Goal: Task Accomplishment & Management: Complete application form

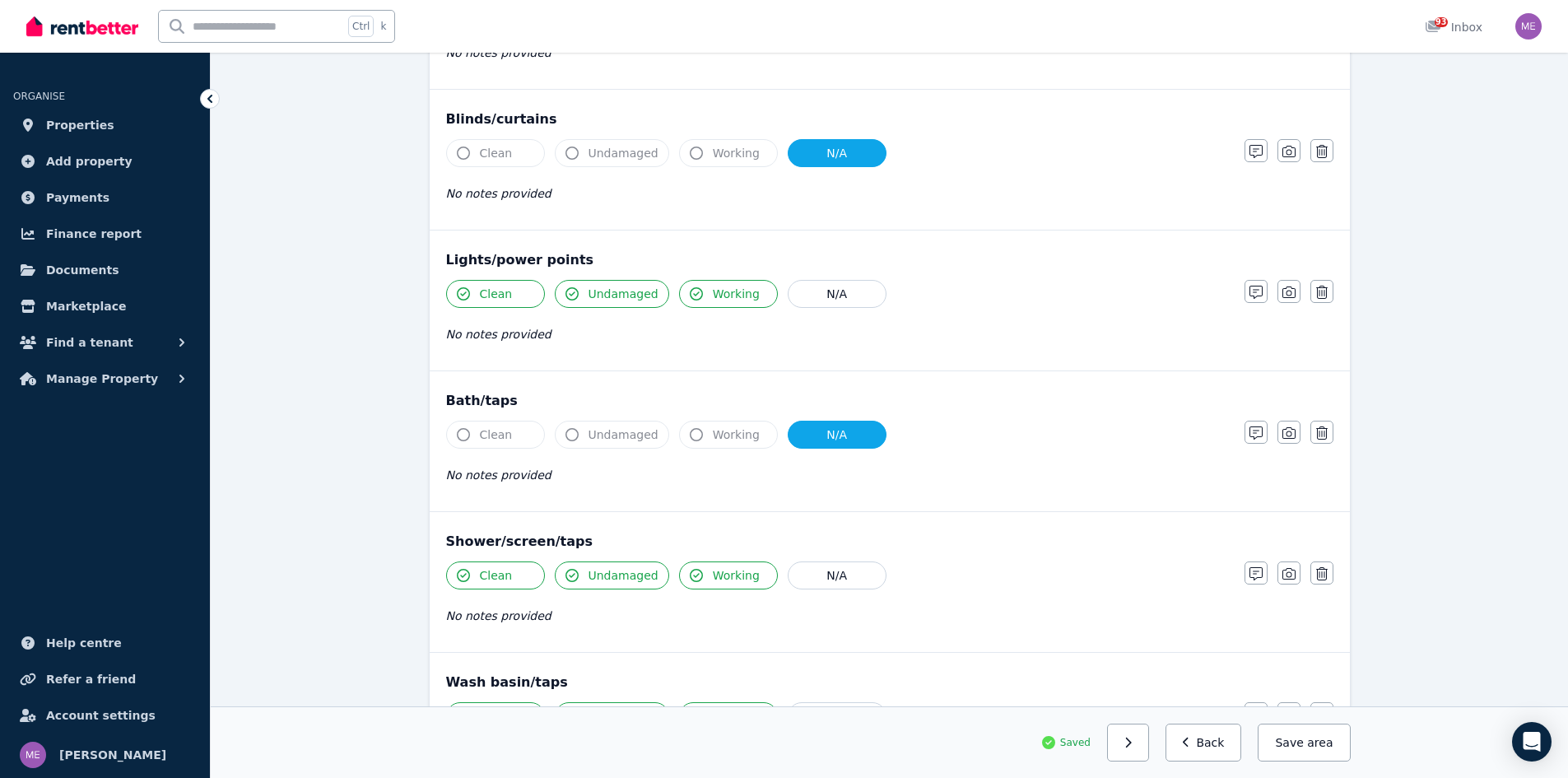
scroll to position [905, 0]
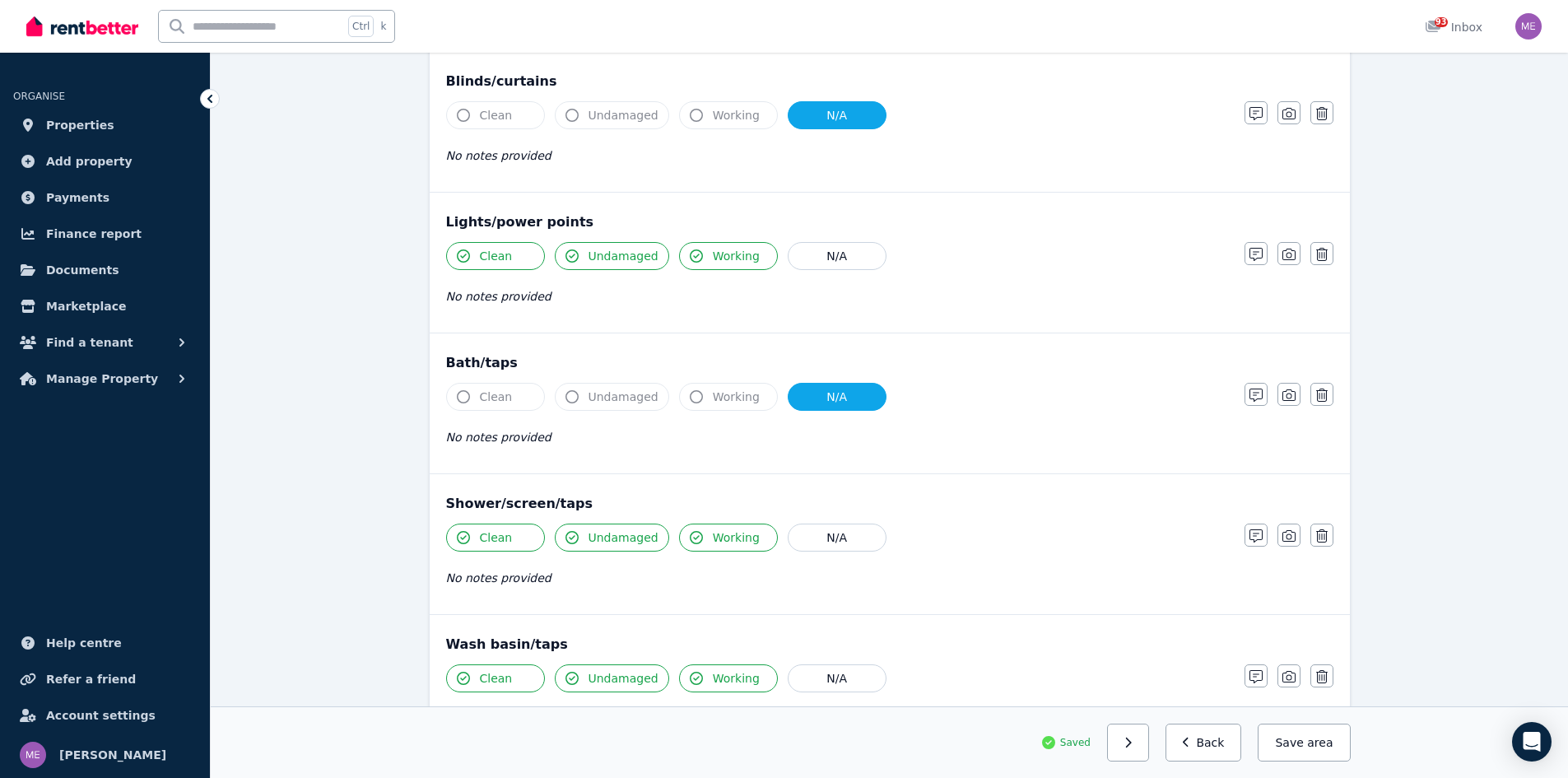
click at [463, 395] on icon "button" at bounding box center [464, 397] width 13 height 13
click at [463, 398] on icon "button" at bounding box center [464, 397] width 13 height 13
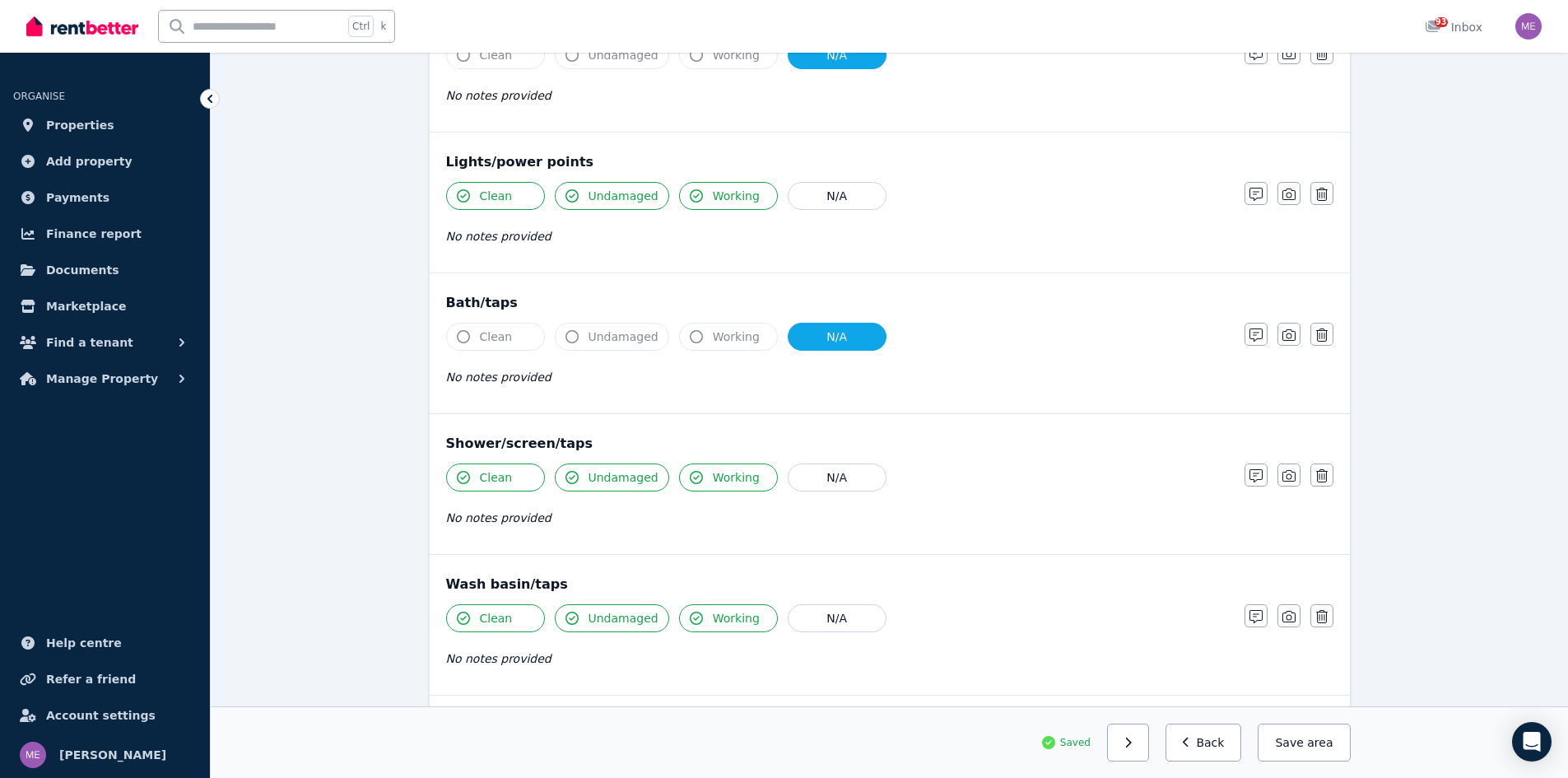
scroll to position [988, 0]
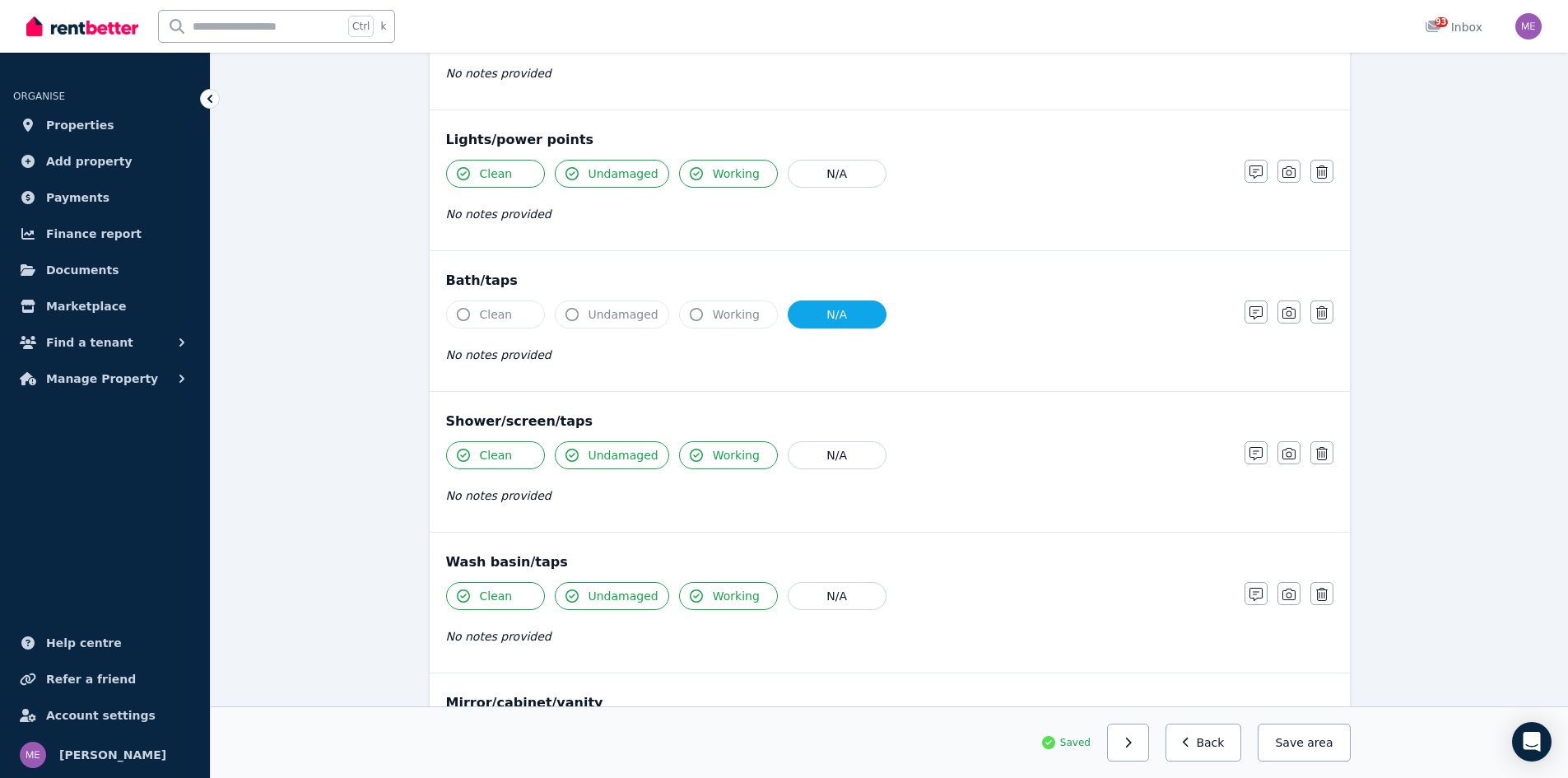
click at [462, 315] on icon "button" at bounding box center [464, 315] width 13 height 13
drag, startPoint x: 811, startPoint y: 315, endPoint x: 775, endPoint y: 320, distance: 36.3
click at [809, 312] on button "N/A" at bounding box center [837, 315] width 99 height 28
click at [462, 314] on icon "button" at bounding box center [464, 315] width 13 height 13
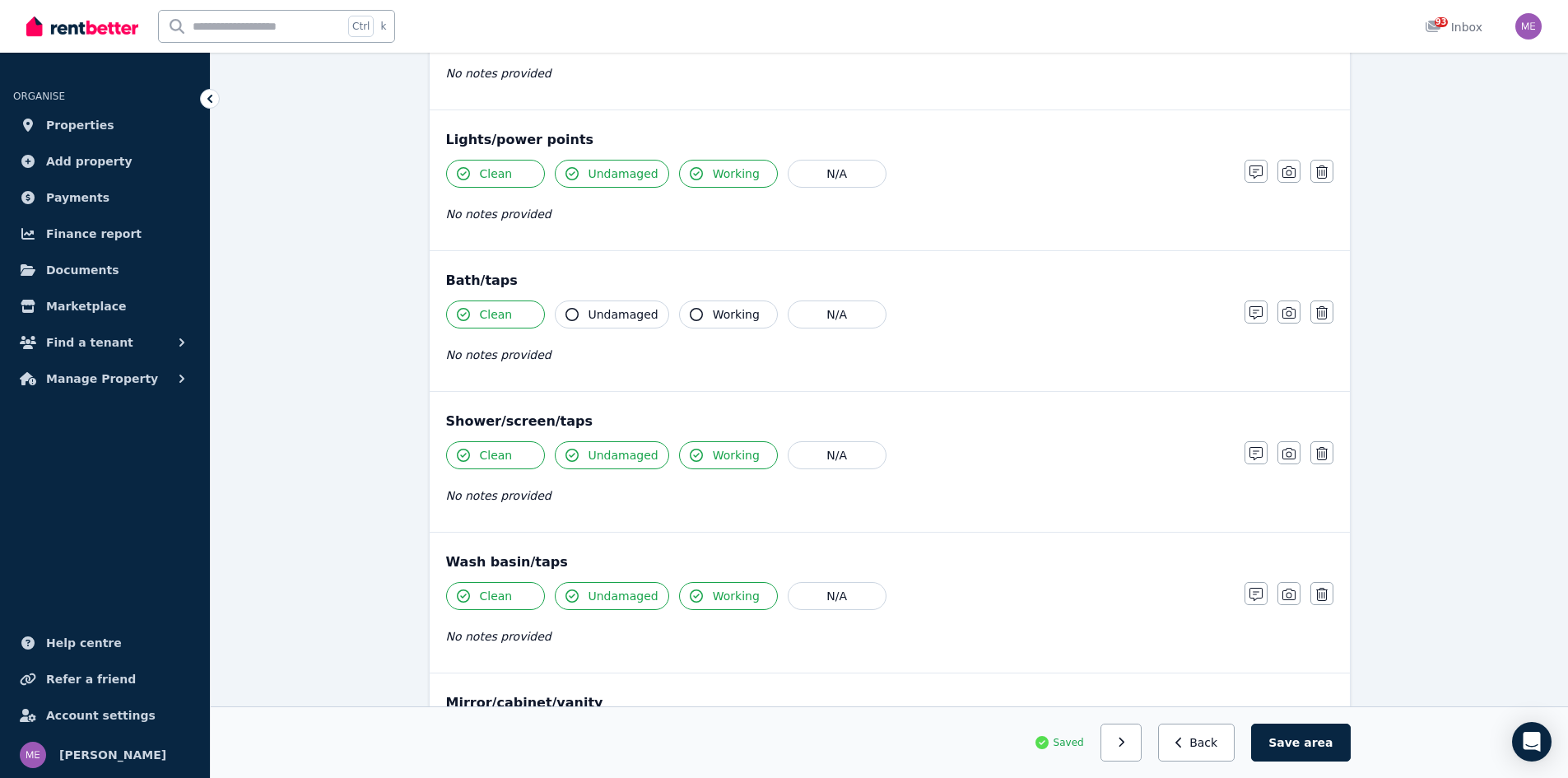
click at [572, 315] on icon "button" at bounding box center [573, 315] width 13 height 13
click at [691, 312] on icon "button" at bounding box center [697, 315] width 13 height 13
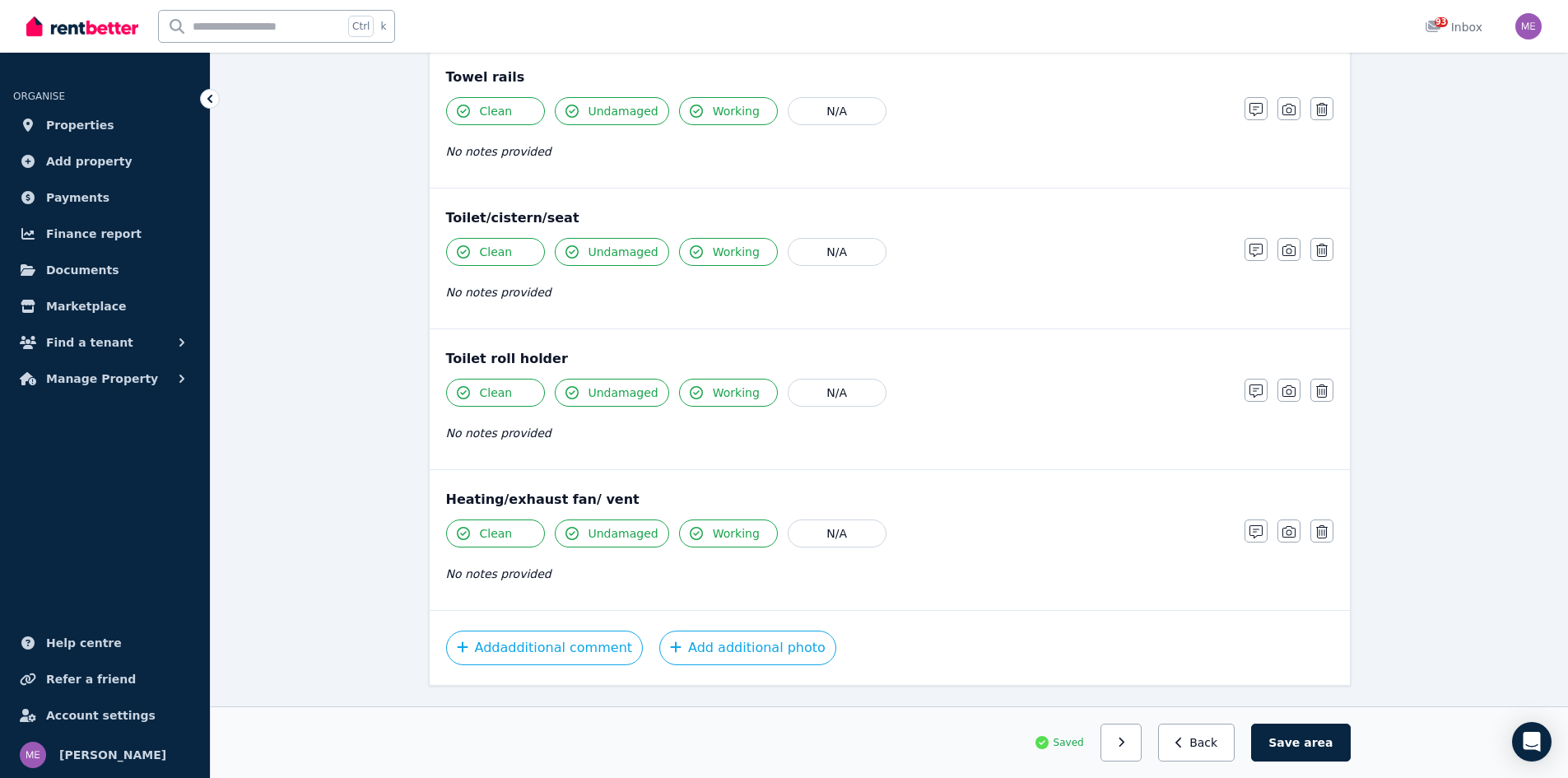
scroll to position [1792, 0]
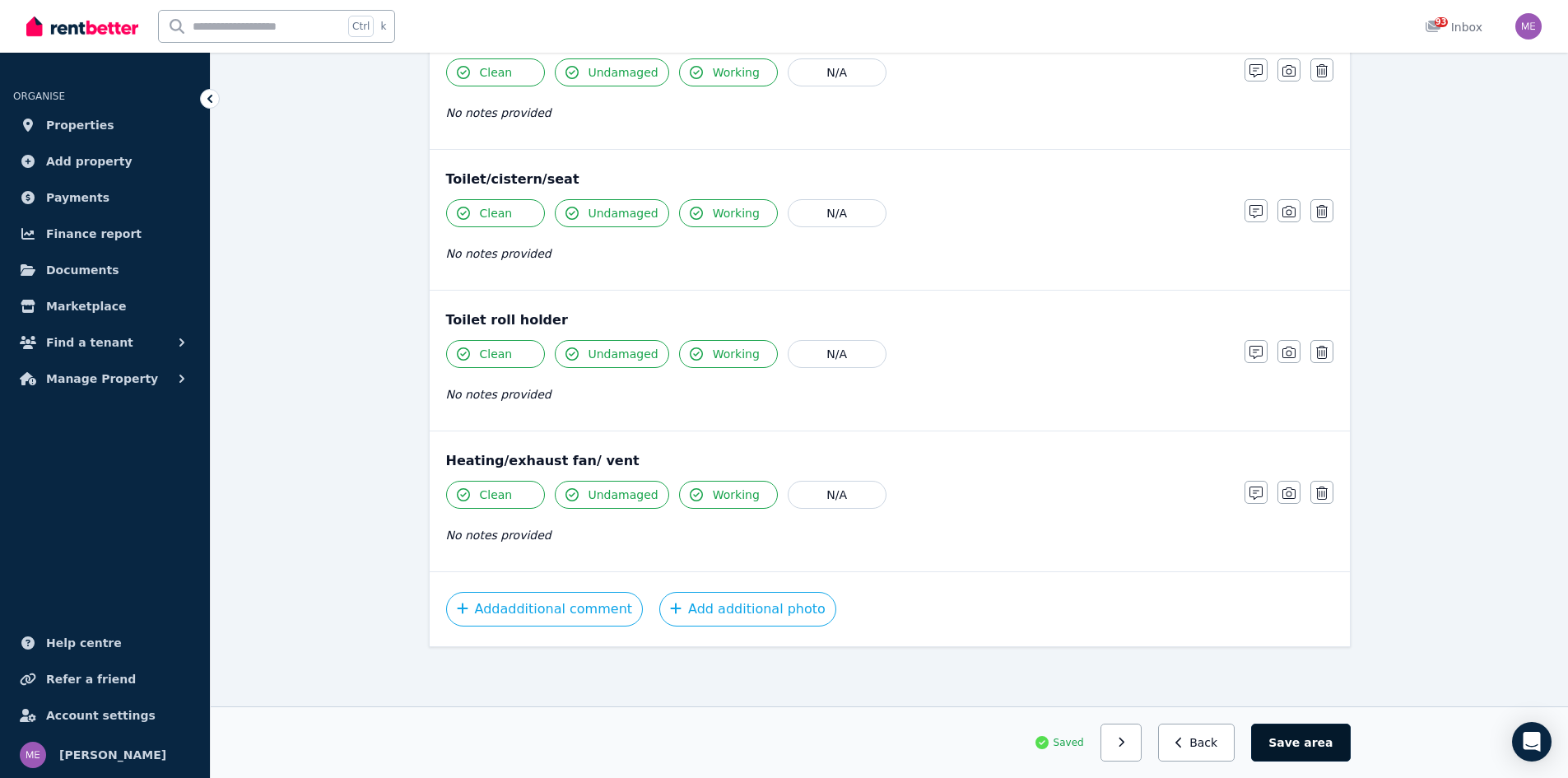
click at [1294, 741] on button "Save area" at bounding box center [1300, 742] width 99 height 38
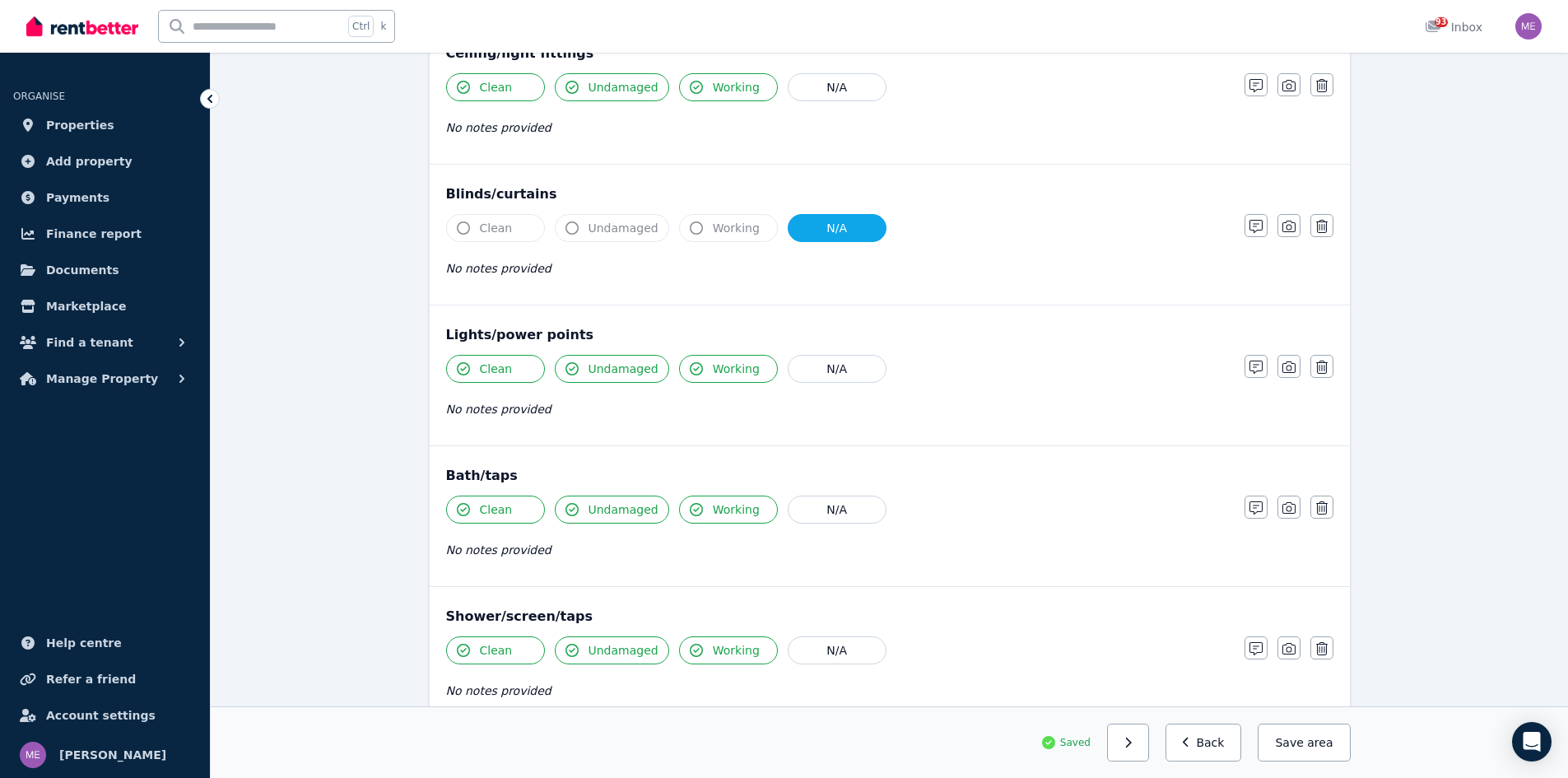
scroll to position [722, 0]
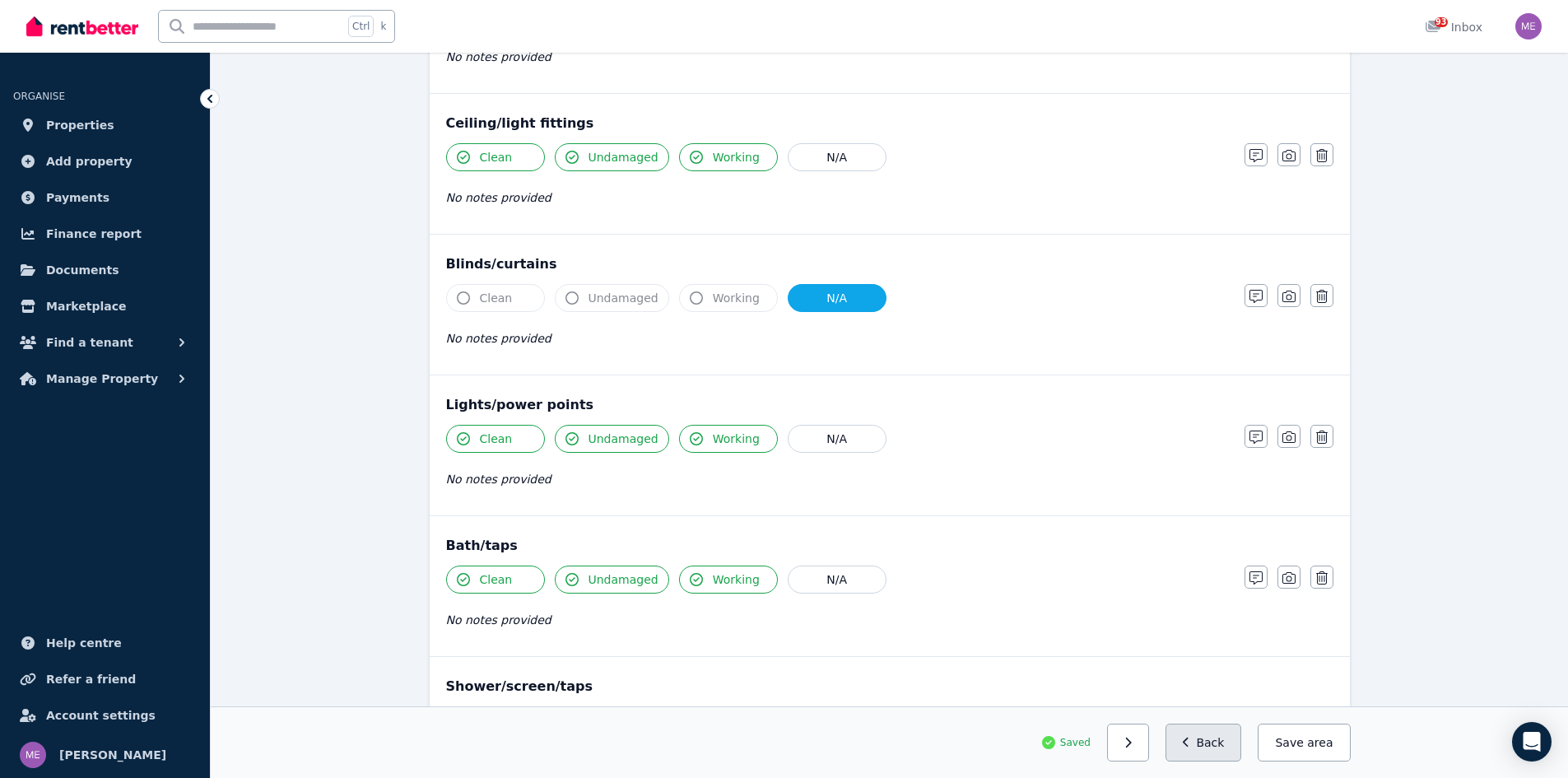
click at [1213, 745] on button "Back" at bounding box center [1204, 742] width 77 height 38
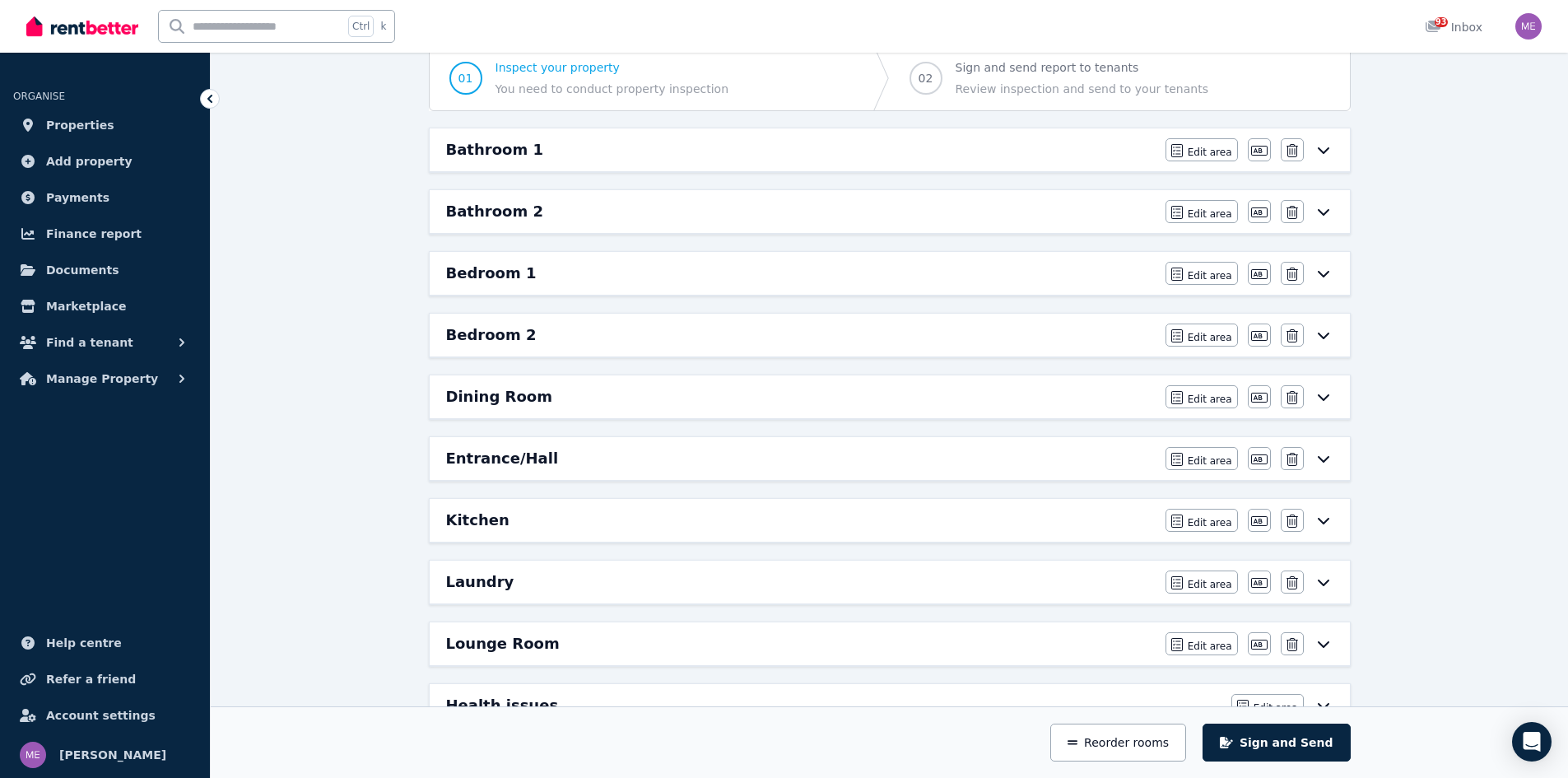
scroll to position [154, 0]
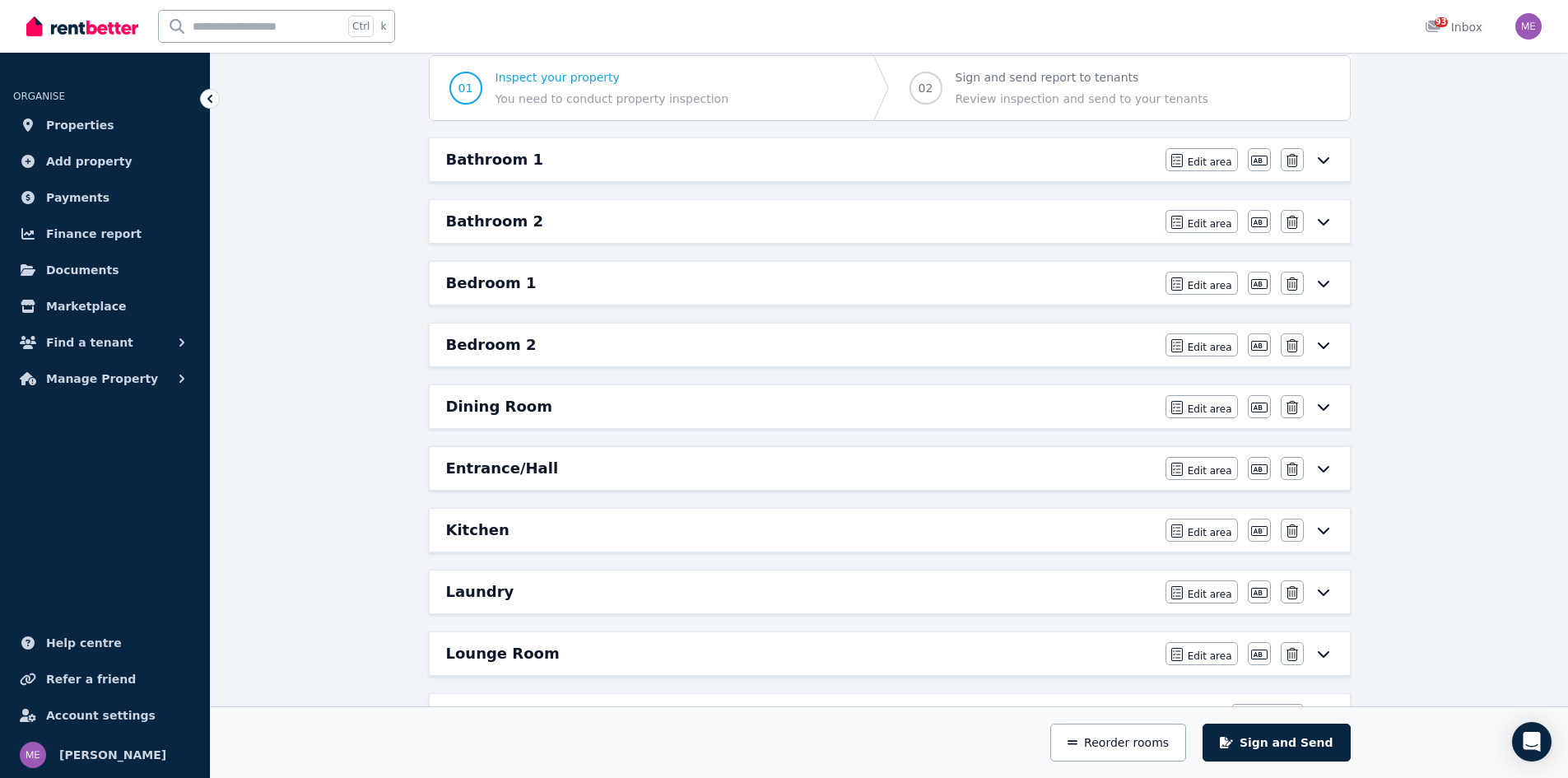
click at [507, 223] on h6 "Bathroom 2" at bounding box center [494, 221] width 97 height 23
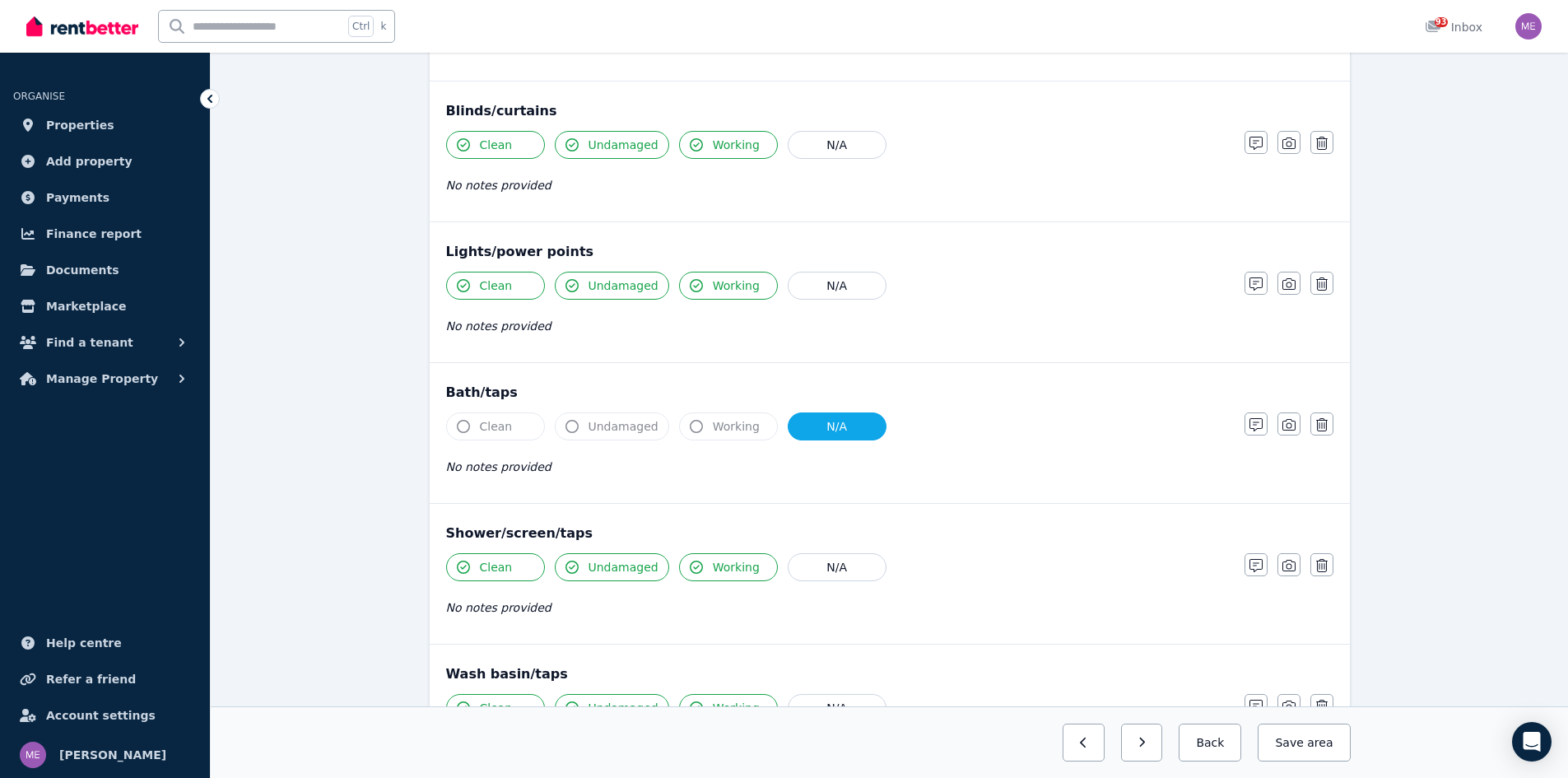
scroll to position [905, 0]
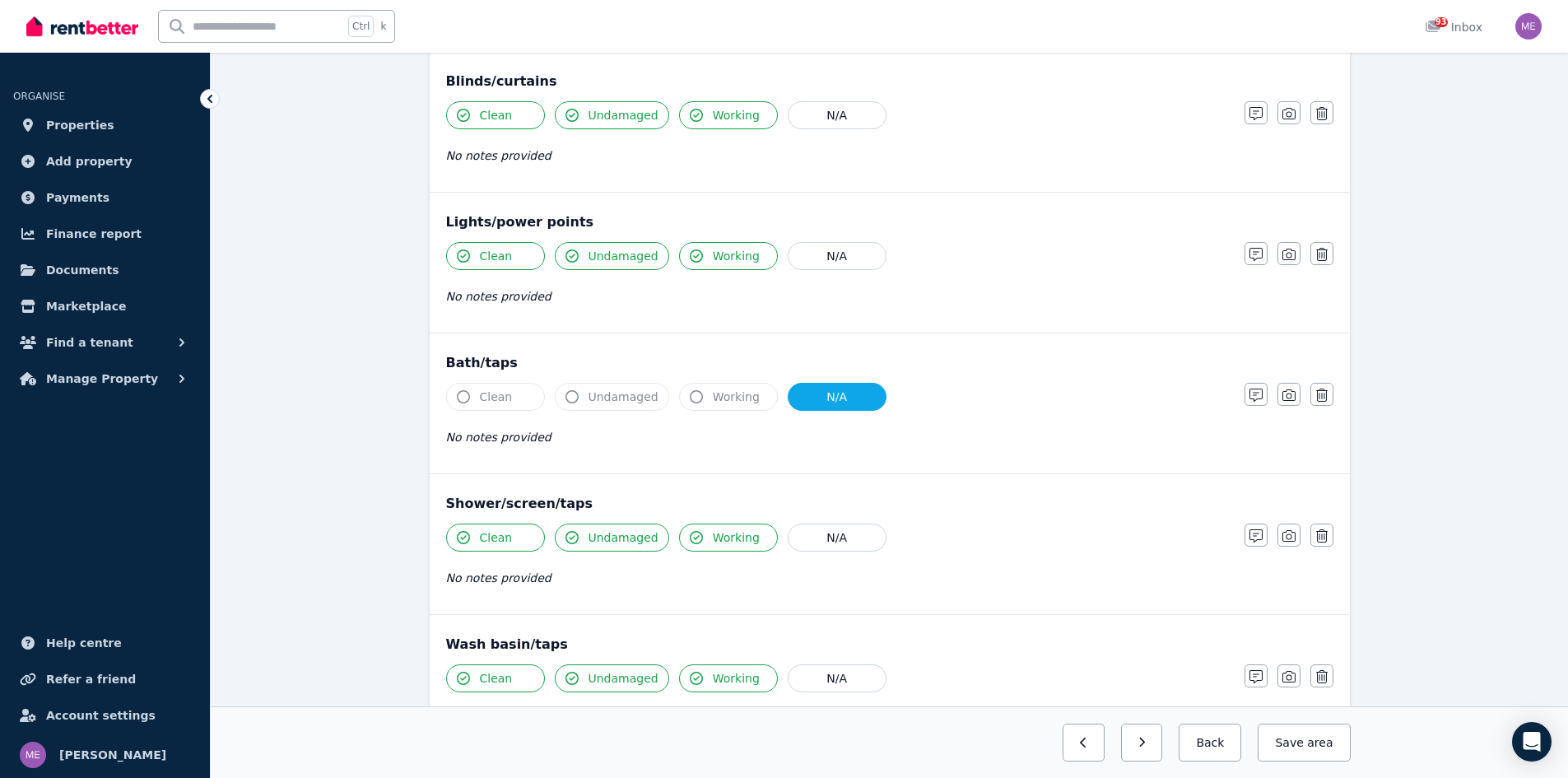
click at [824, 398] on button "N/A" at bounding box center [837, 397] width 99 height 28
drag, startPoint x: 686, startPoint y: 399, endPoint x: 636, endPoint y: 398, distance: 50.0
click at [690, 398] on icon "button" at bounding box center [697, 397] width 13 height 13
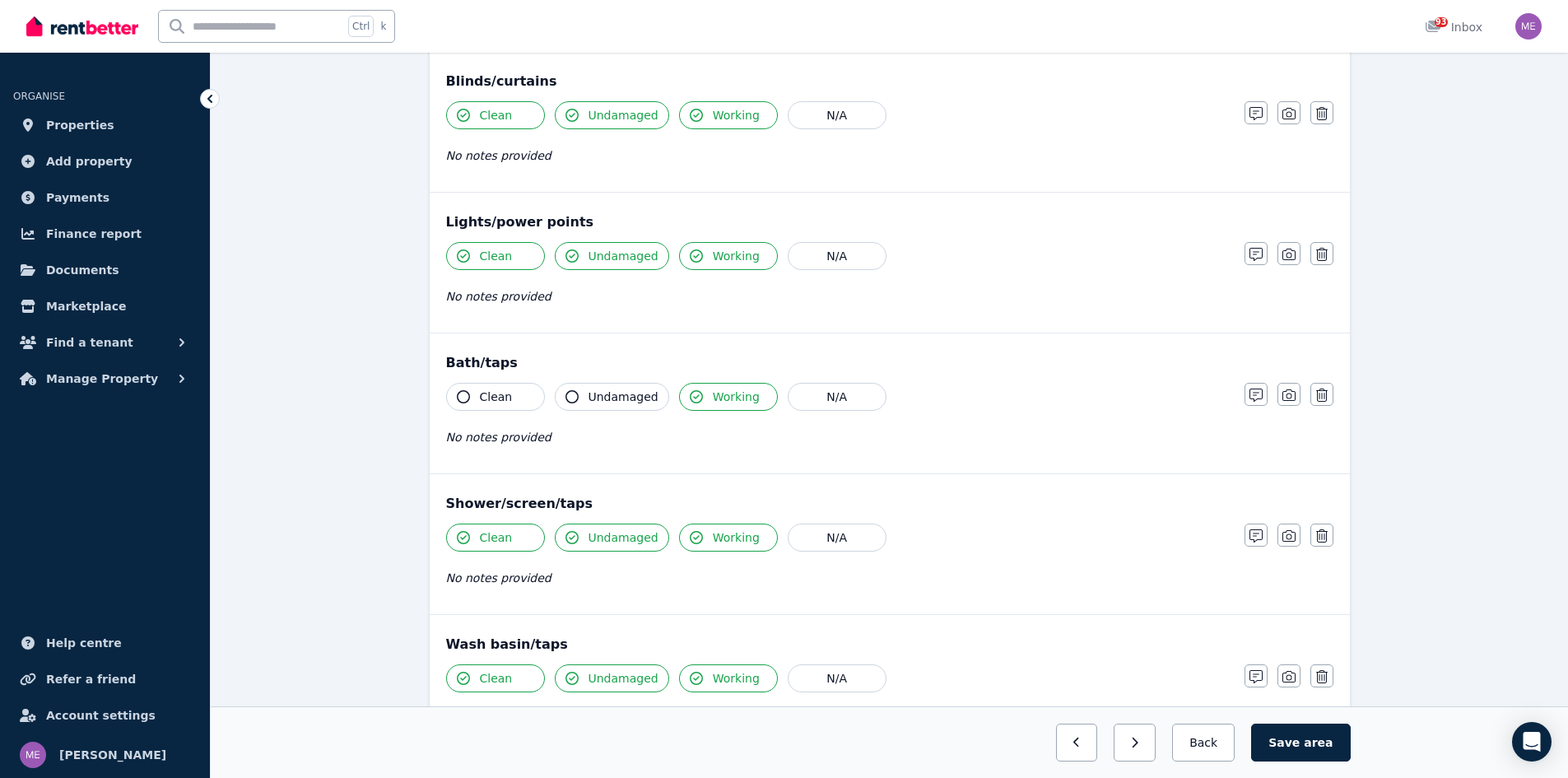
click at [569, 394] on icon "button" at bounding box center [573, 397] width 13 height 13
click at [464, 394] on icon "button" at bounding box center [464, 397] width 13 height 13
click at [819, 396] on button "N/A" at bounding box center [837, 397] width 99 height 28
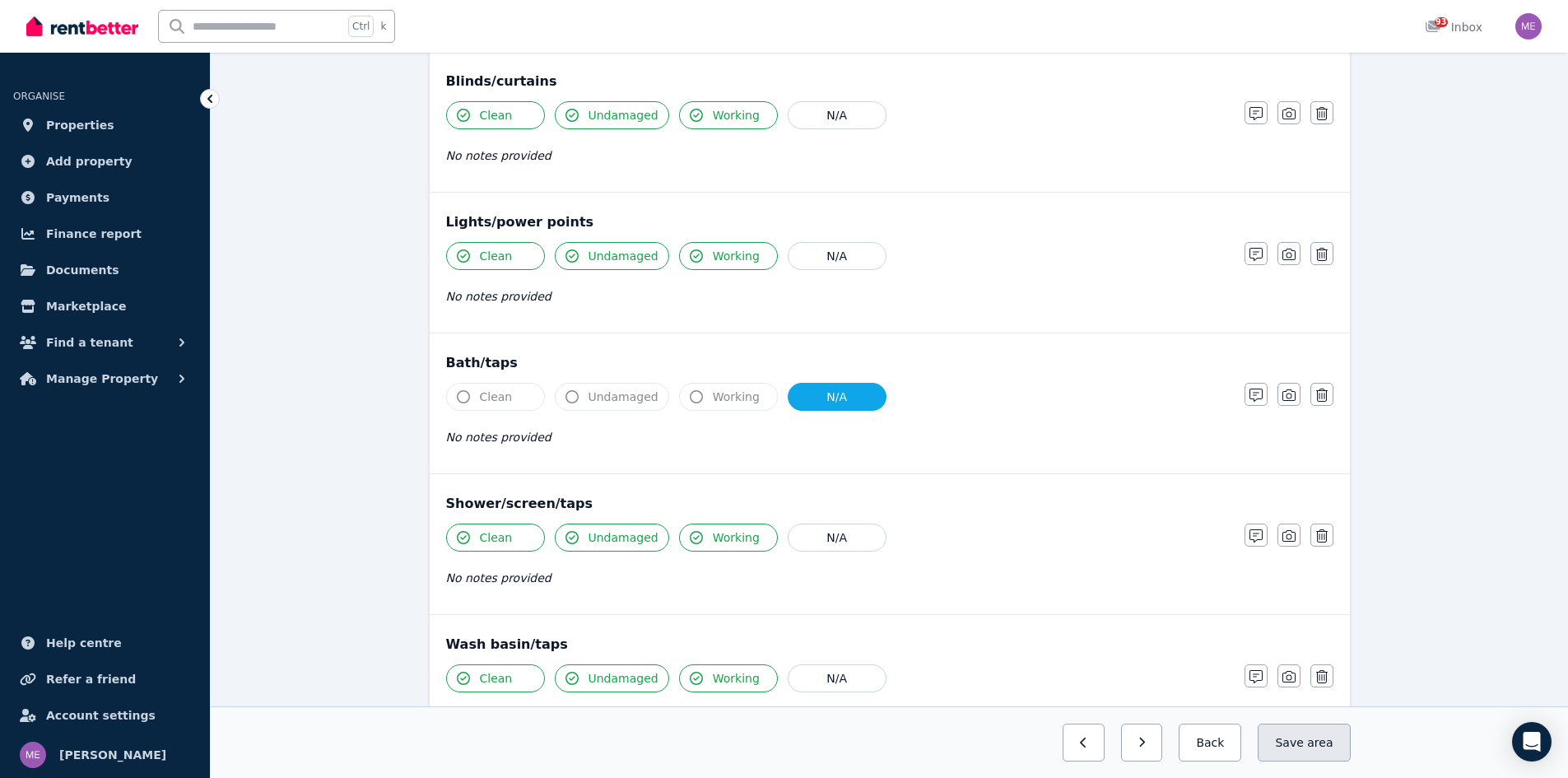
click at [1303, 740] on button "Save area" at bounding box center [1303, 742] width 92 height 38
click at [1215, 744] on button "Back" at bounding box center [1204, 742] width 77 height 38
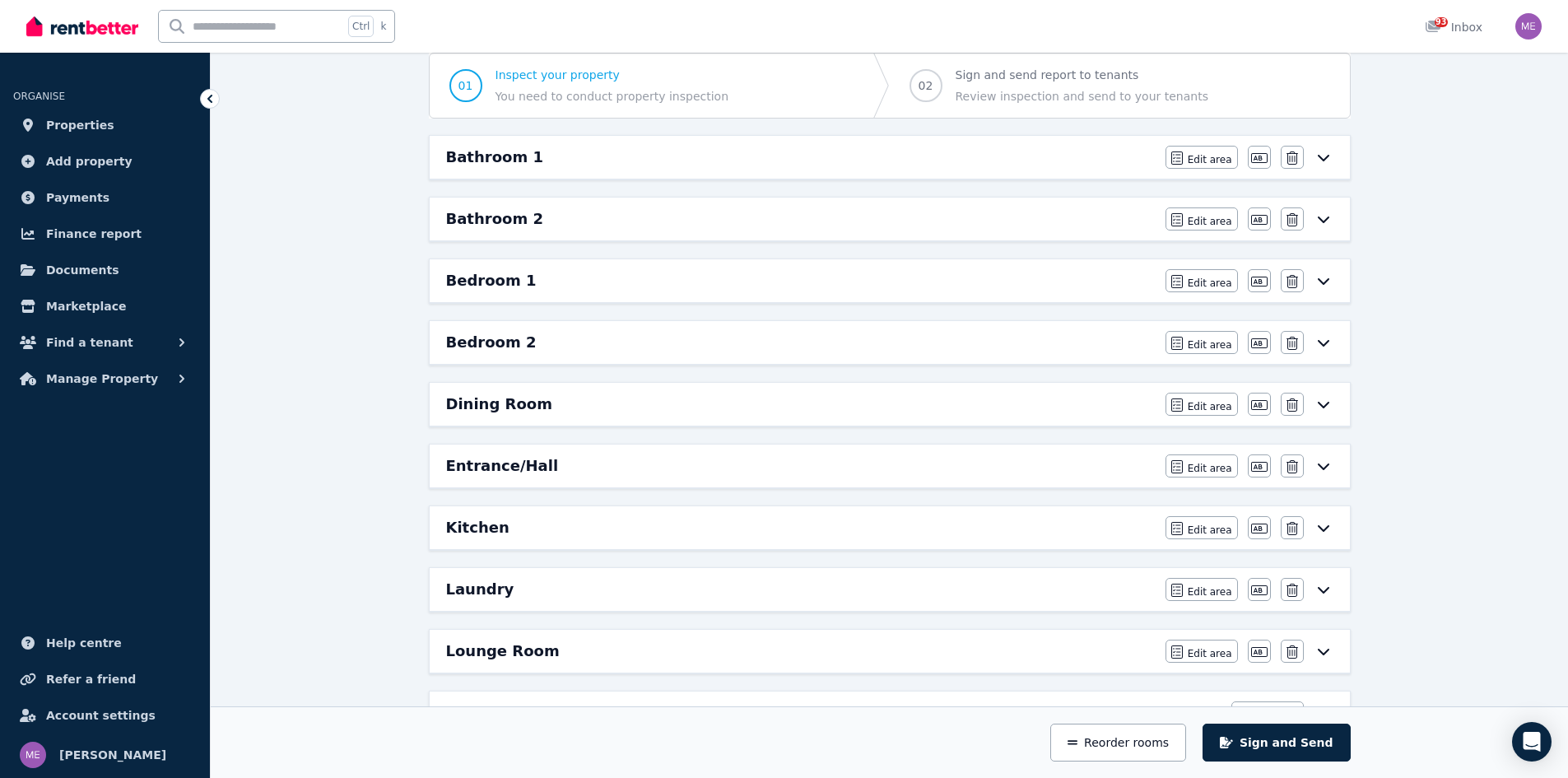
scroll to position [0, 0]
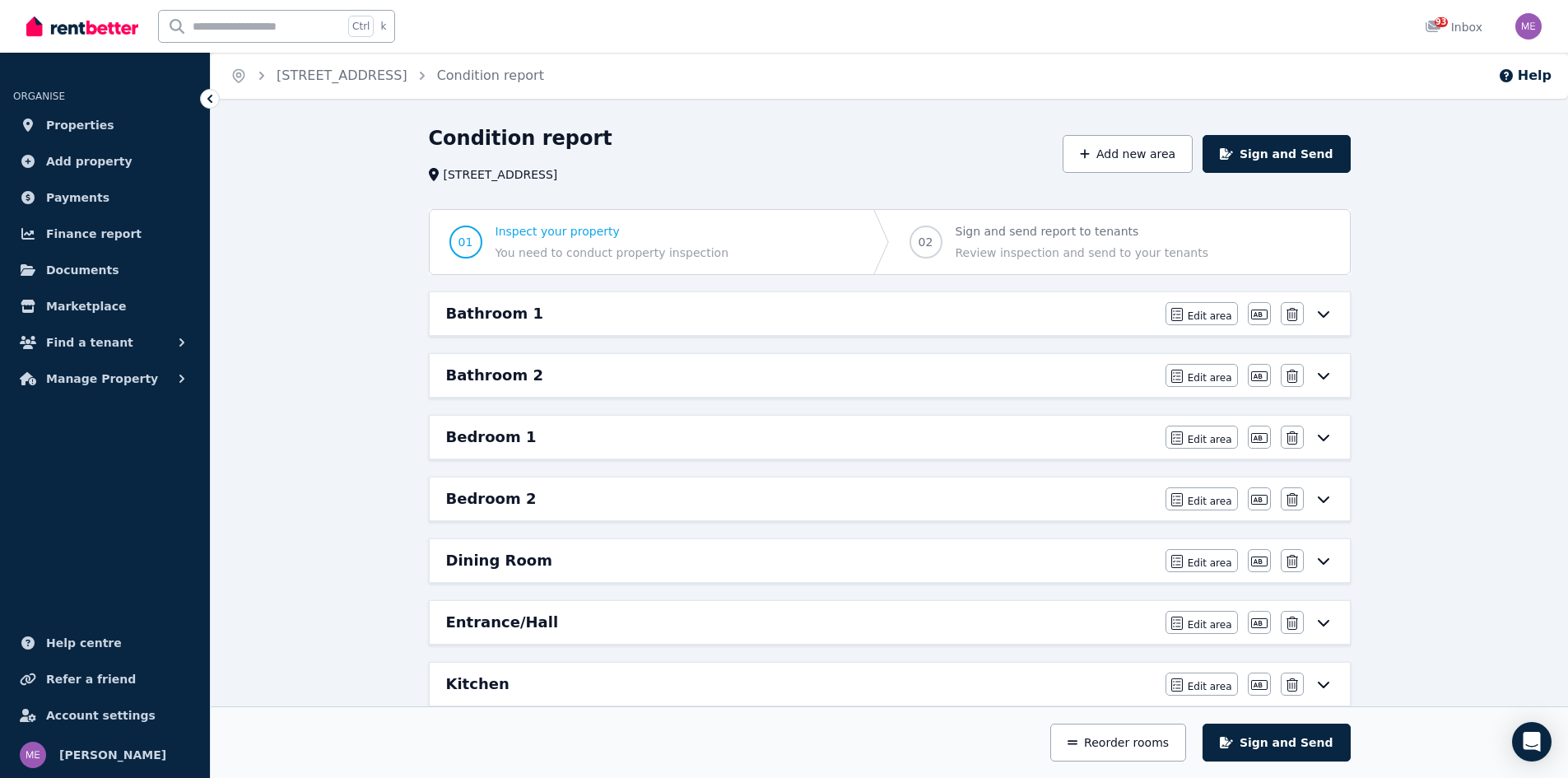
click at [501, 314] on h6 "Bathroom 1" at bounding box center [494, 314] width 97 height 23
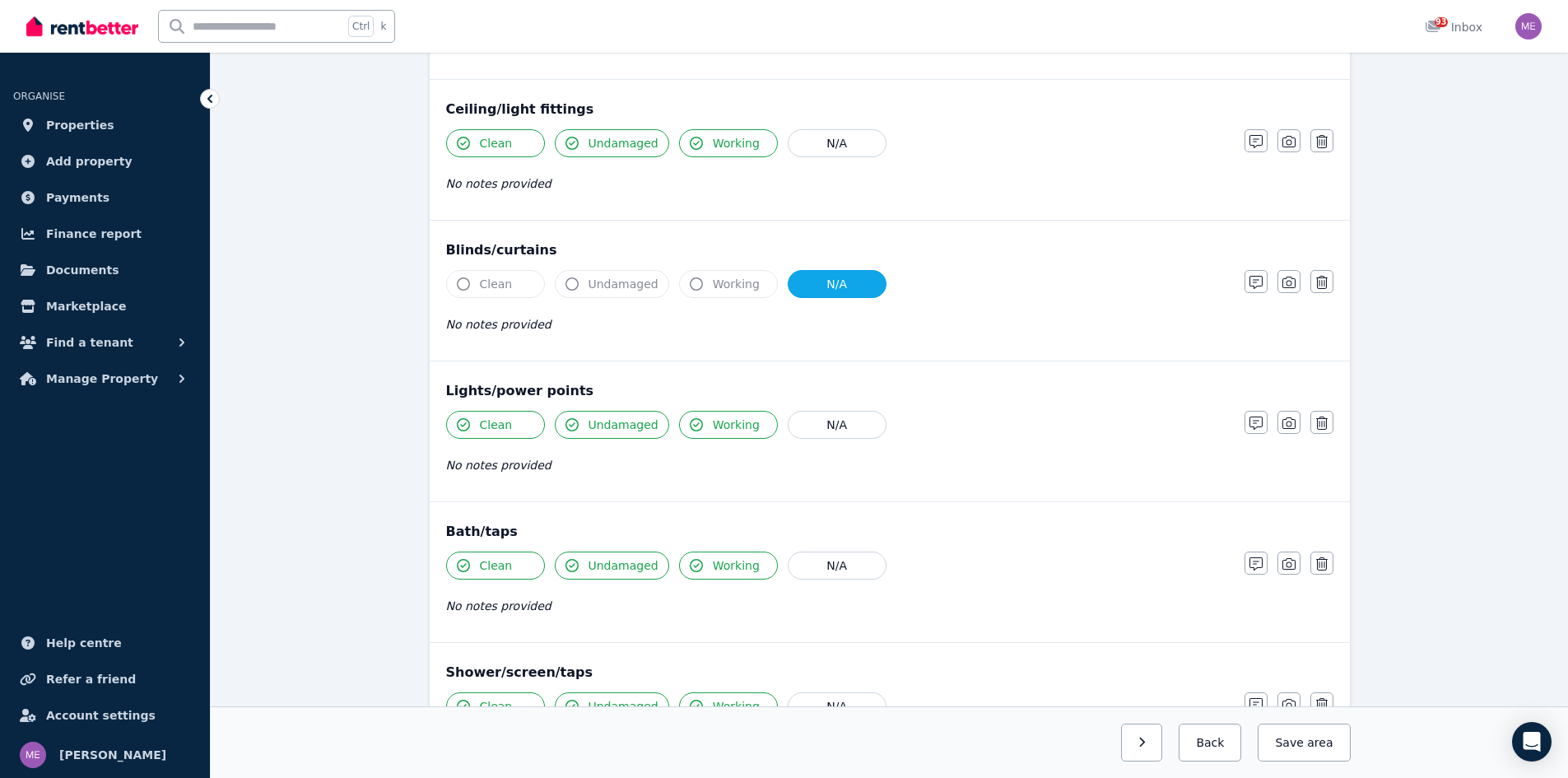
scroll to position [823, 0]
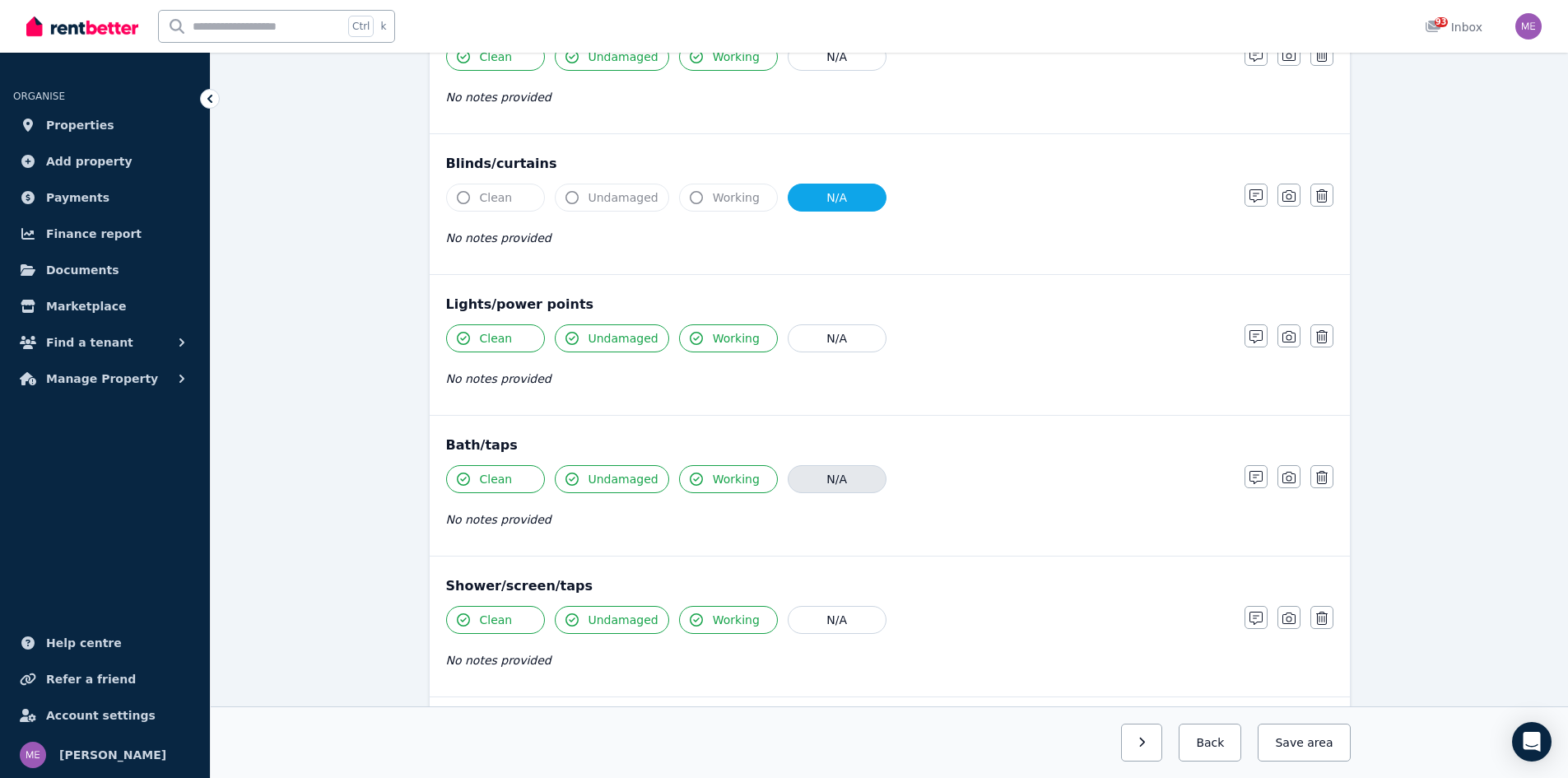
click at [842, 478] on button "N/A" at bounding box center [837, 479] width 99 height 28
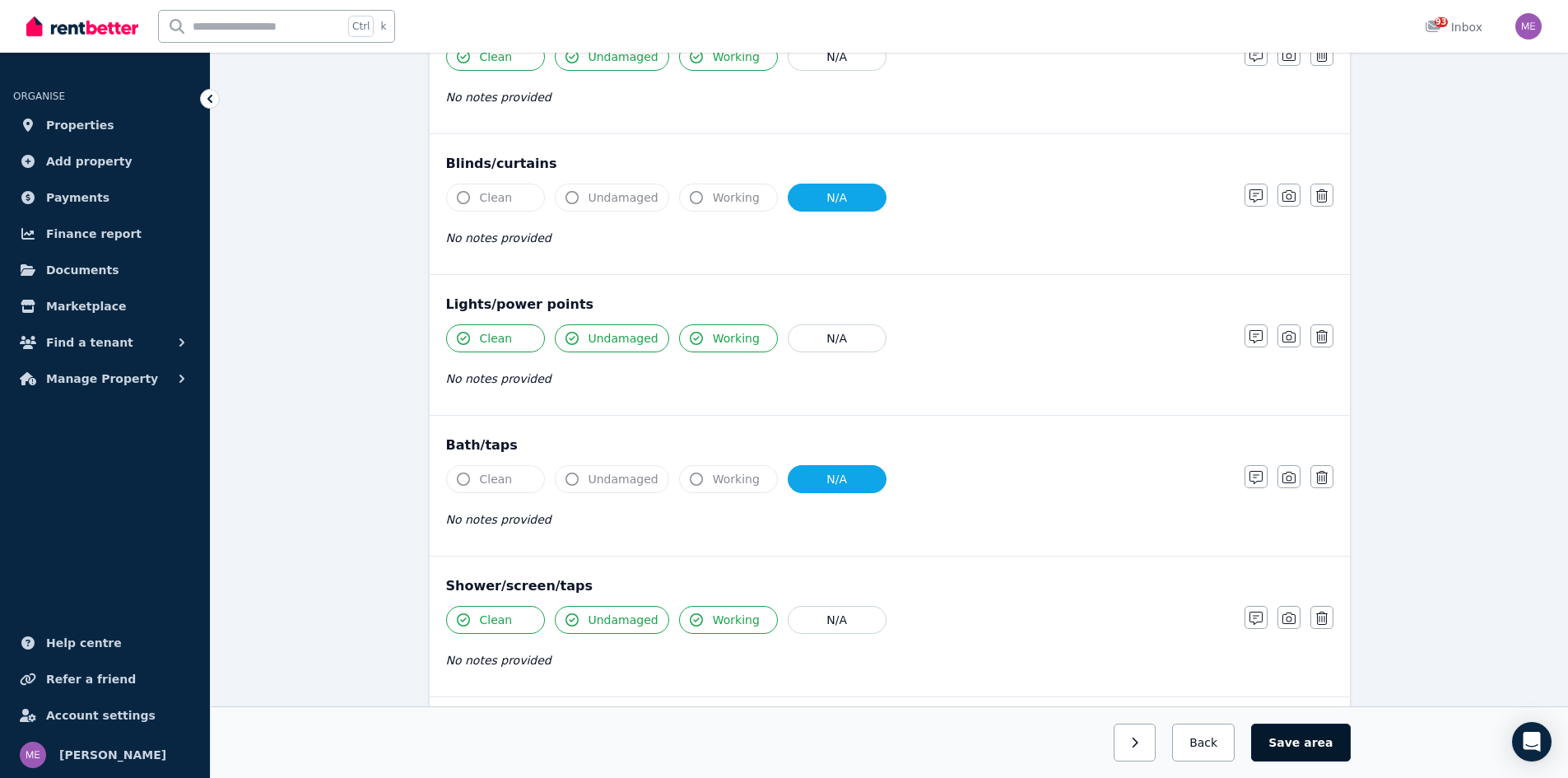
click at [1300, 743] on button "Save area" at bounding box center [1300, 742] width 99 height 38
click at [1221, 741] on button "Back" at bounding box center [1204, 742] width 77 height 38
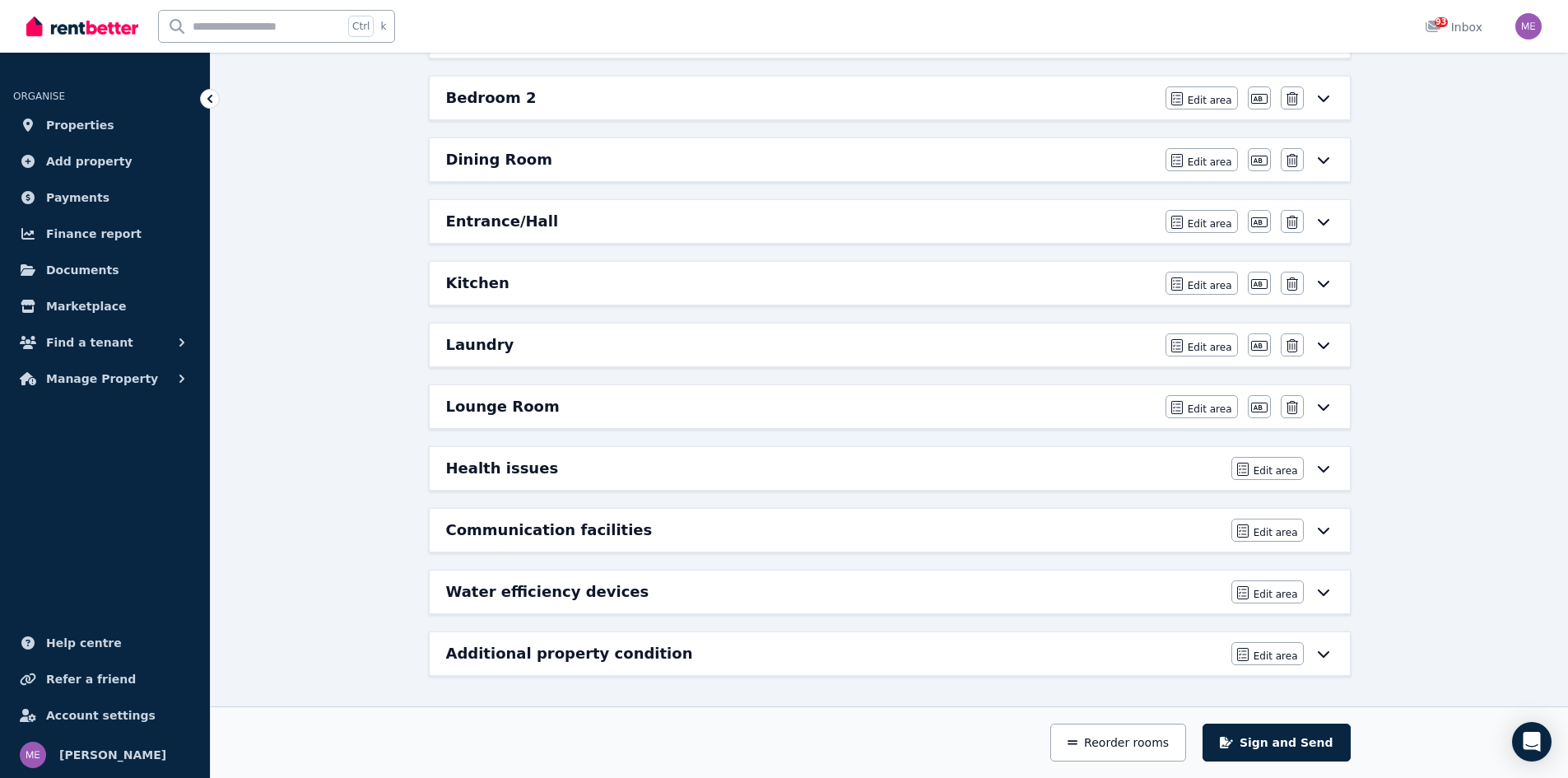
click at [529, 219] on h6 "Entrance/Hall" at bounding box center [503, 221] width 113 height 23
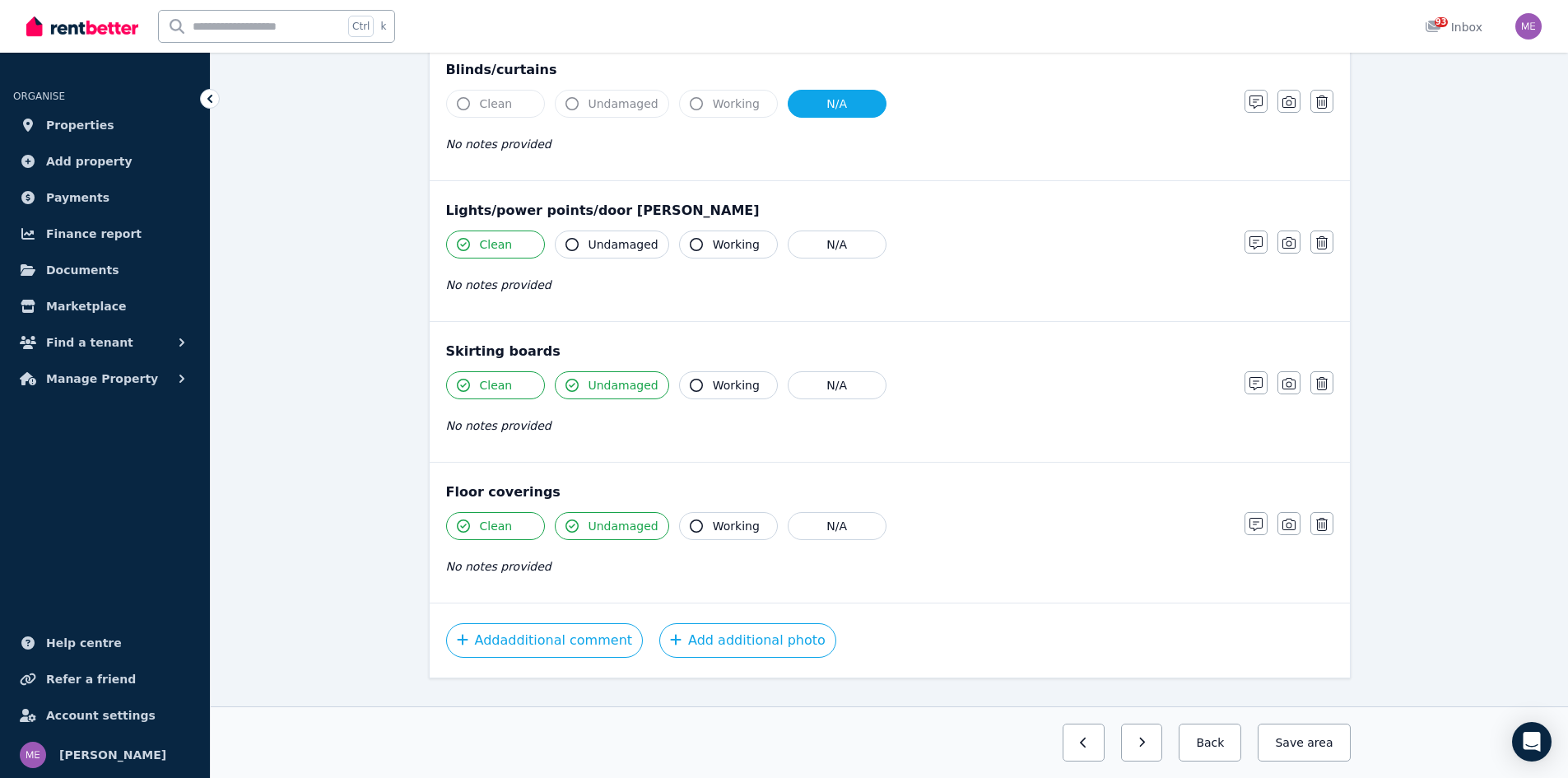
scroll to position [807, 0]
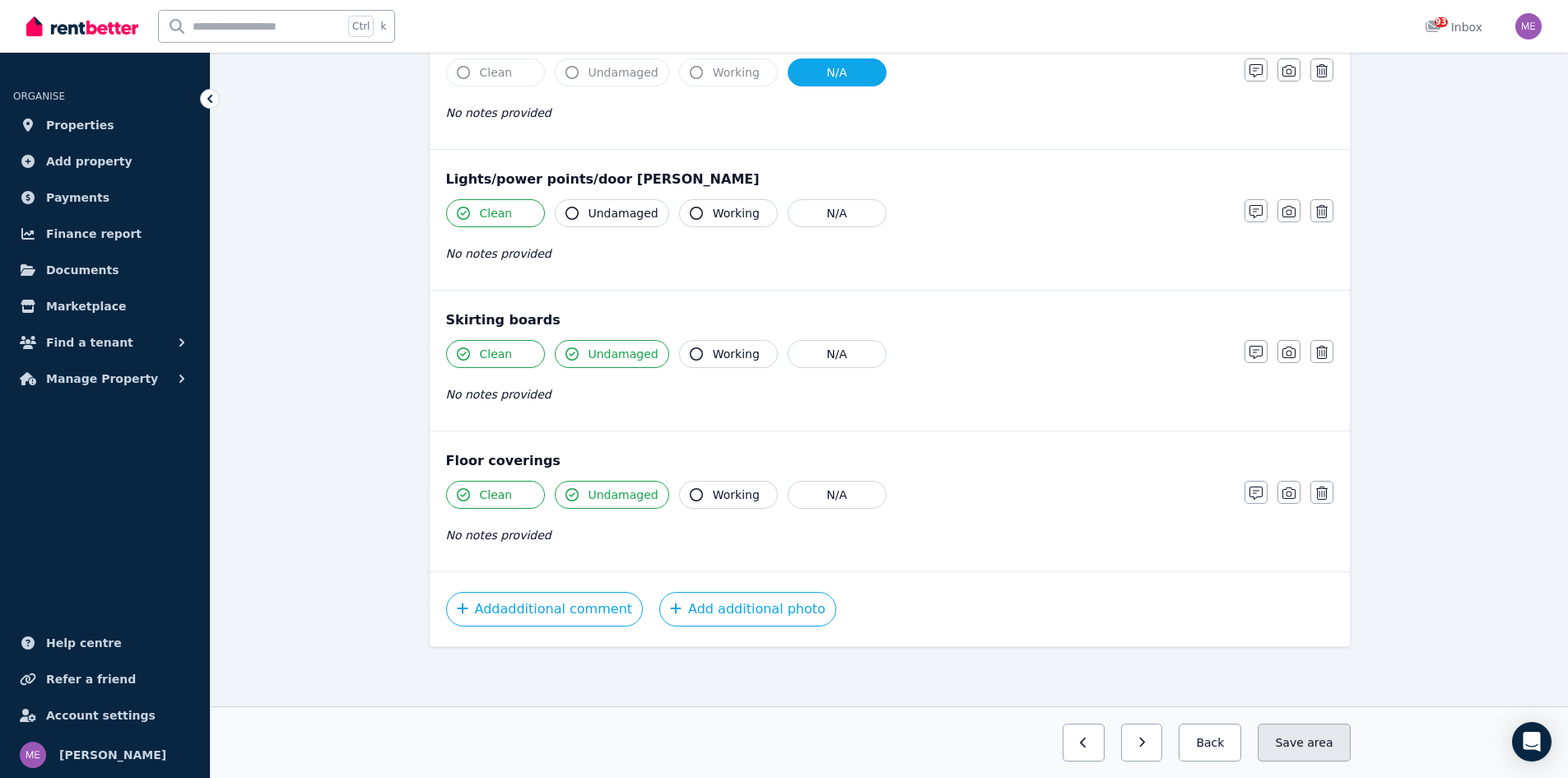
click at [1290, 741] on button "Save area" at bounding box center [1303, 742] width 92 height 38
click at [1303, 740] on button "Save area" at bounding box center [1303, 742] width 92 height 38
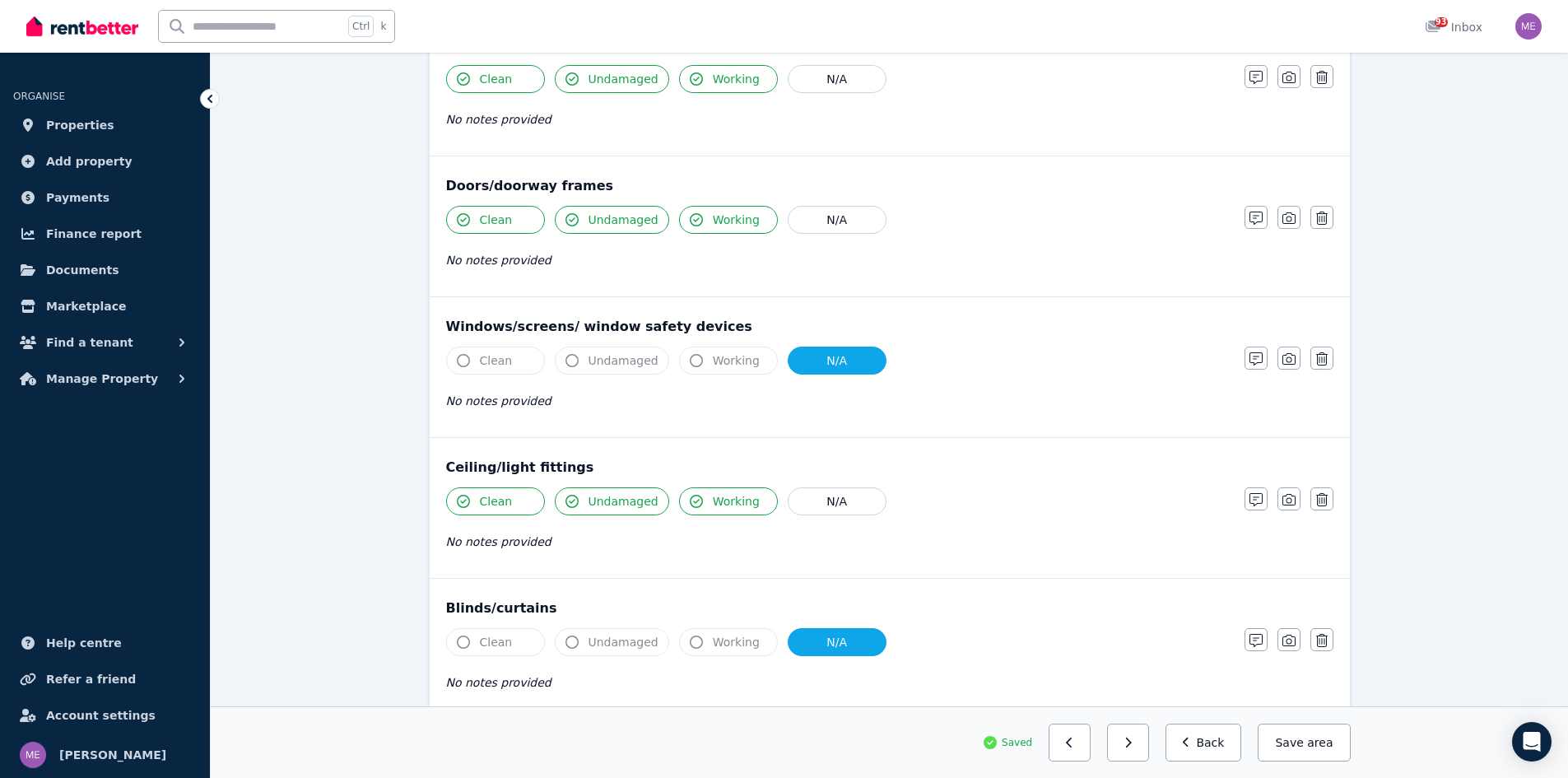
scroll to position [231, 0]
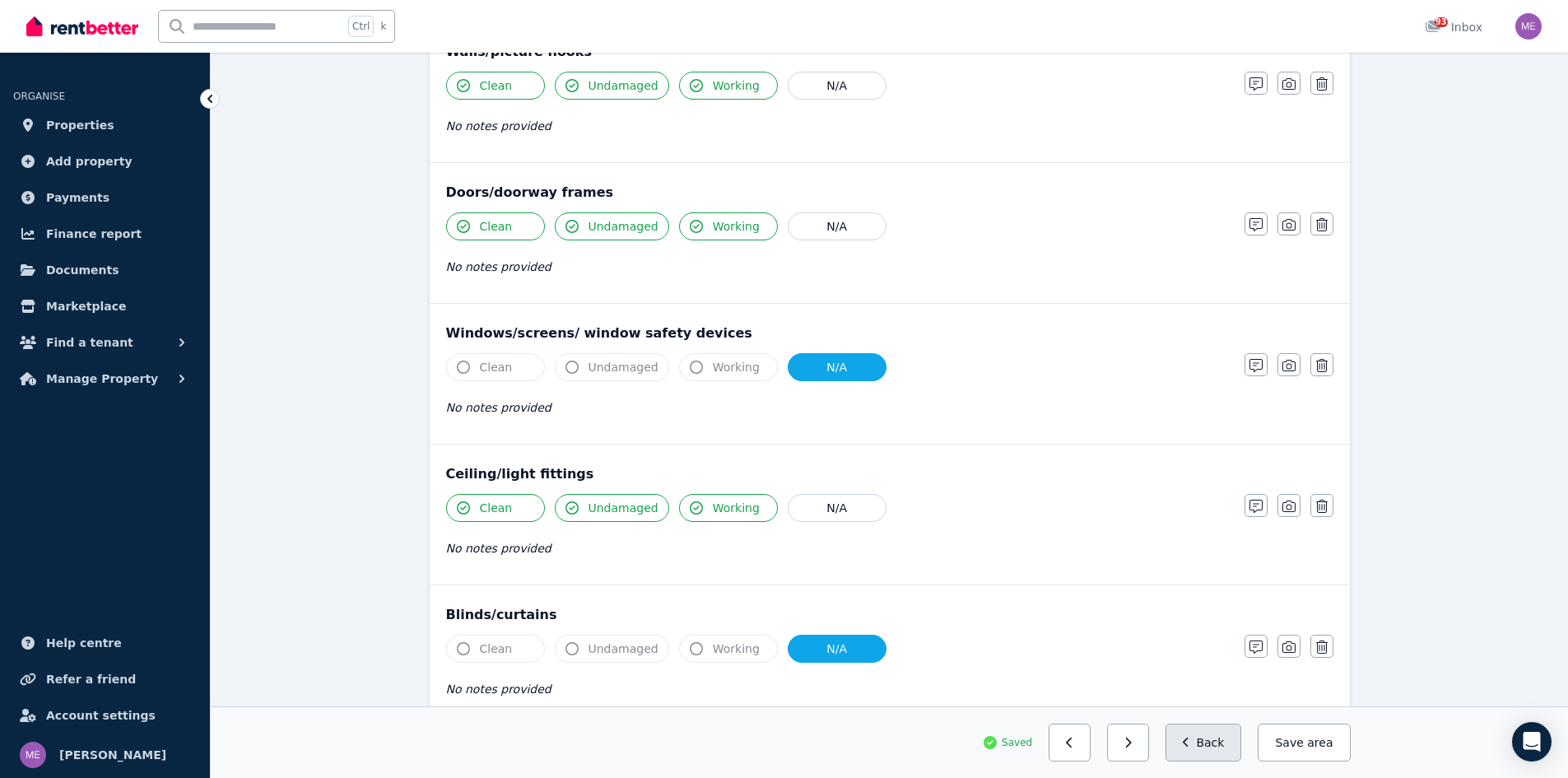
click at [1221, 740] on button "Back" at bounding box center [1204, 742] width 77 height 38
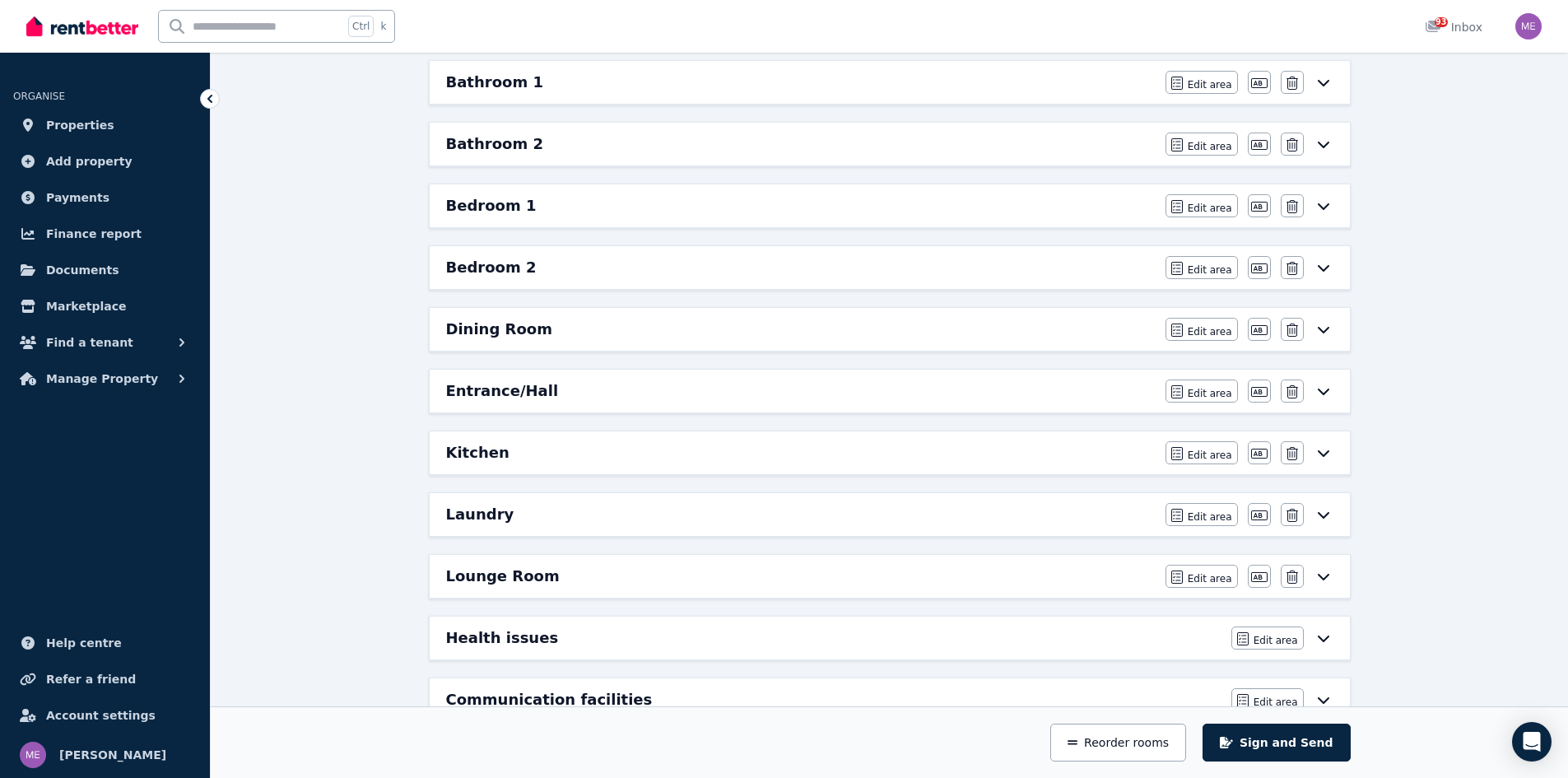
scroll to position [314, 0]
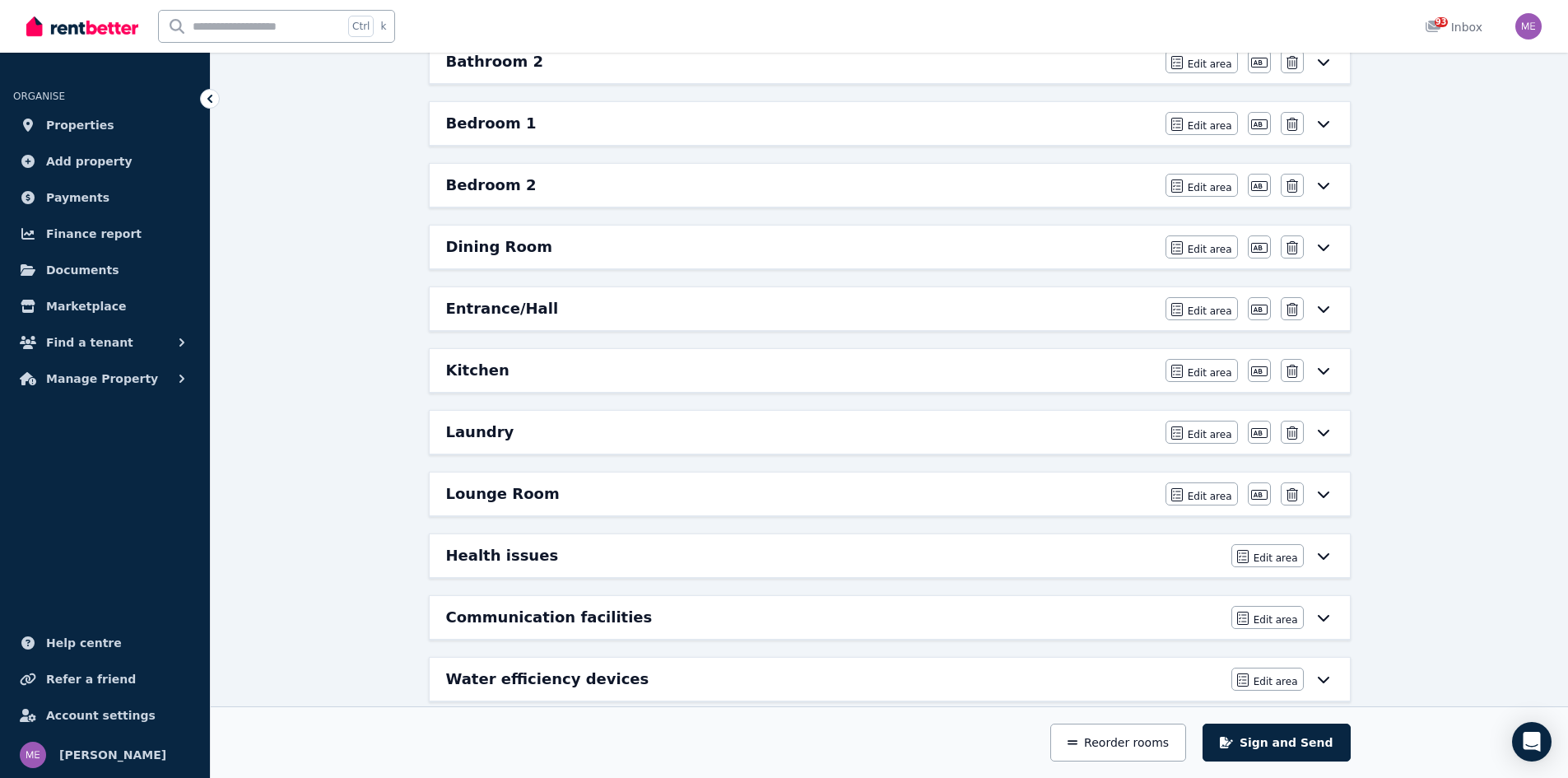
click at [509, 247] on h6 "Dining Room" at bounding box center [499, 247] width 107 height 23
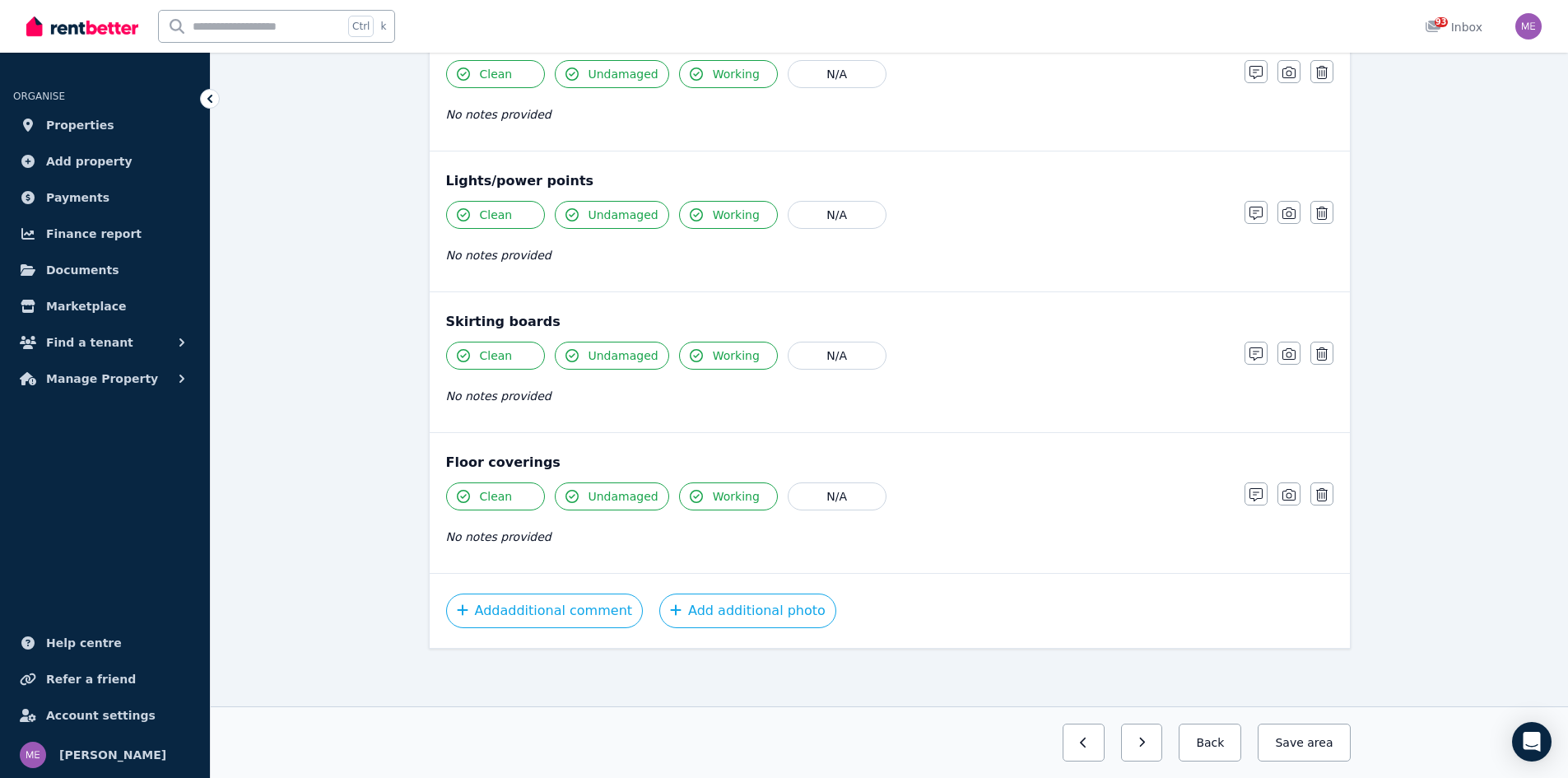
scroll to position [807, 0]
click at [1306, 743] on button "Save area" at bounding box center [1303, 742] width 92 height 38
click at [1208, 740] on button "Back" at bounding box center [1204, 742] width 77 height 38
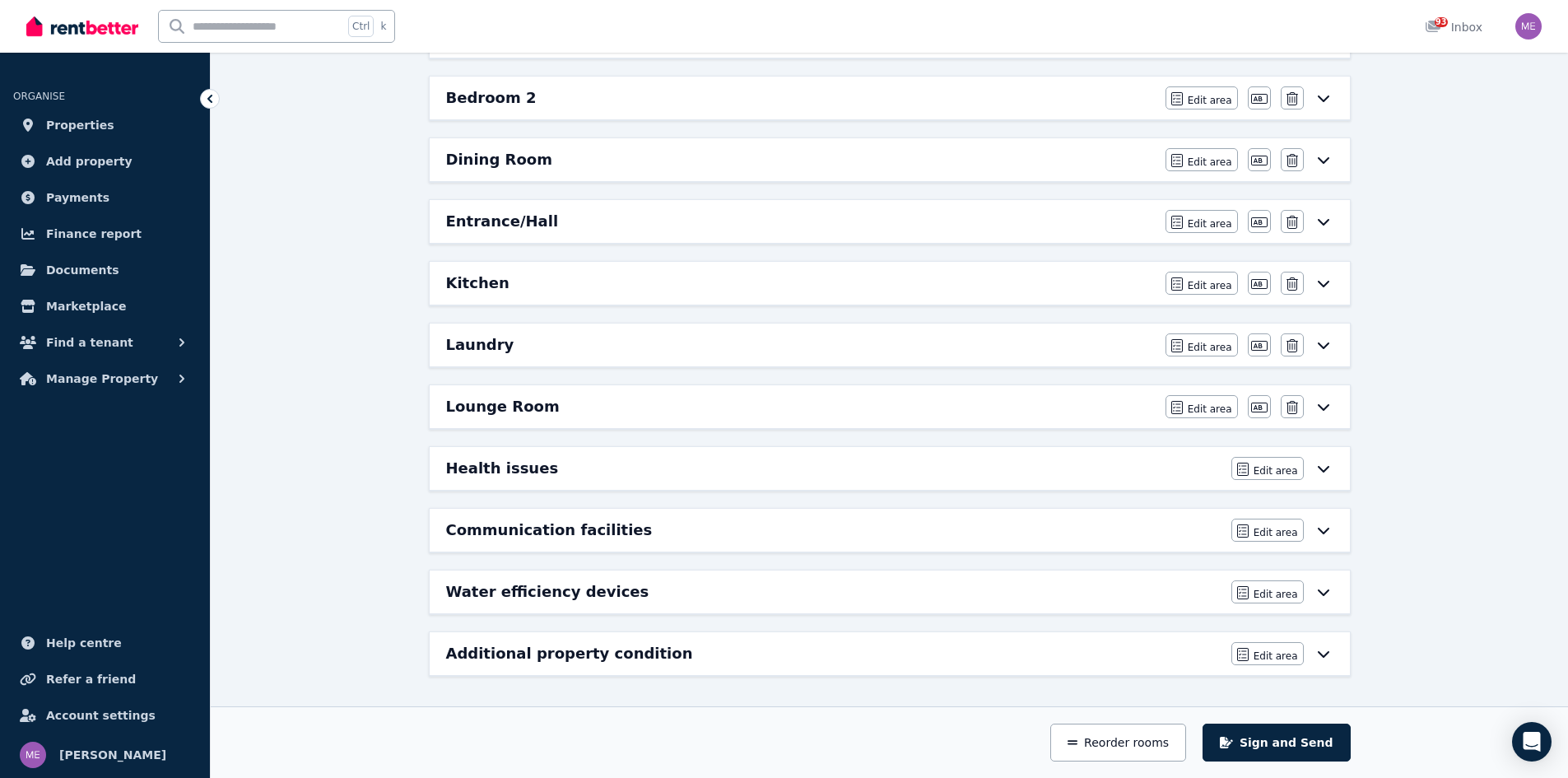
scroll to position [401, 0]
click at [485, 282] on h6 "Kitchen" at bounding box center [478, 283] width 63 height 23
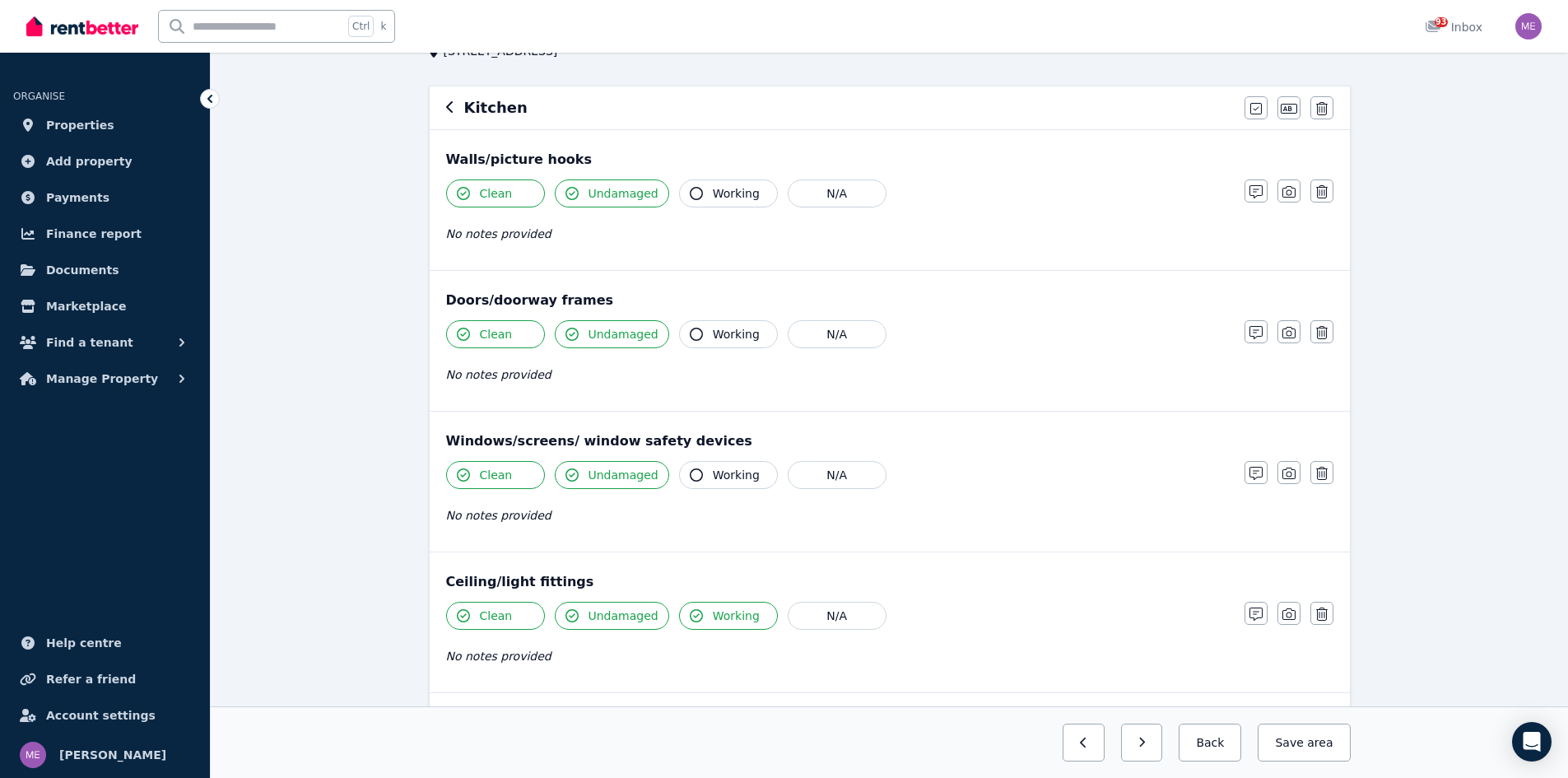
scroll to position [247, 0]
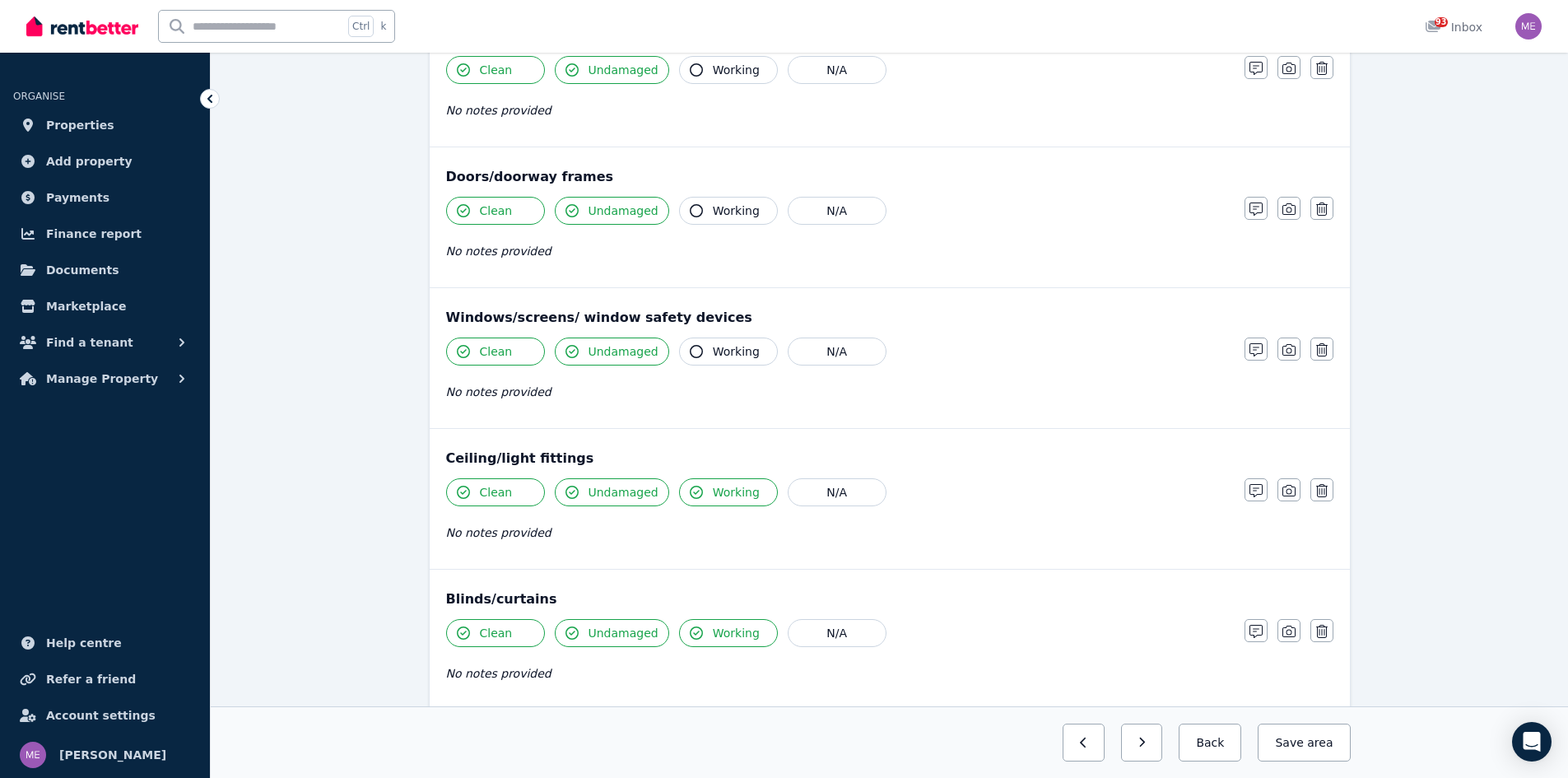
click at [714, 350] on span "Working" at bounding box center [737, 351] width 47 height 17
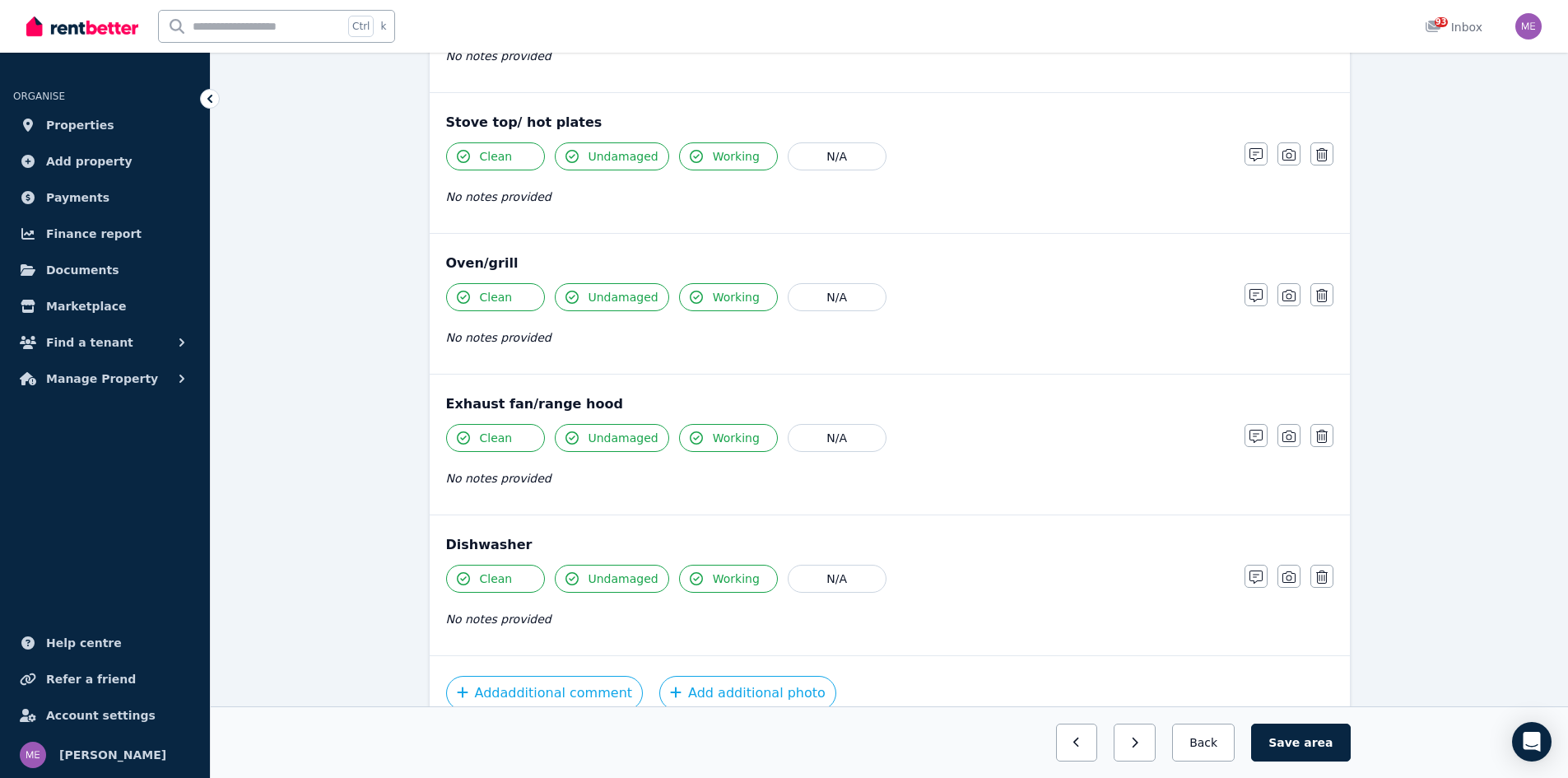
scroll to position [1792, 0]
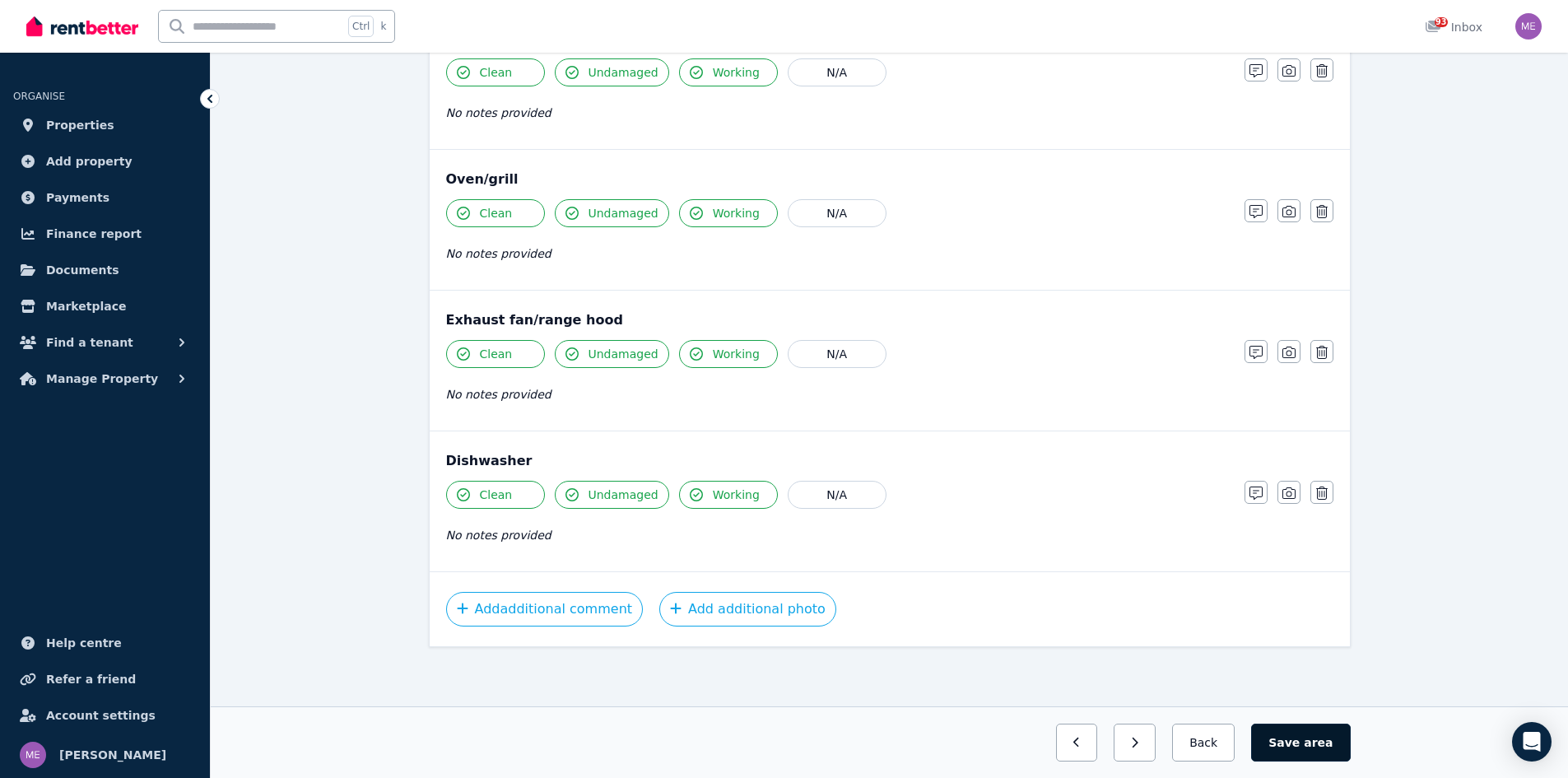
click at [1314, 745] on span "area" at bounding box center [1318, 742] width 29 height 17
click at [1209, 740] on button "Back" at bounding box center [1204, 742] width 77 height 38
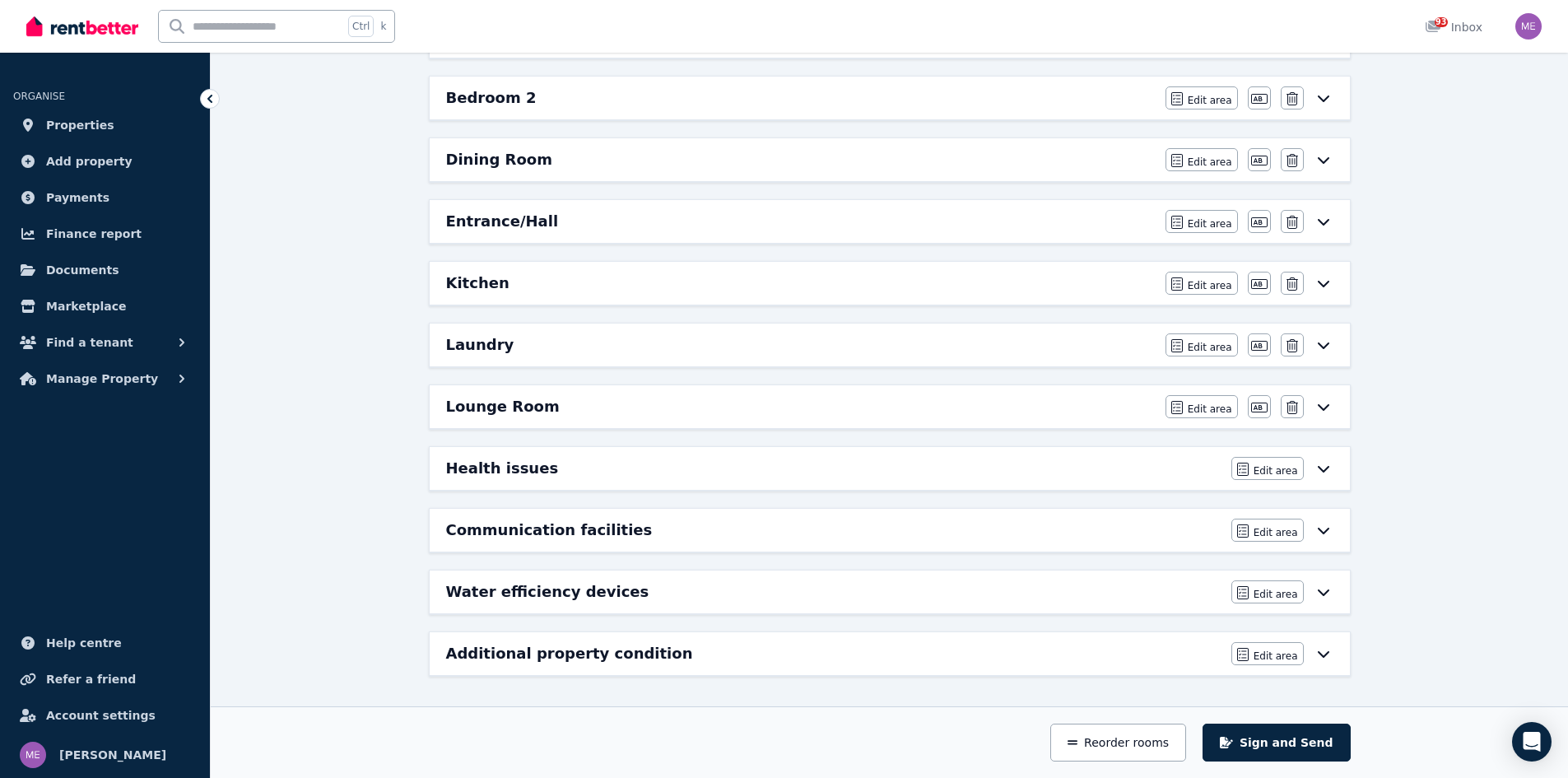
scroll to position [401, 0]
click at [503, 409] on h6 "Lounge Room" at bounding box center [503, 407] width 114 height 23
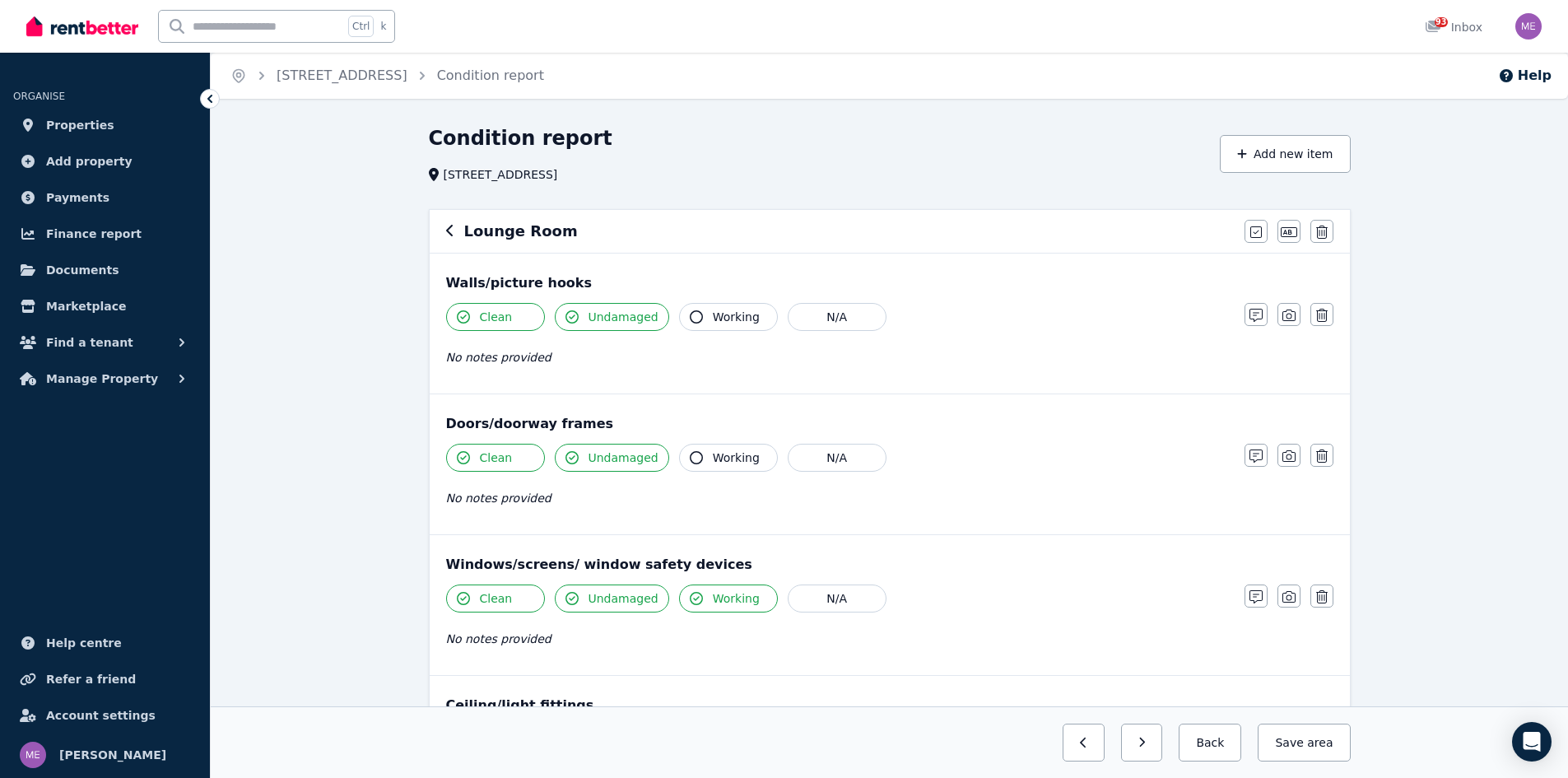
click at [602, 454] on span "Undamaged" at bounding box center [623, 458] width 70 height 17
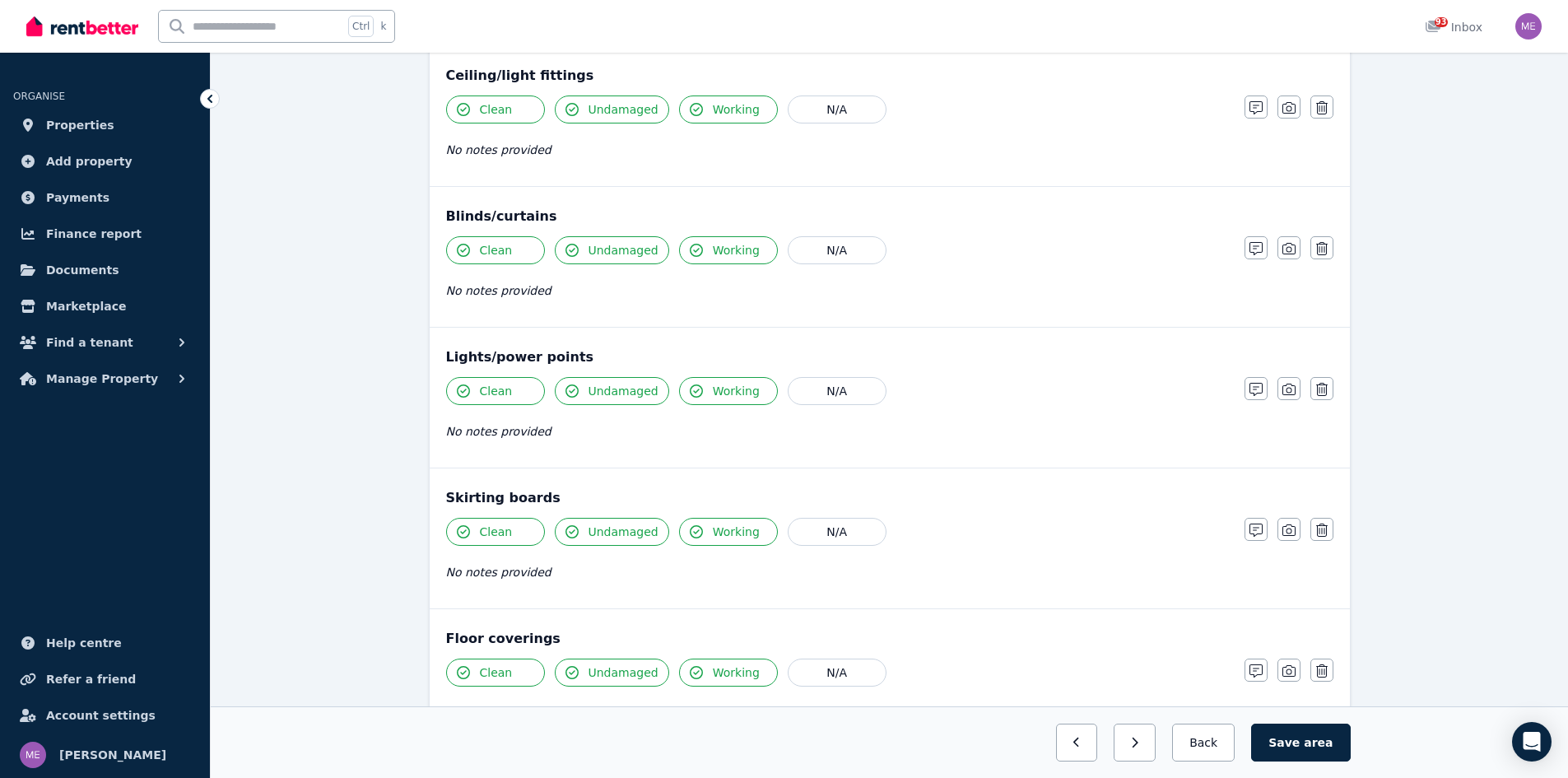
scroll to position [807, 0]
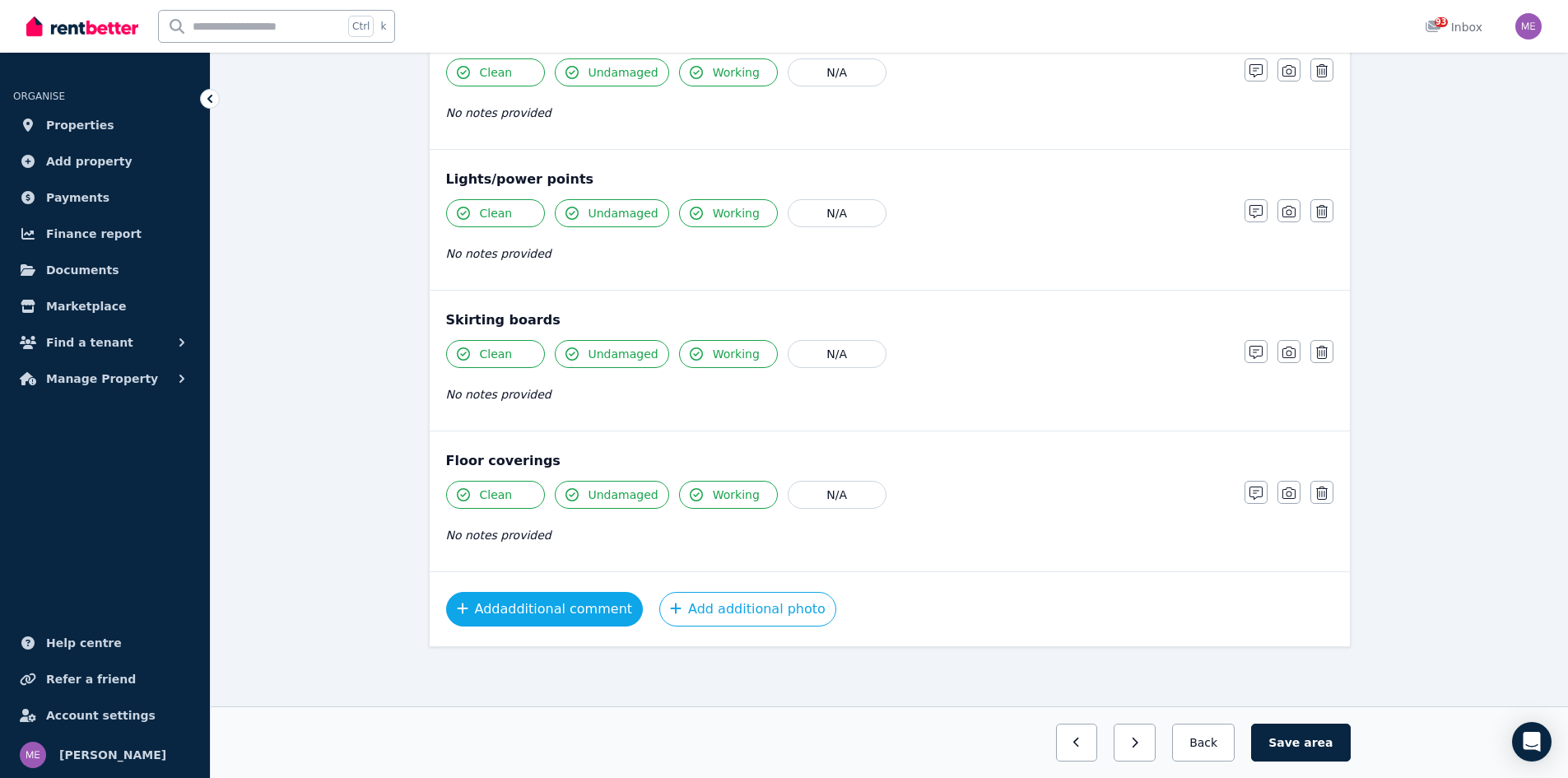
click at [589, 611] on button "Add additional comment" at bounding box center [544, 609] width 197 height 35
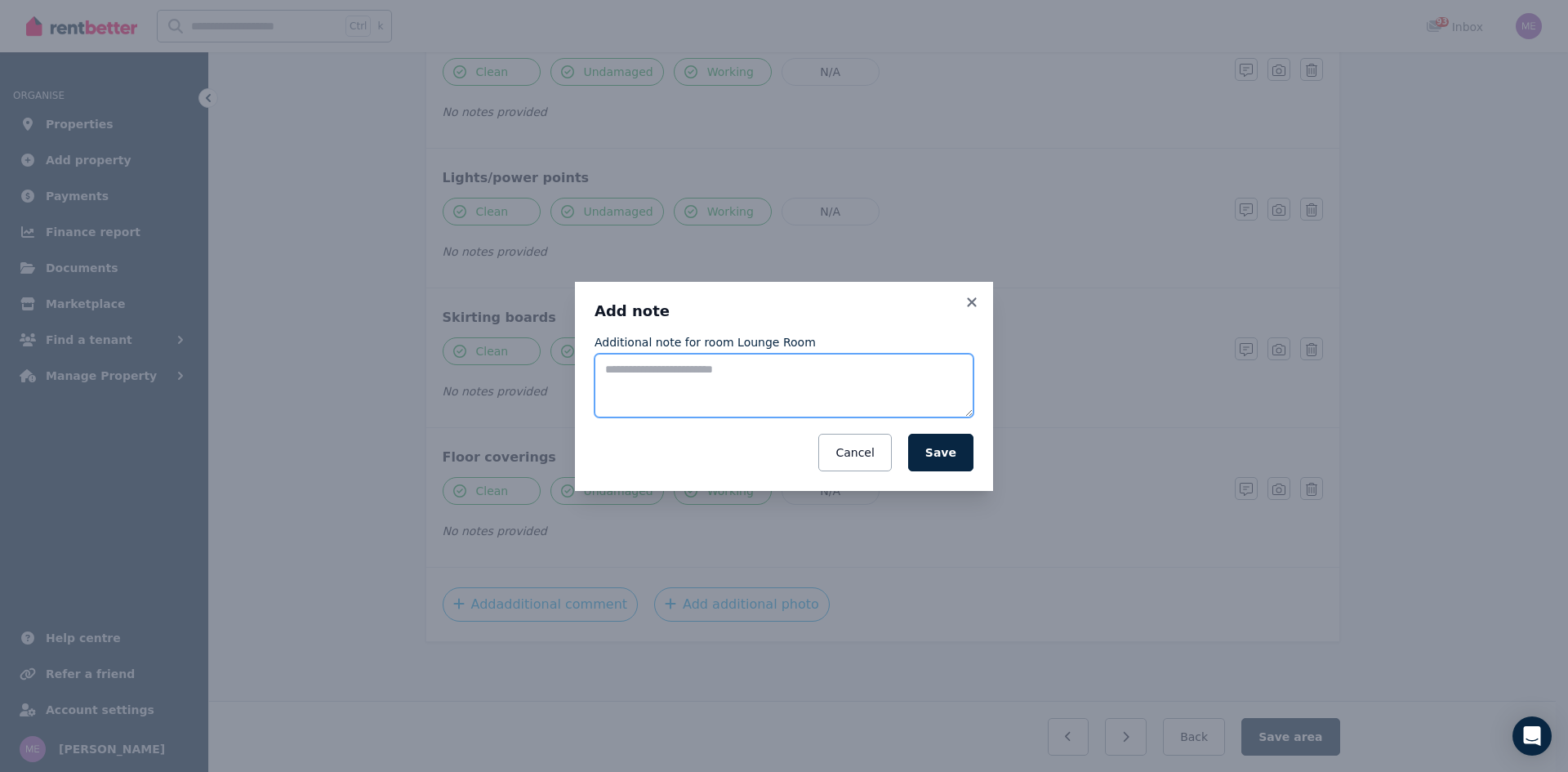
click at [614, 364] on textarea "Additional note for room Lounge Room" at bounding box center [784, 385] width 379 height 64
type textarea "*"
type textarea "**********"
click at [945, 452] on button "Save" at bounding box center [940, 452] width 65 height 38
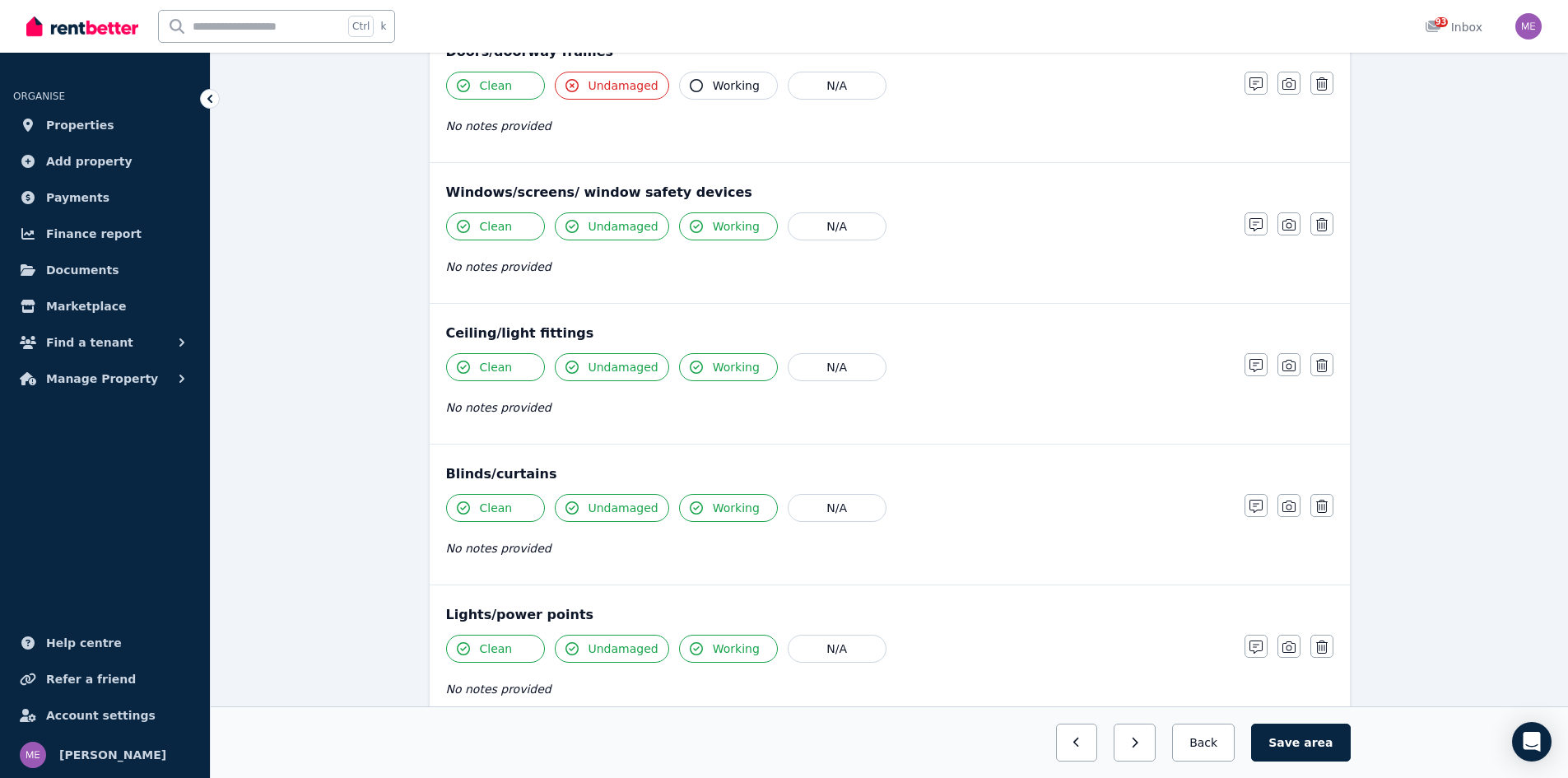
scroll to position [186, 0]
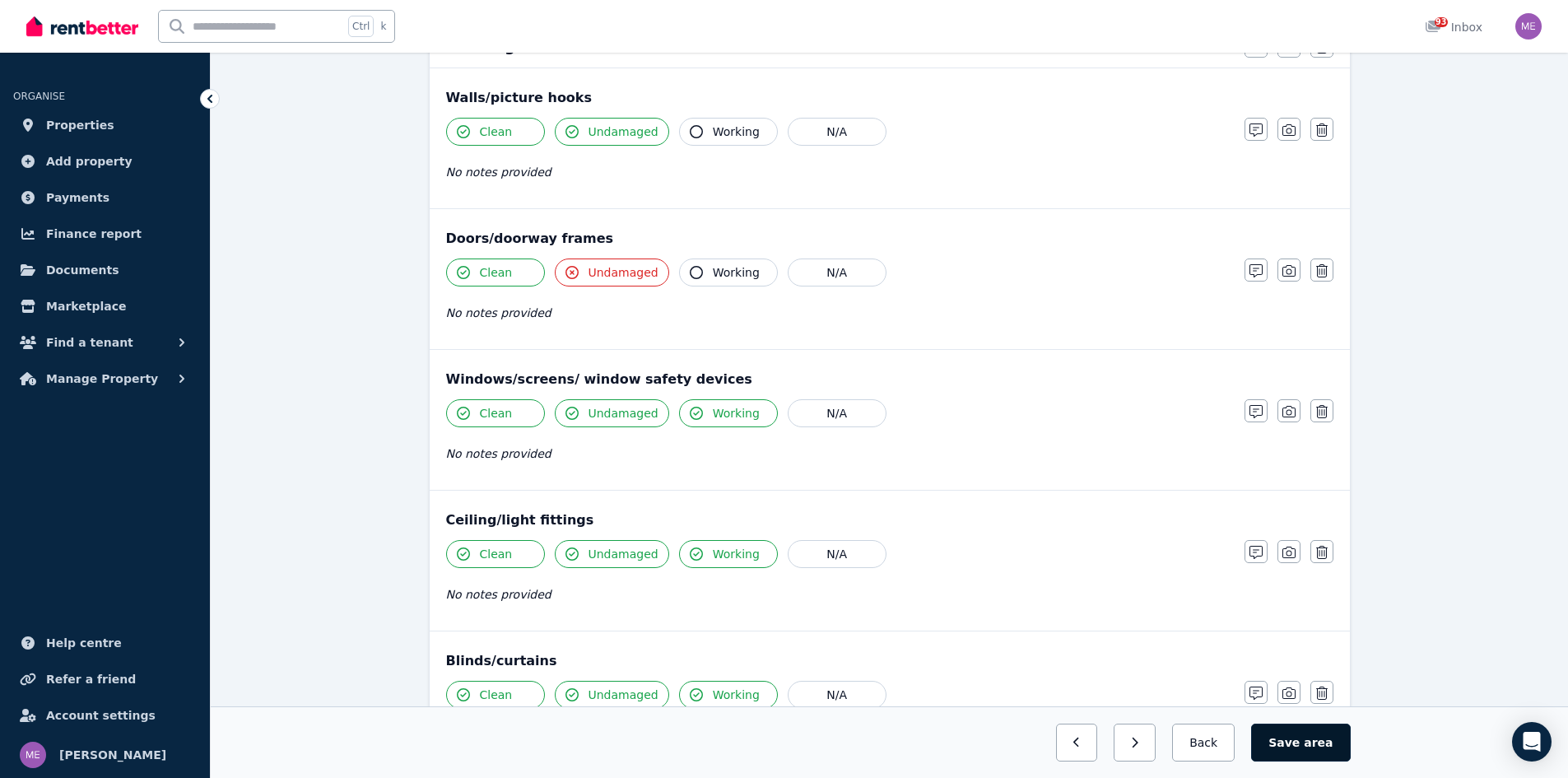
click at [1311, 739] on span "area" at bounding box center [1318, 742] width 29 height 17
click at [1295, 741] on button "Save area" at bounding box center [1303, 742] width 92 height 38
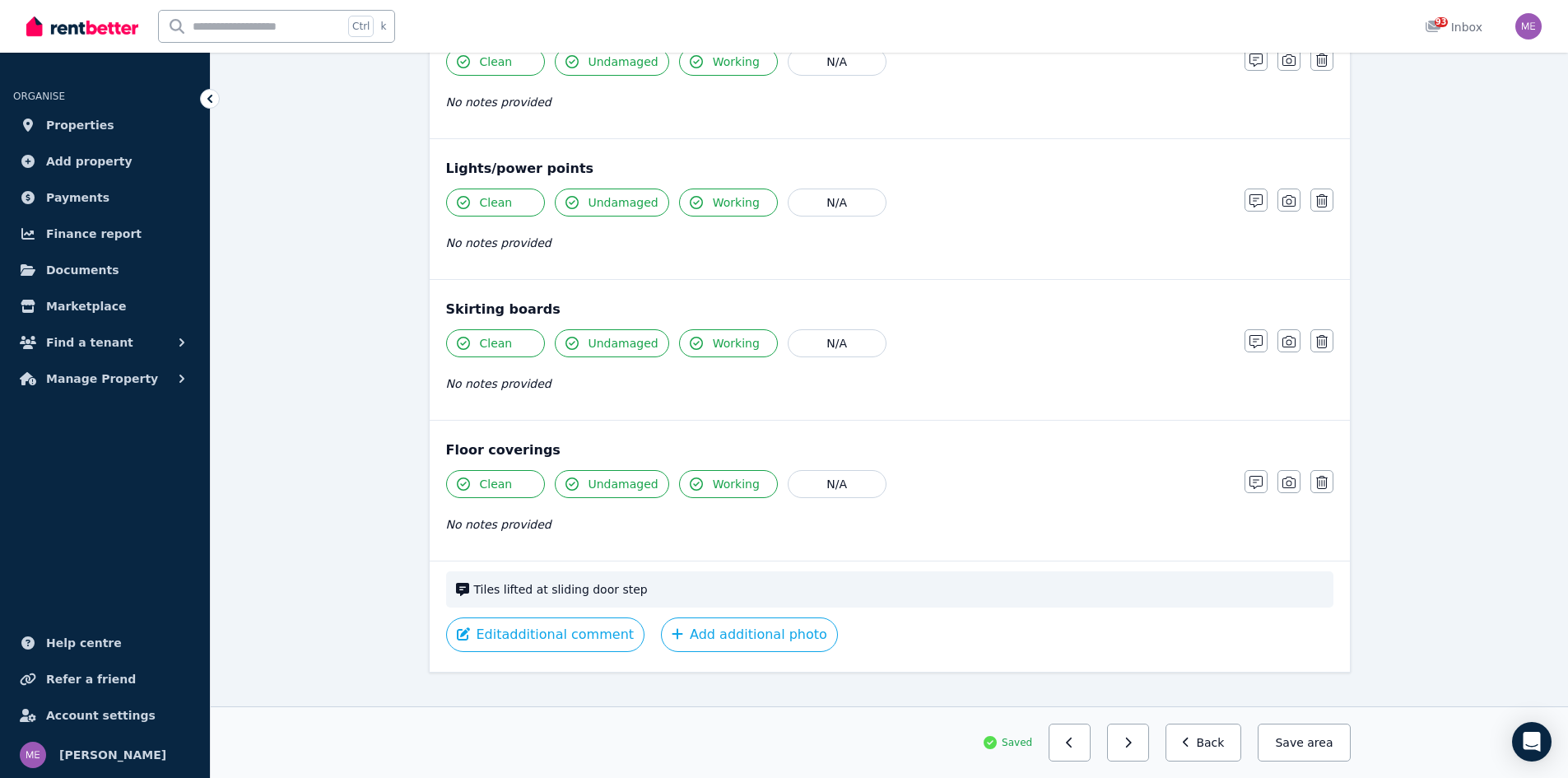
scroll to position [844, 0]
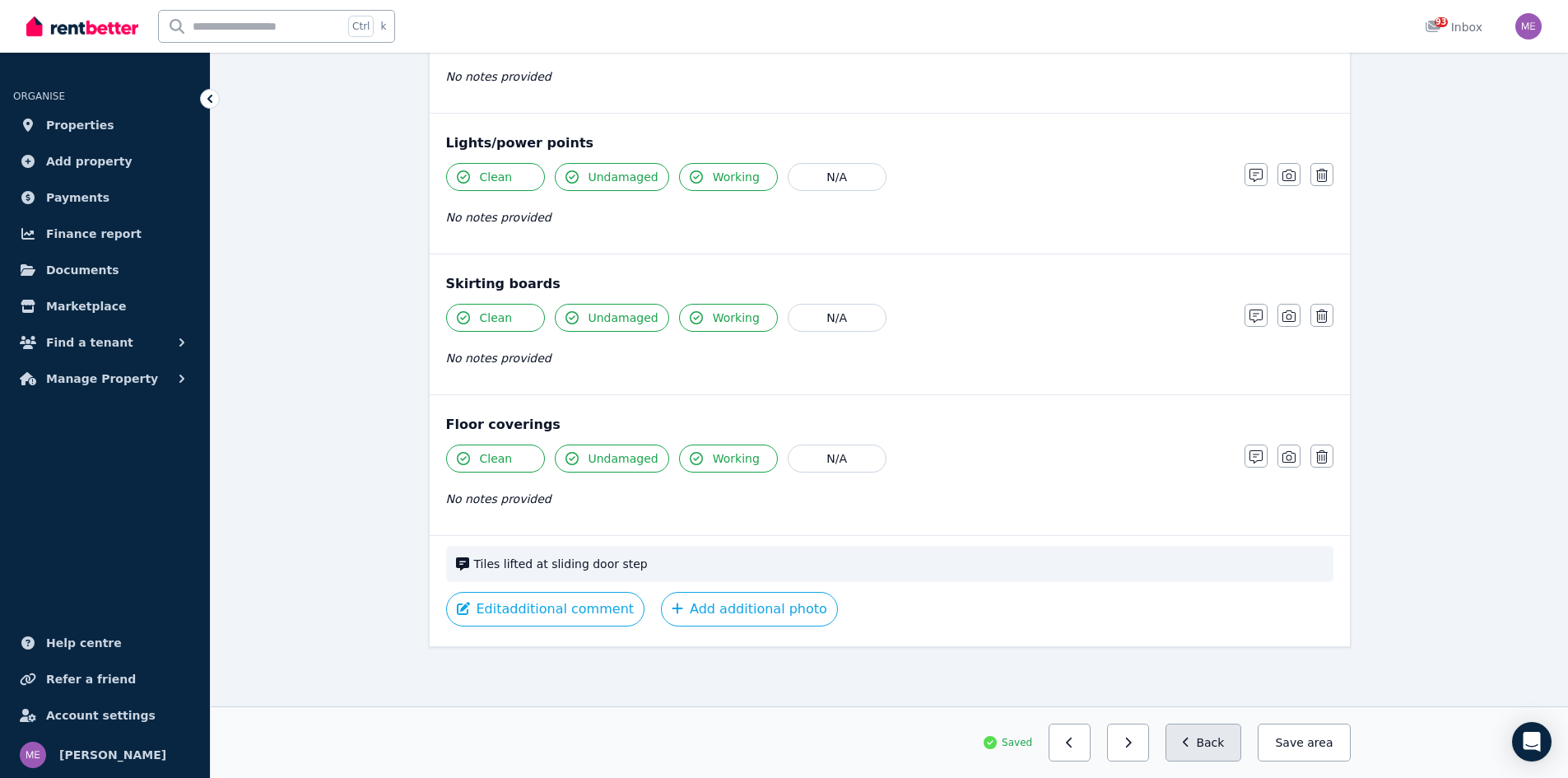
click at [1219, 742] on button "Back" at bounding box center [1204, 742] width 77 height 38
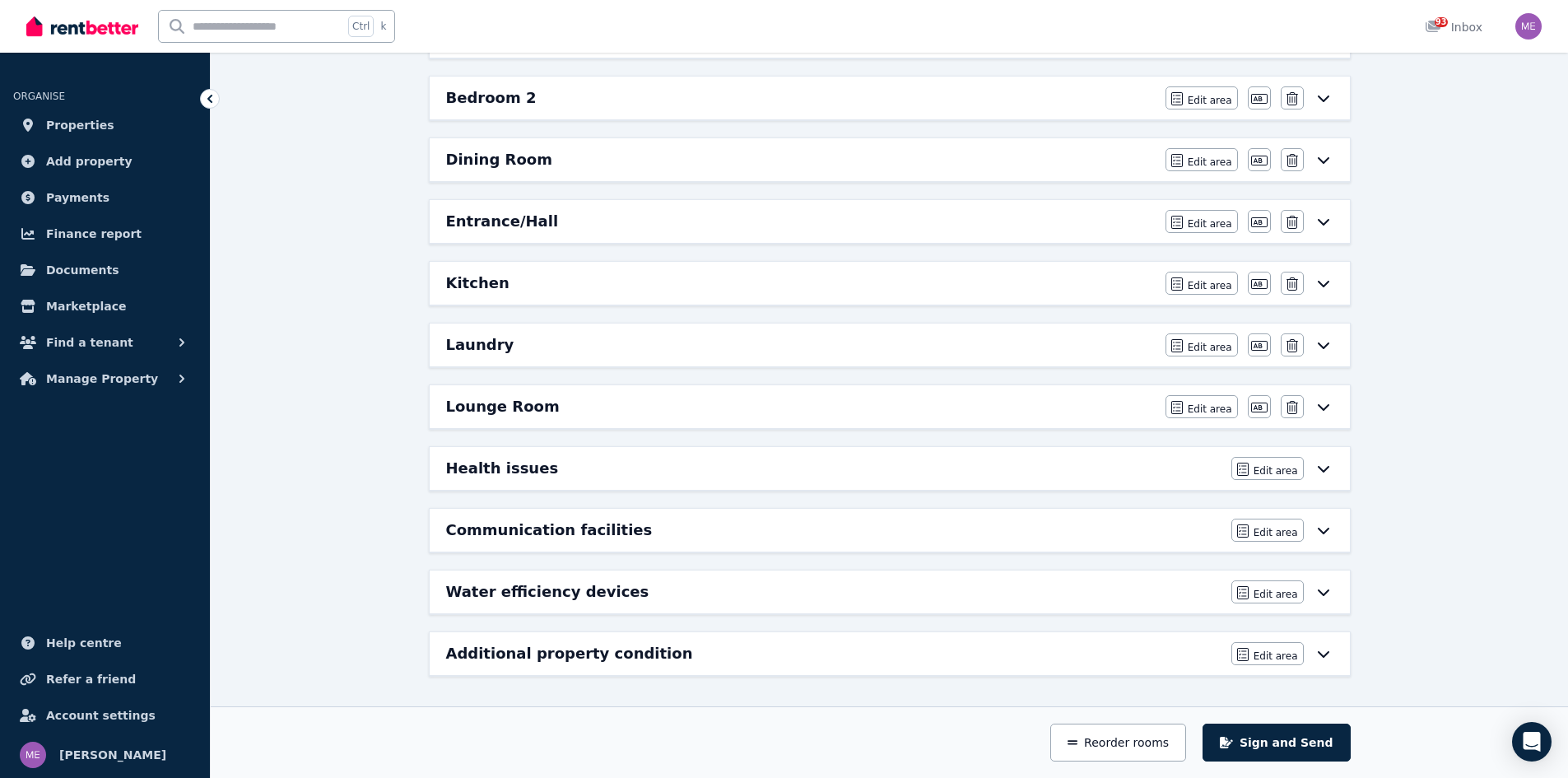
click at [480, 347] on h6 "Laundry" at bounding box center [480, 345] width 68 height 23
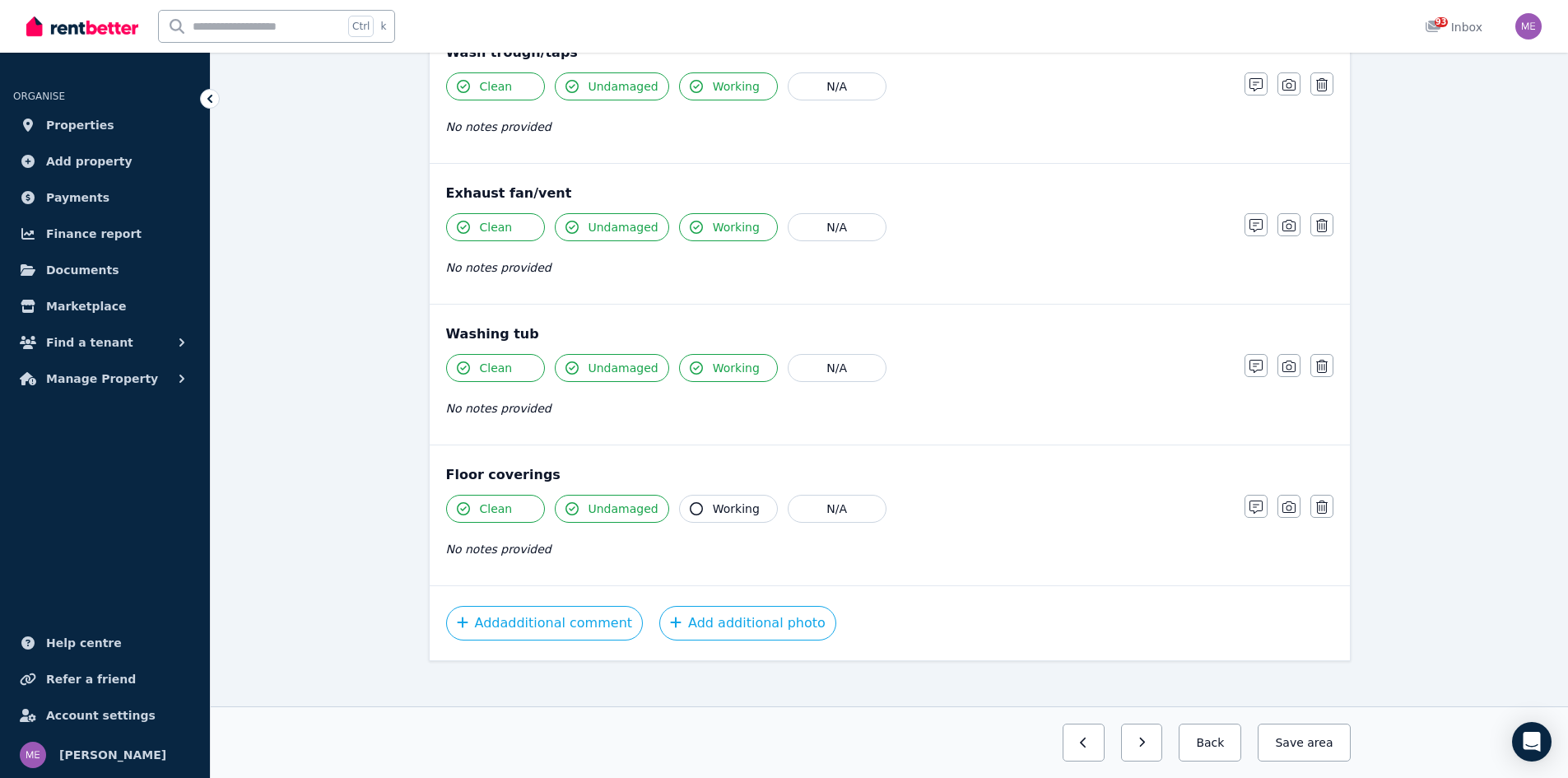
scroll to position [1089, 0]
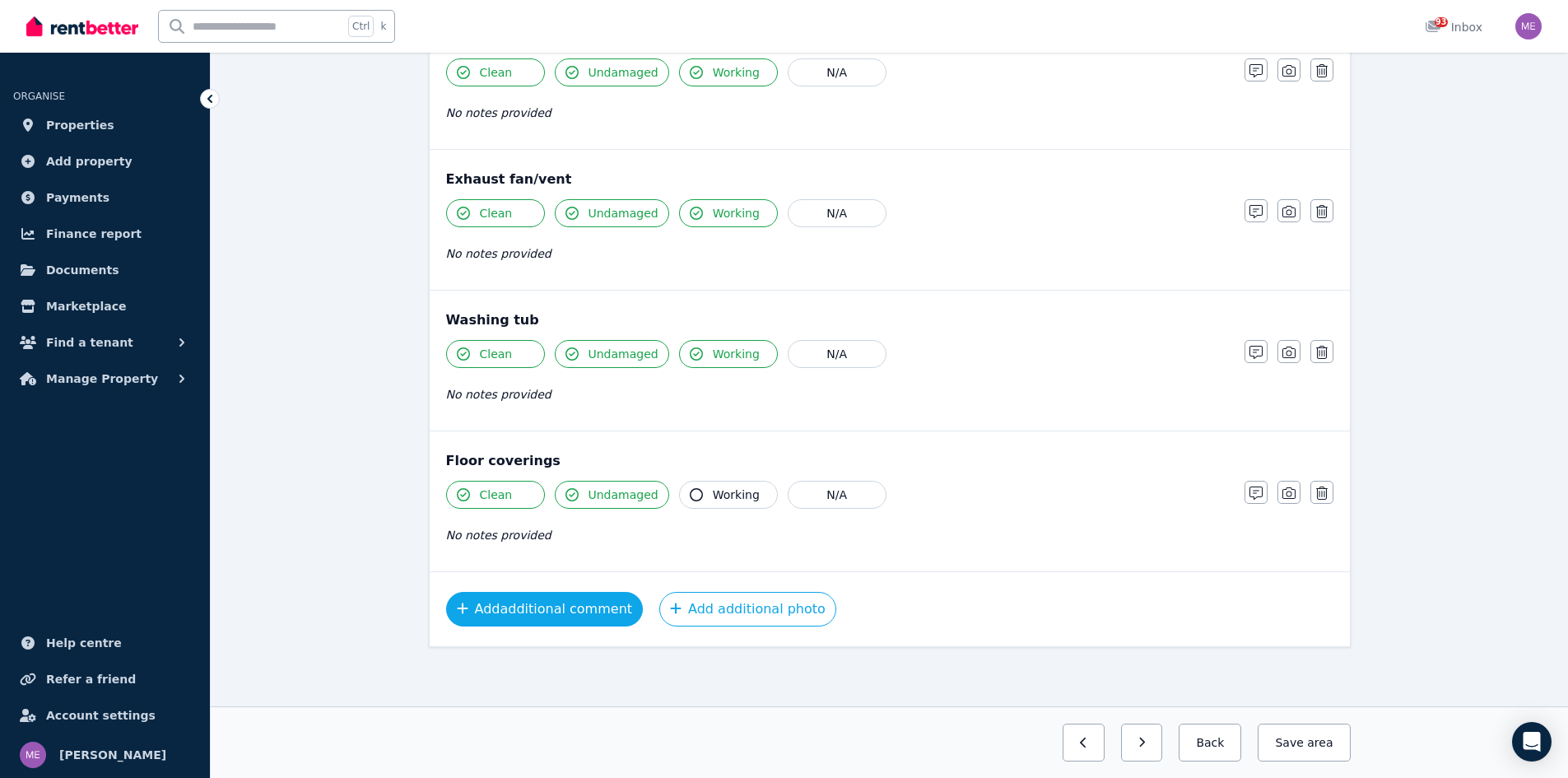
click at [538, 604] on button "Add additional comment" at bounding box center [544, 609] width 197 height 35
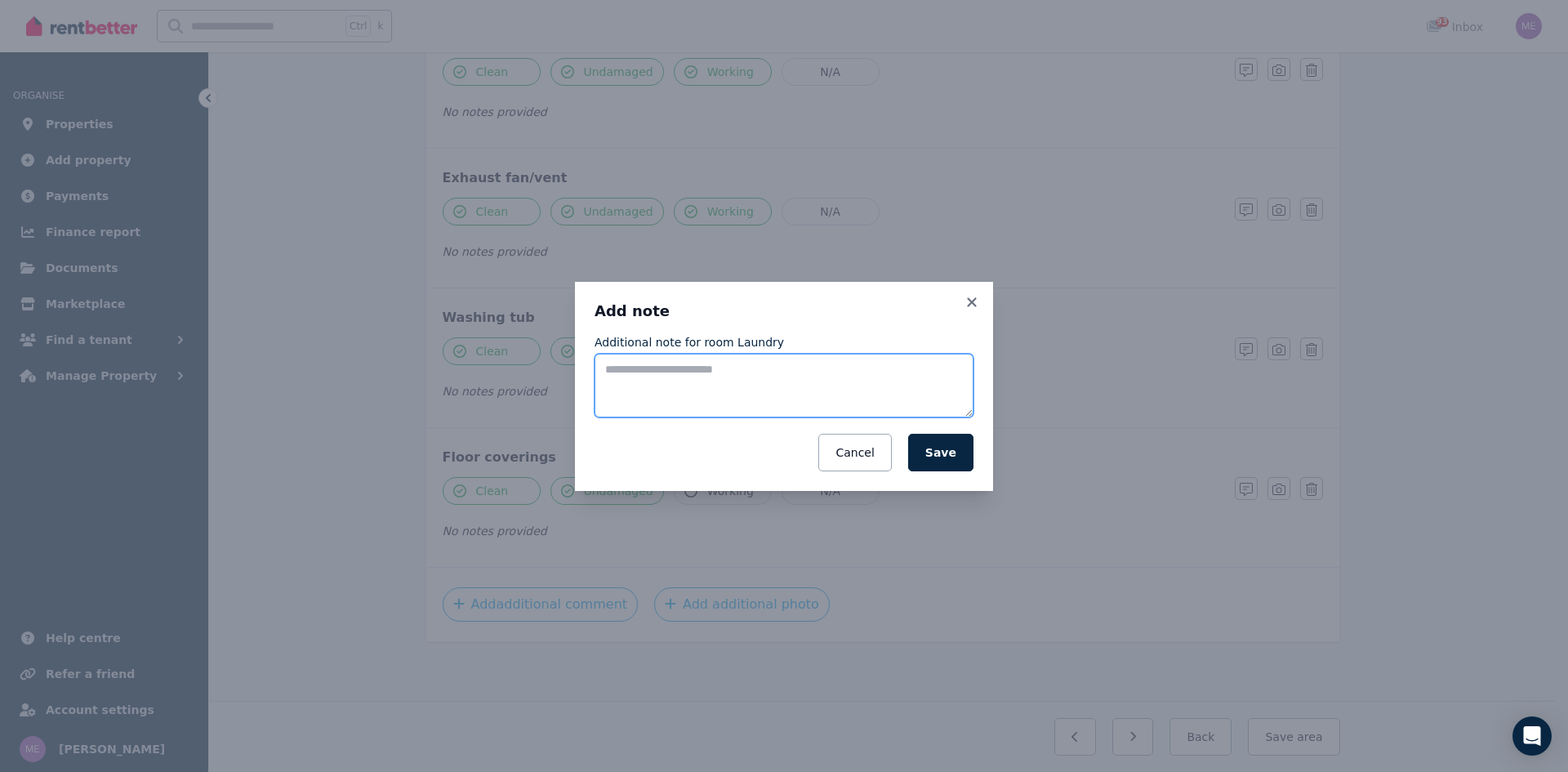
click at [618, 374] on textarea "Additional note for room Laundry" at bounding box center [784, 385] width 379 height 64
type textarea "**********"
click at [937, 453] on button "Save" at bounding box center [940, 452] width 65 height 38
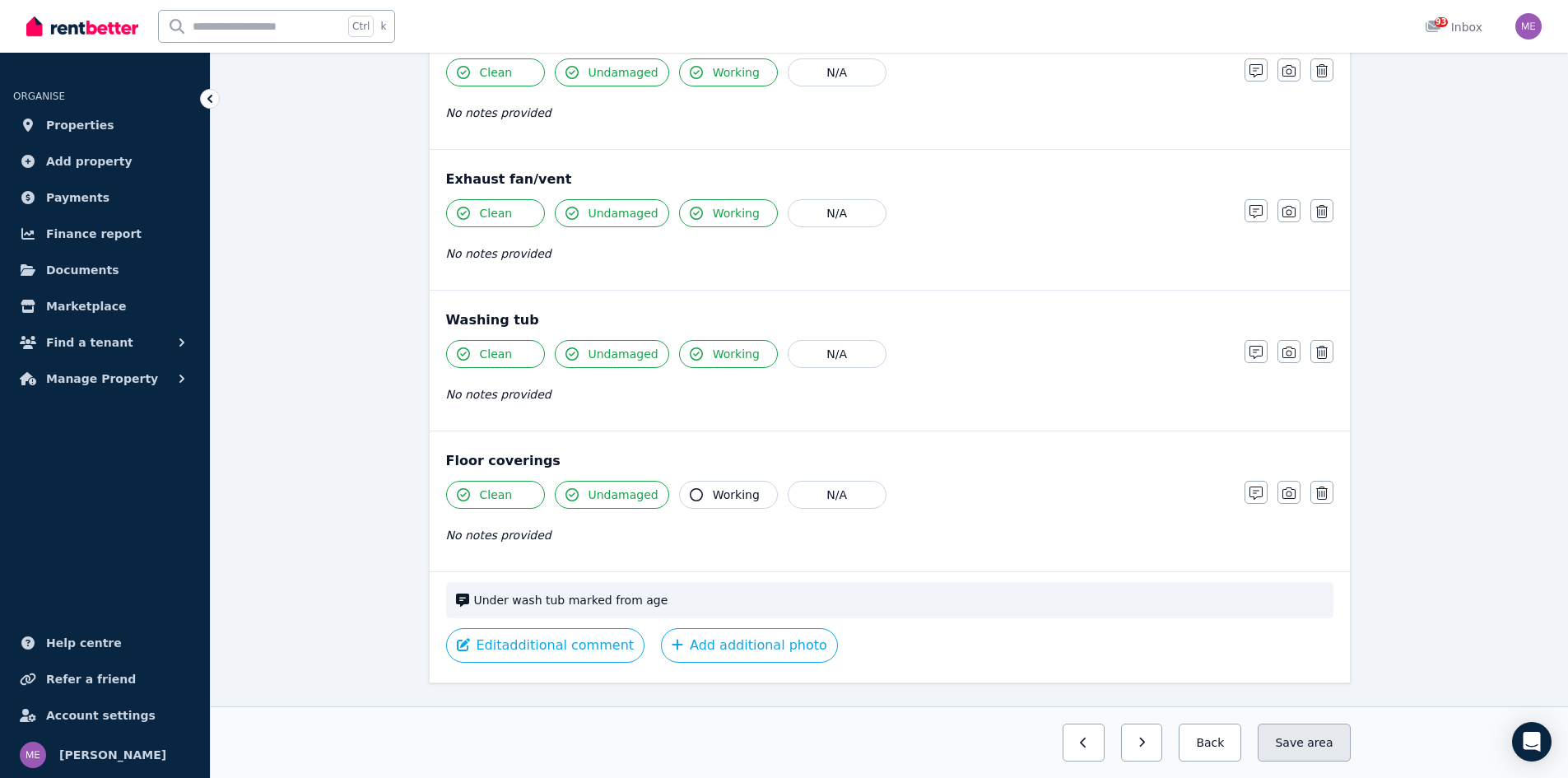
click at [1288, 738] on button "Save area" at bounding box center [1303, 742] width 92 height 38
click at [1218, 740] on button "Back" at bounding box center [1204, 742] width 77 height 38
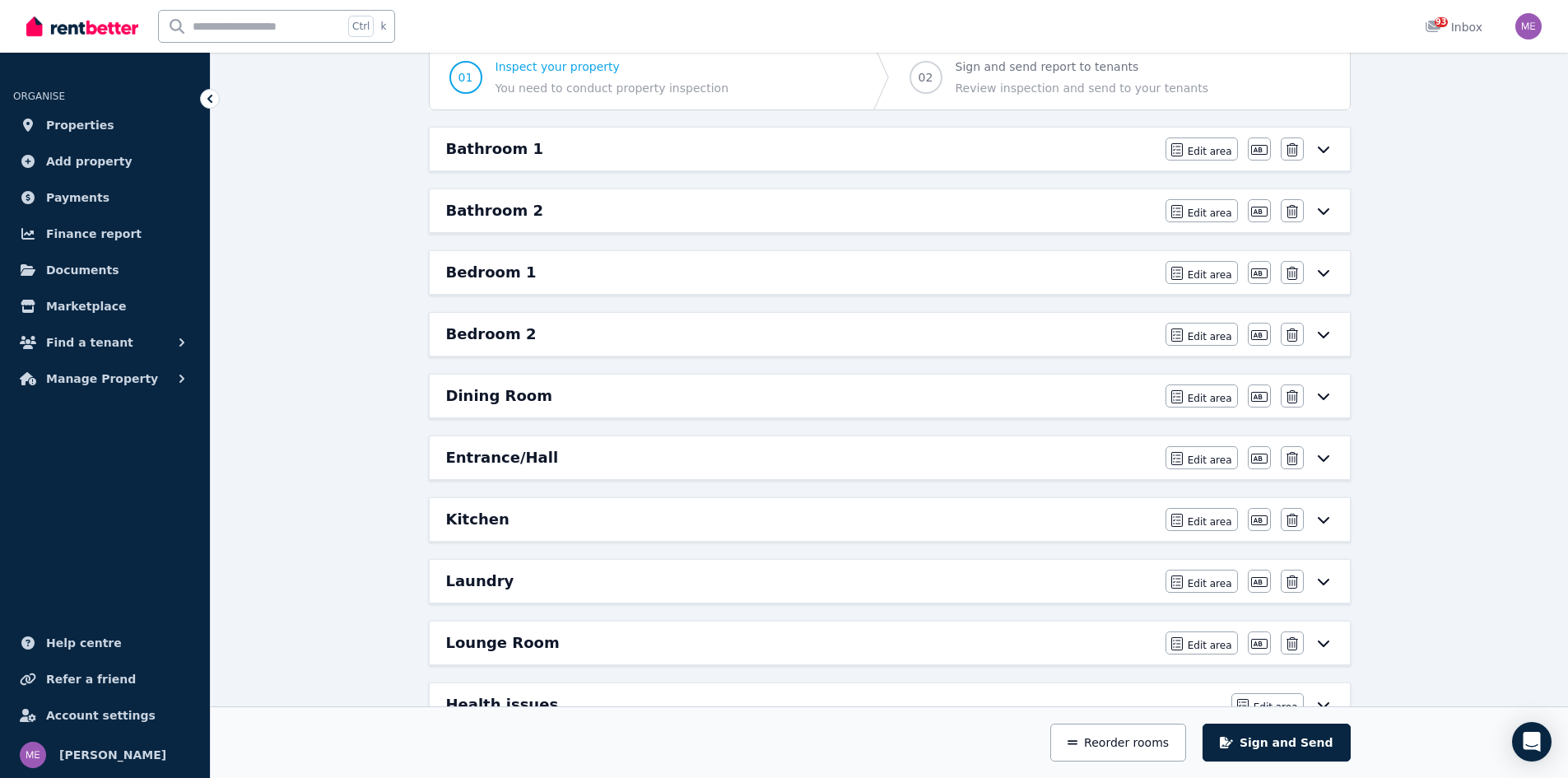
scroll to position [154, 0]
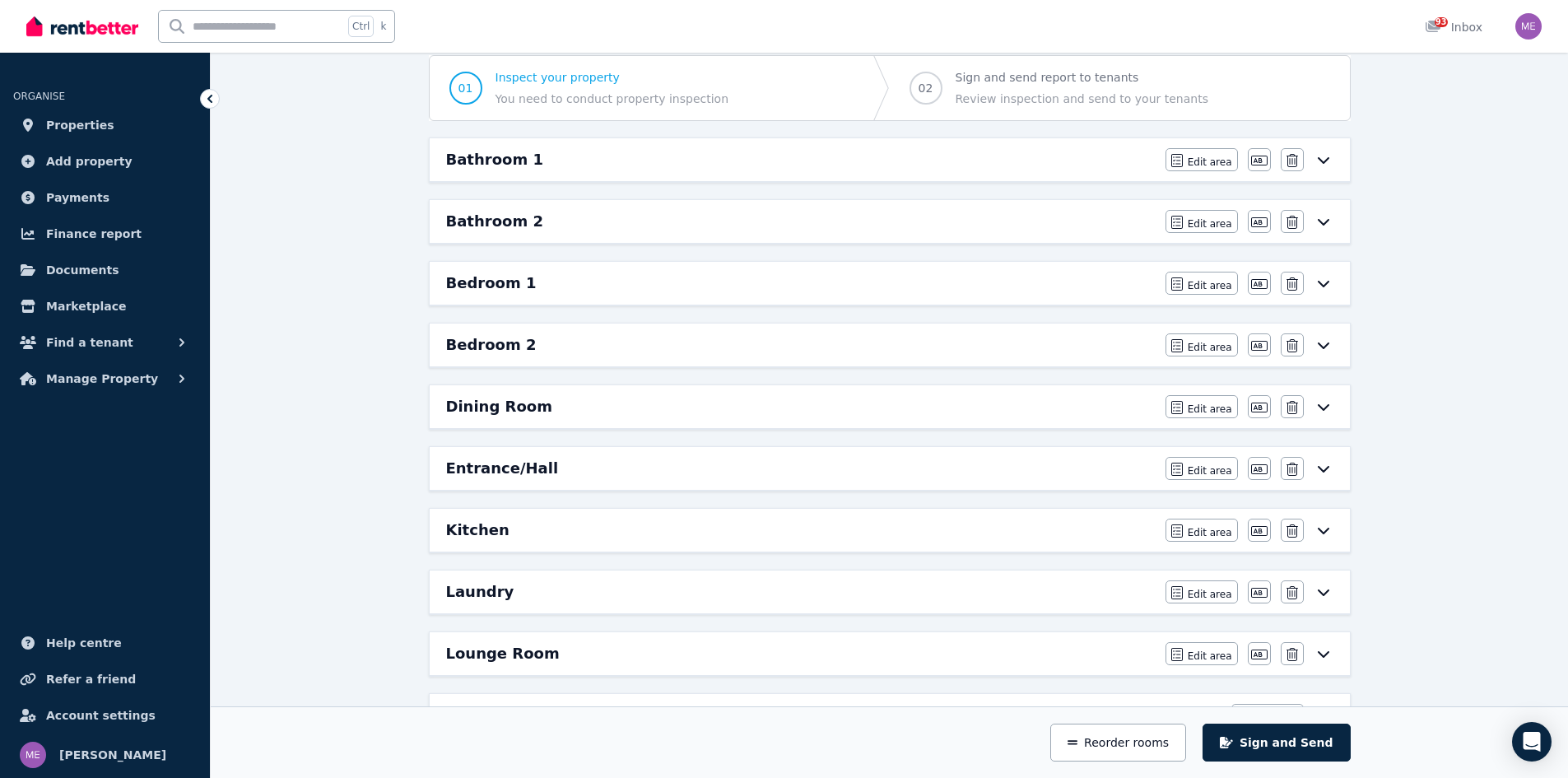
click at [491, 281] on h6 "Bedroom 1" at bounding box center [491, 283] width 91 height 23
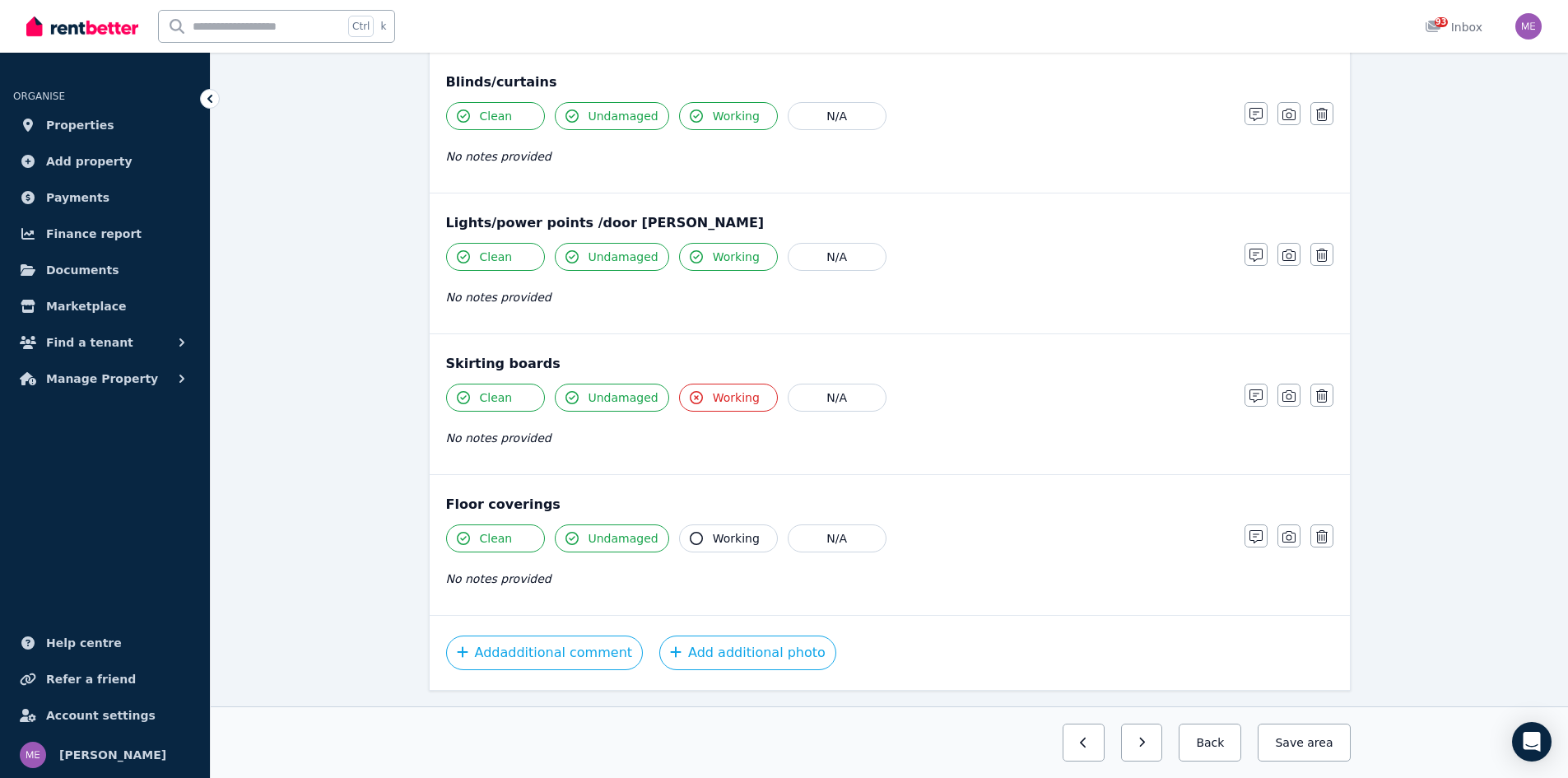
scroll to position [948, 0]
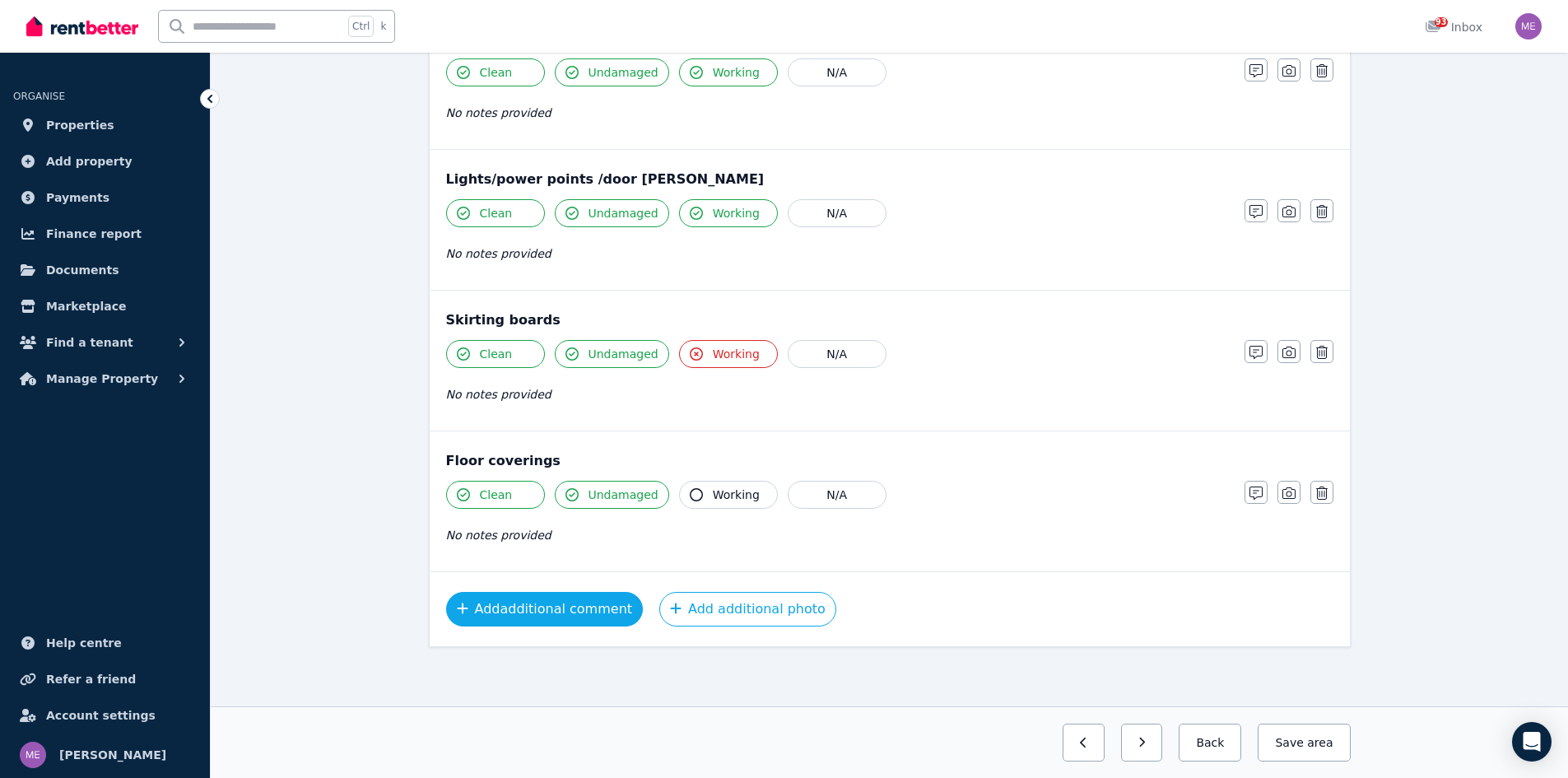
click at [553, 612] on button "Add additional comment" at bounding box center [544, 609] width 197 height 35
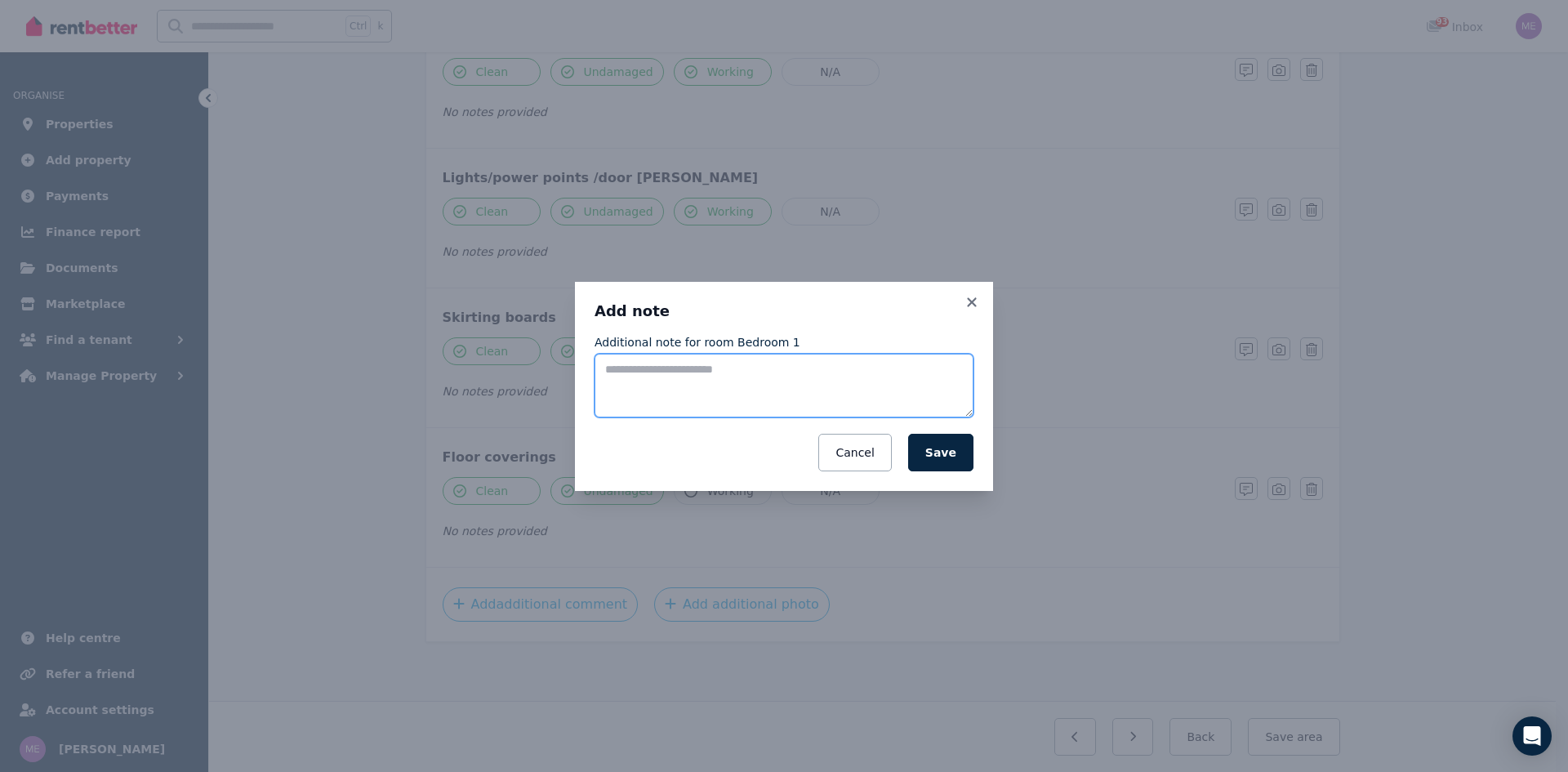
click at [615, 371] on textarea "Additional note for room Bedroom 1" at bounding box center [784, 385] width 379 height 64
type textarea "**********"
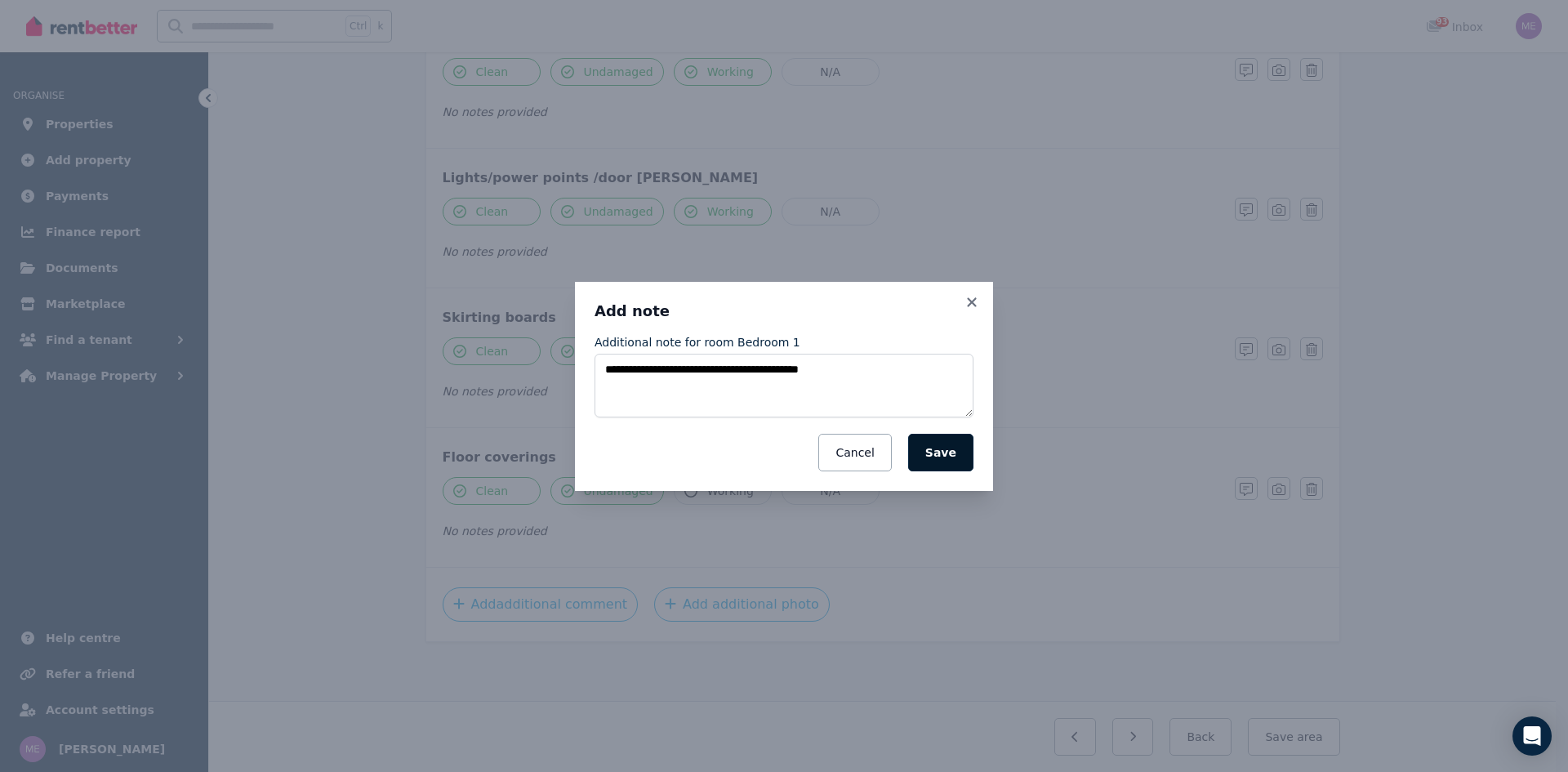
click at [942, 450] on button "Save" at bounding box center [940, 452] width 65 height 38
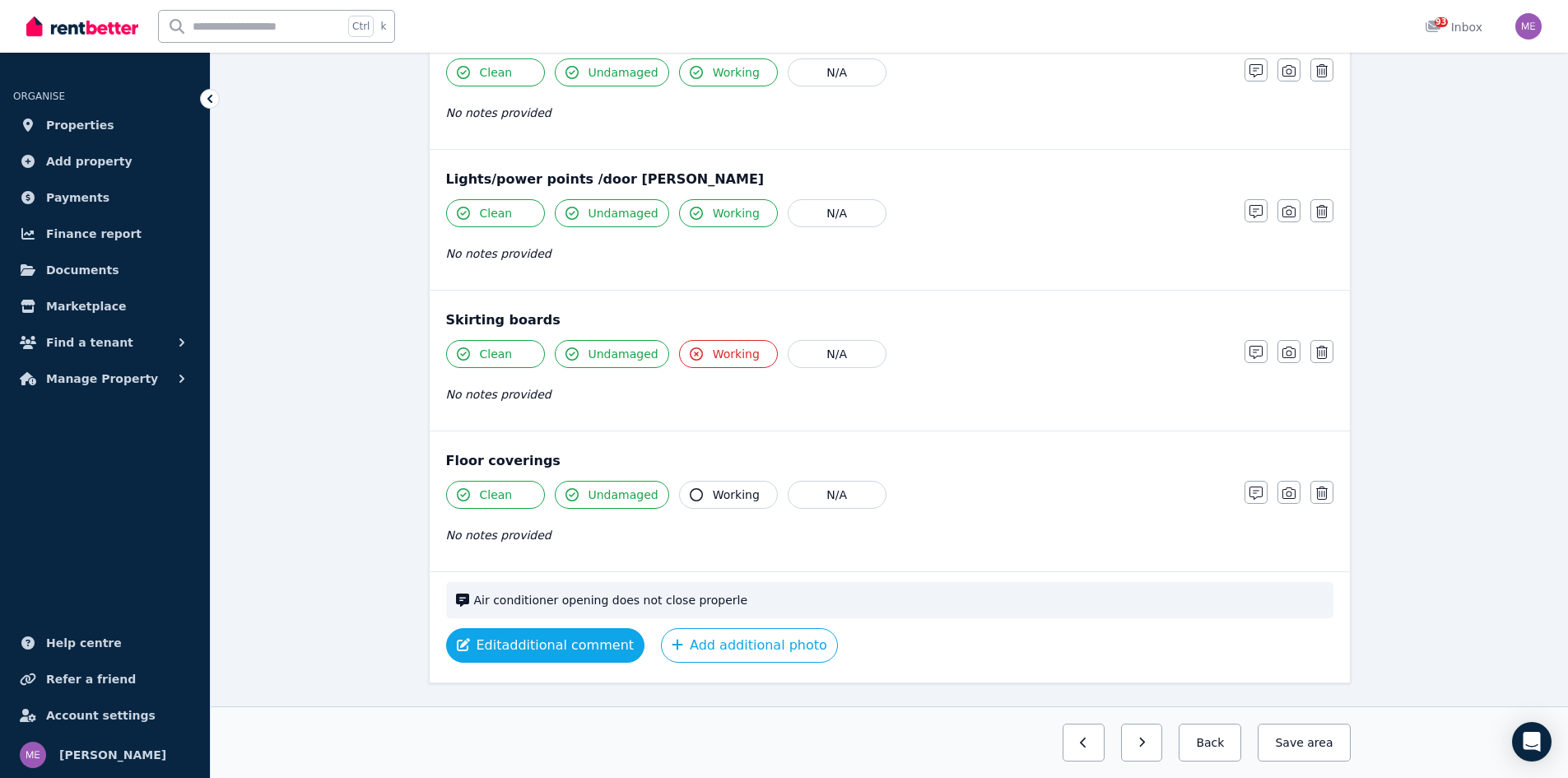
click at [543, 644] on button "Edit additional comment" at bounding box center [545, 646] width 199 height 35
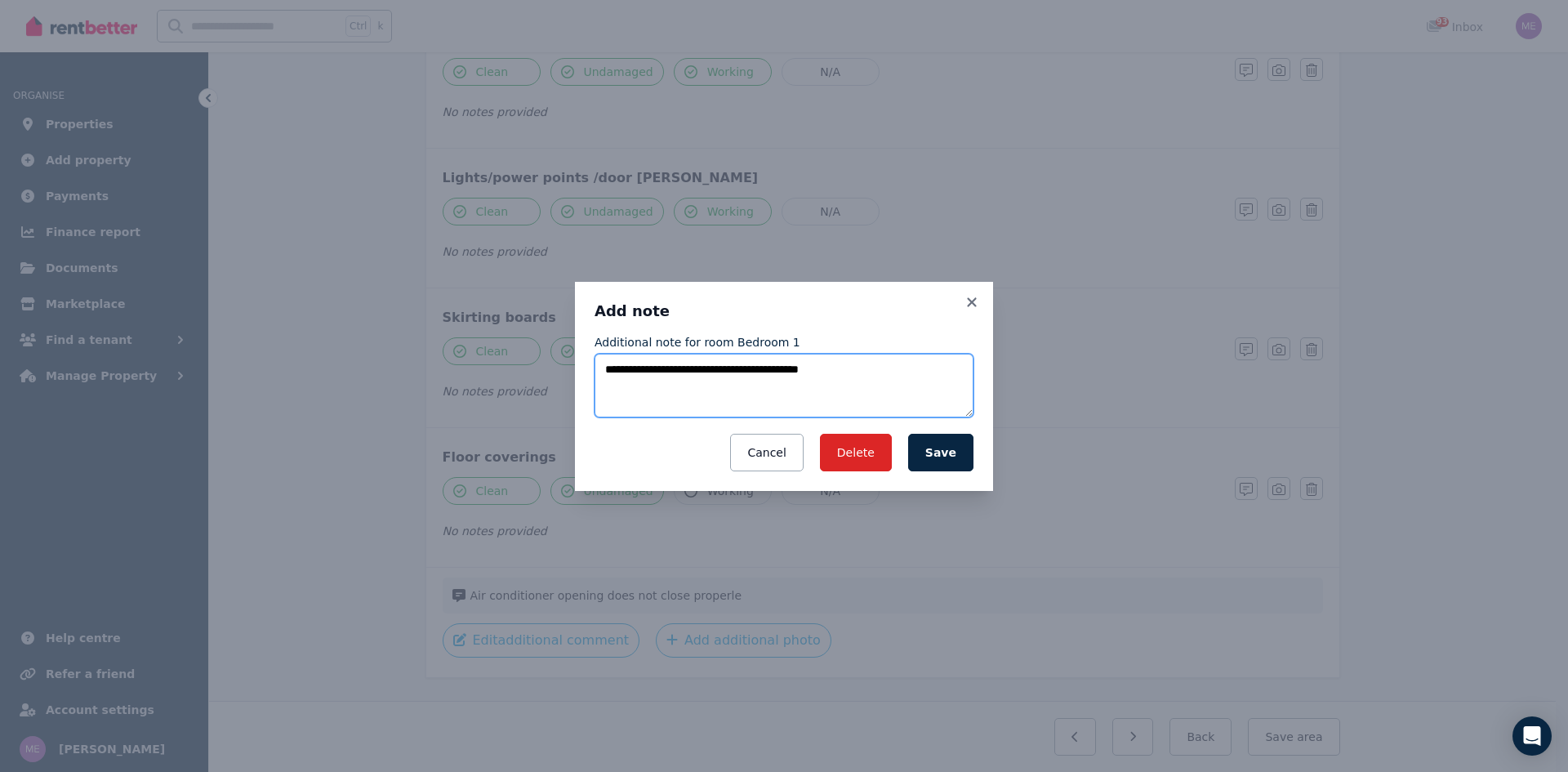
click at [846, 366] on textarea "**********" at bounding box center [784, 385] width 379 height 64
type textarea "**********"
click at [944, 452] on button "Save" at bounding box center [940, 452] width 65 height 38
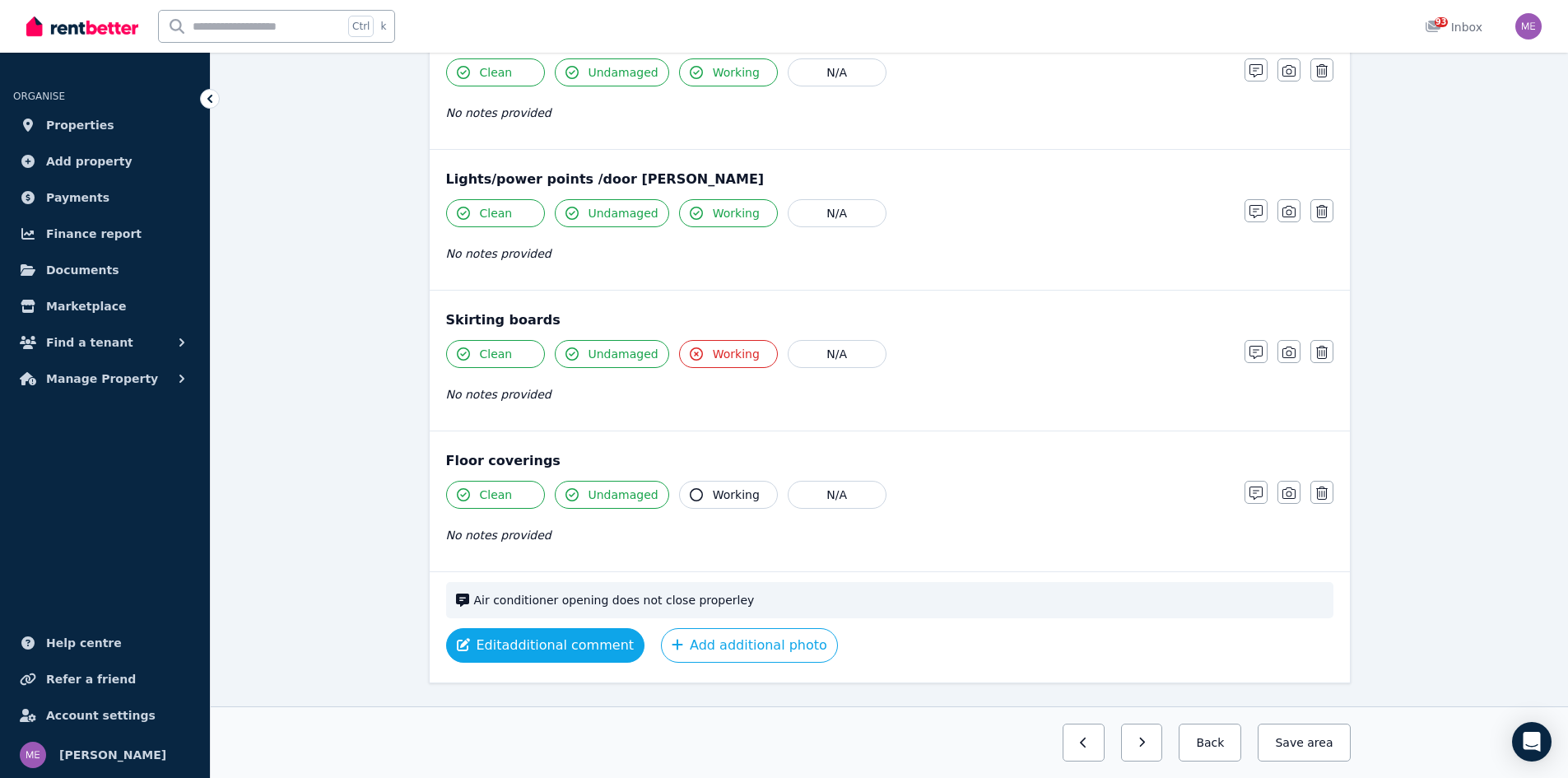
drag, startPoint x: 845, startPoint y: 372, endPoint x: 533, endPoint y: 644, distance: 413.9
click at [533, 644] on button "Edit additional comment" at bounding box center [545, 646] width 199 height 35
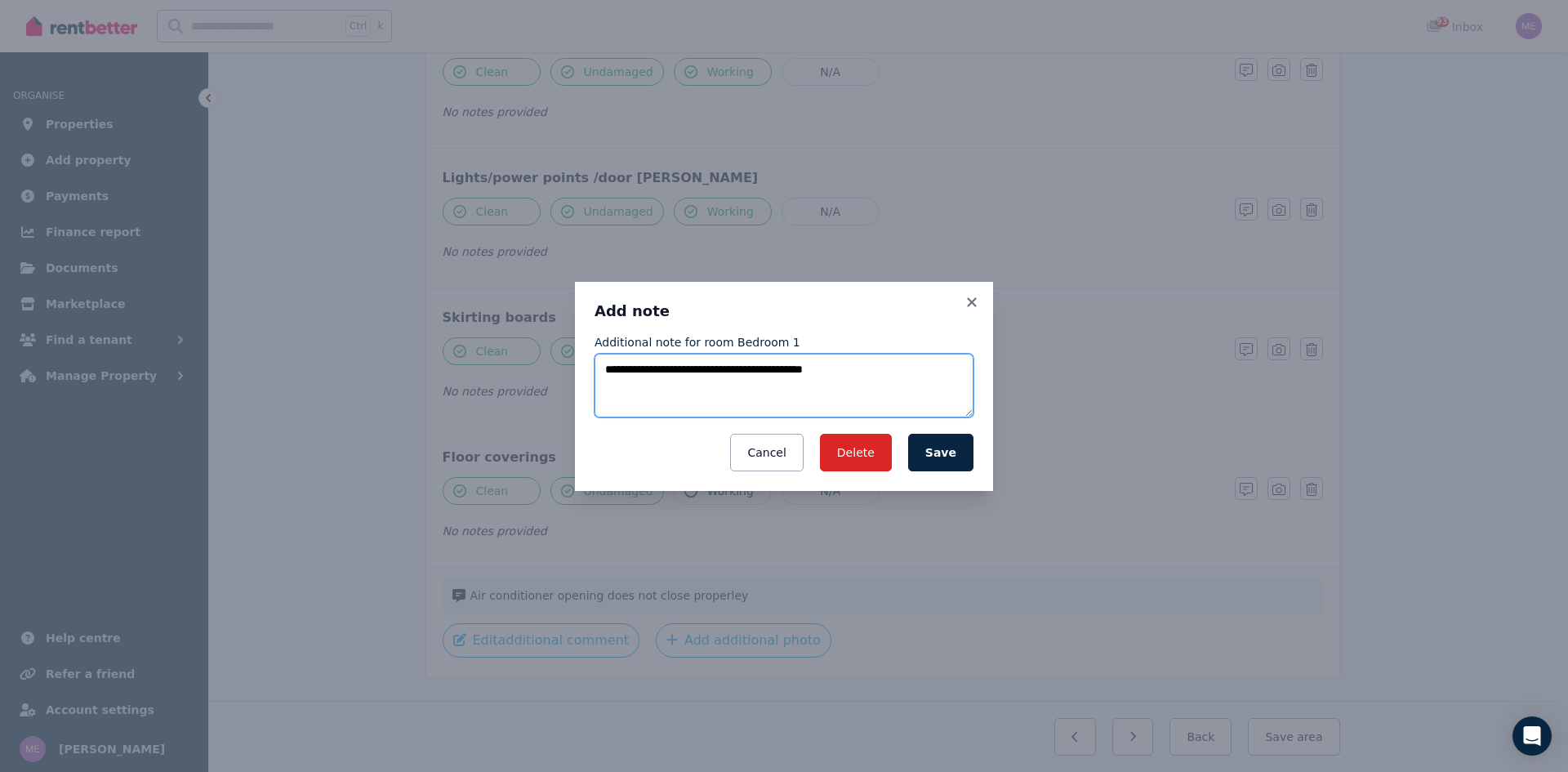
click at [823, 371] on textarea "**********" at bounding box center [784, 385] width 379 height 64
type textarea "**********"
click at [936, 451] on button "Save" at bounding box center [940, 452] width 65 height 38
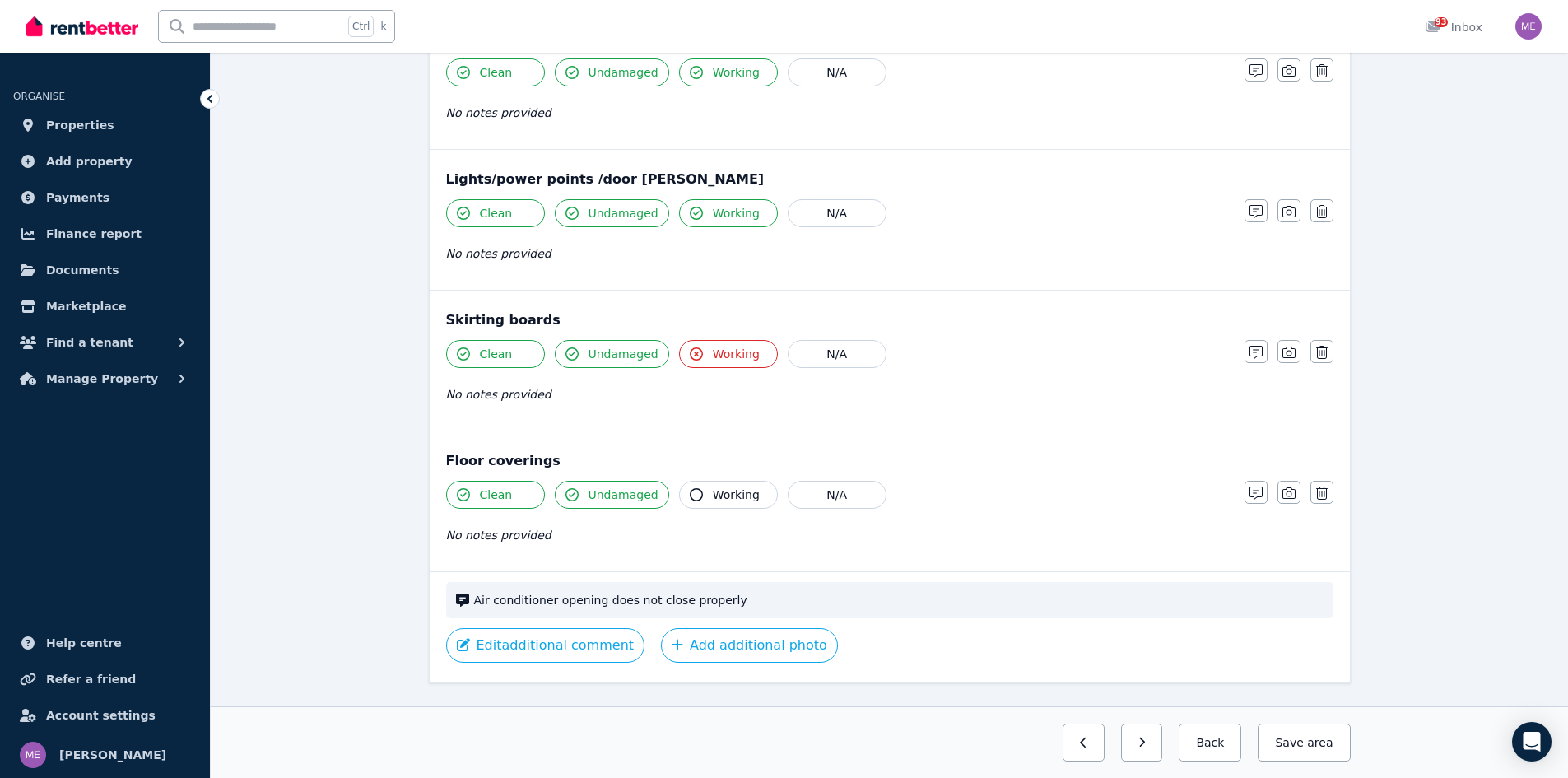
click at [1310, 742] on button "Save area" at bounding box center [1303, 742] width 92 height 38
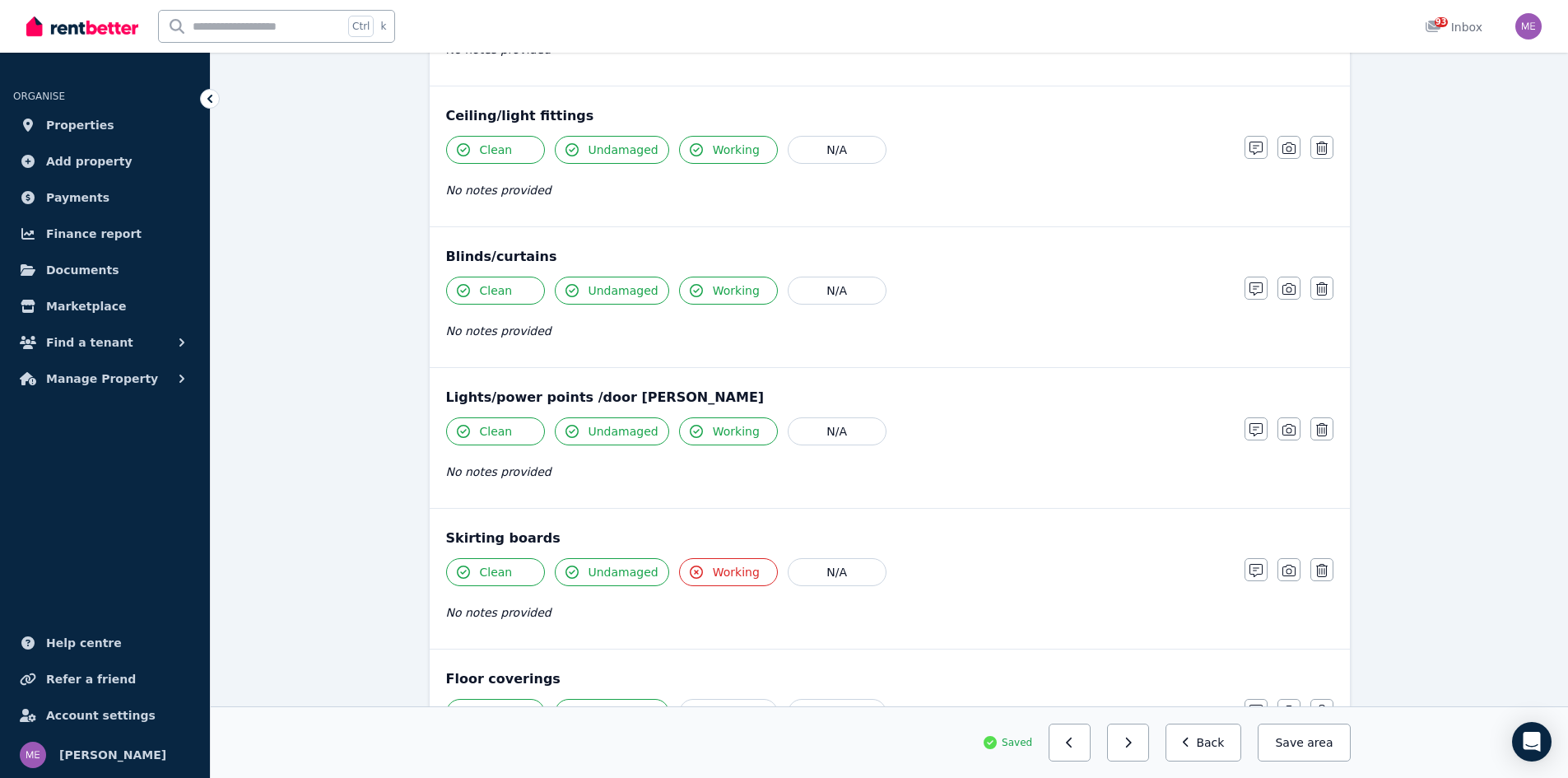
scroll to position [701, 0]
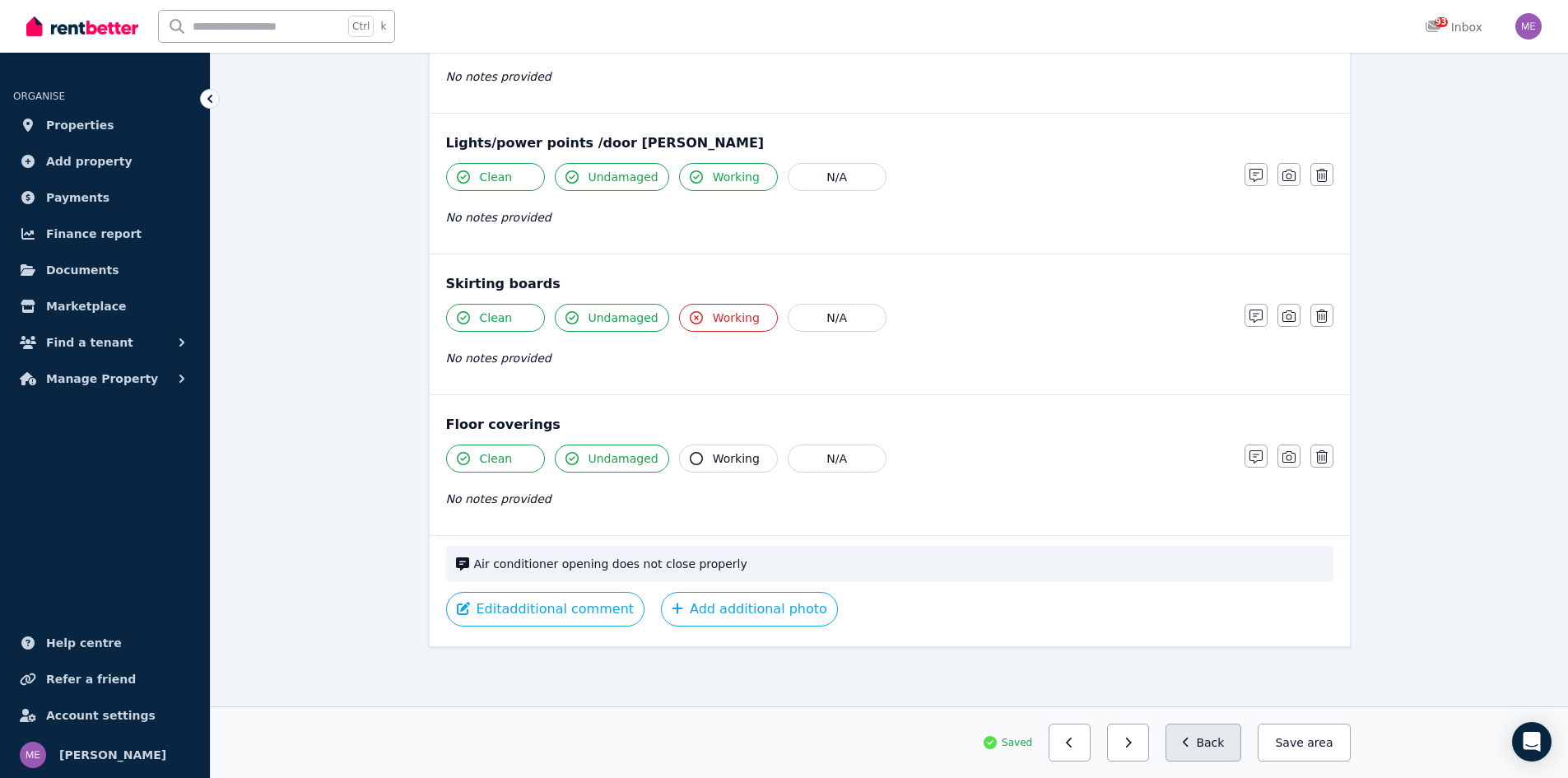
click at [1218, 741] on button "Back" at bounding box center [1204, 742] width 77 height 38
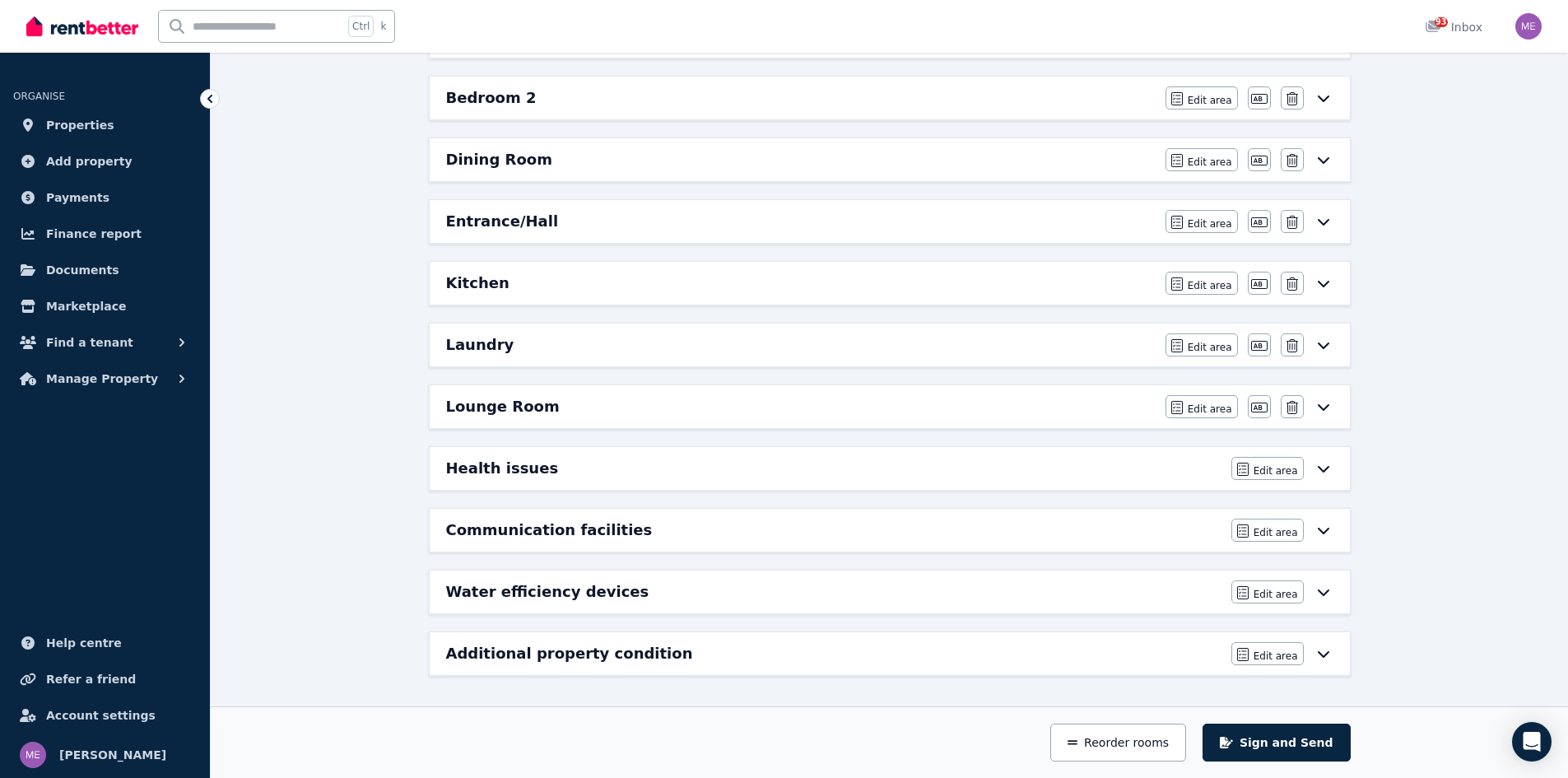
scroll to position [401, 0]
click at [499, 408] on h6 "Lounge Room" at bounding box center [503, 407] width 114 height 23
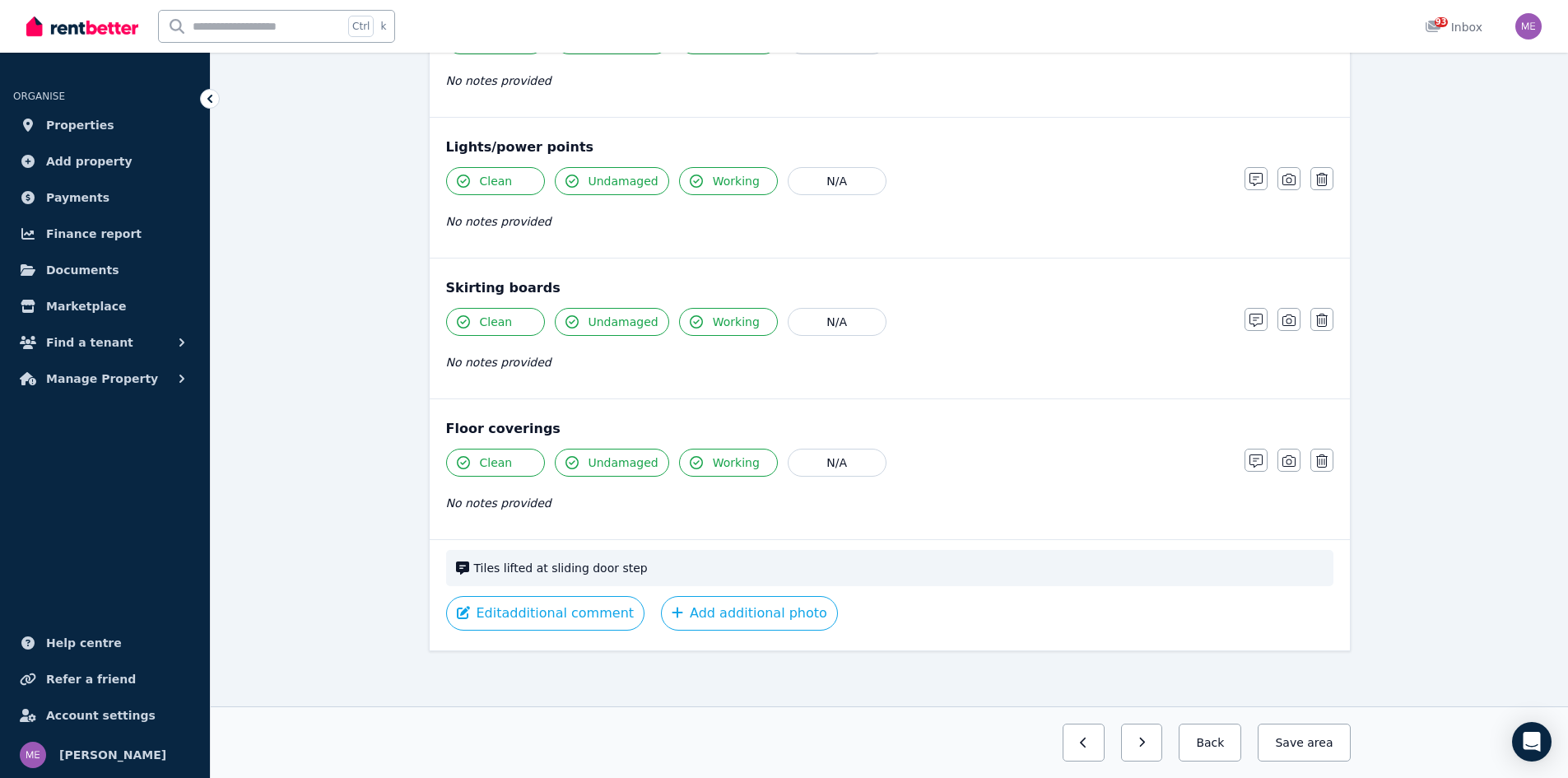
scroll to position [844, 0]
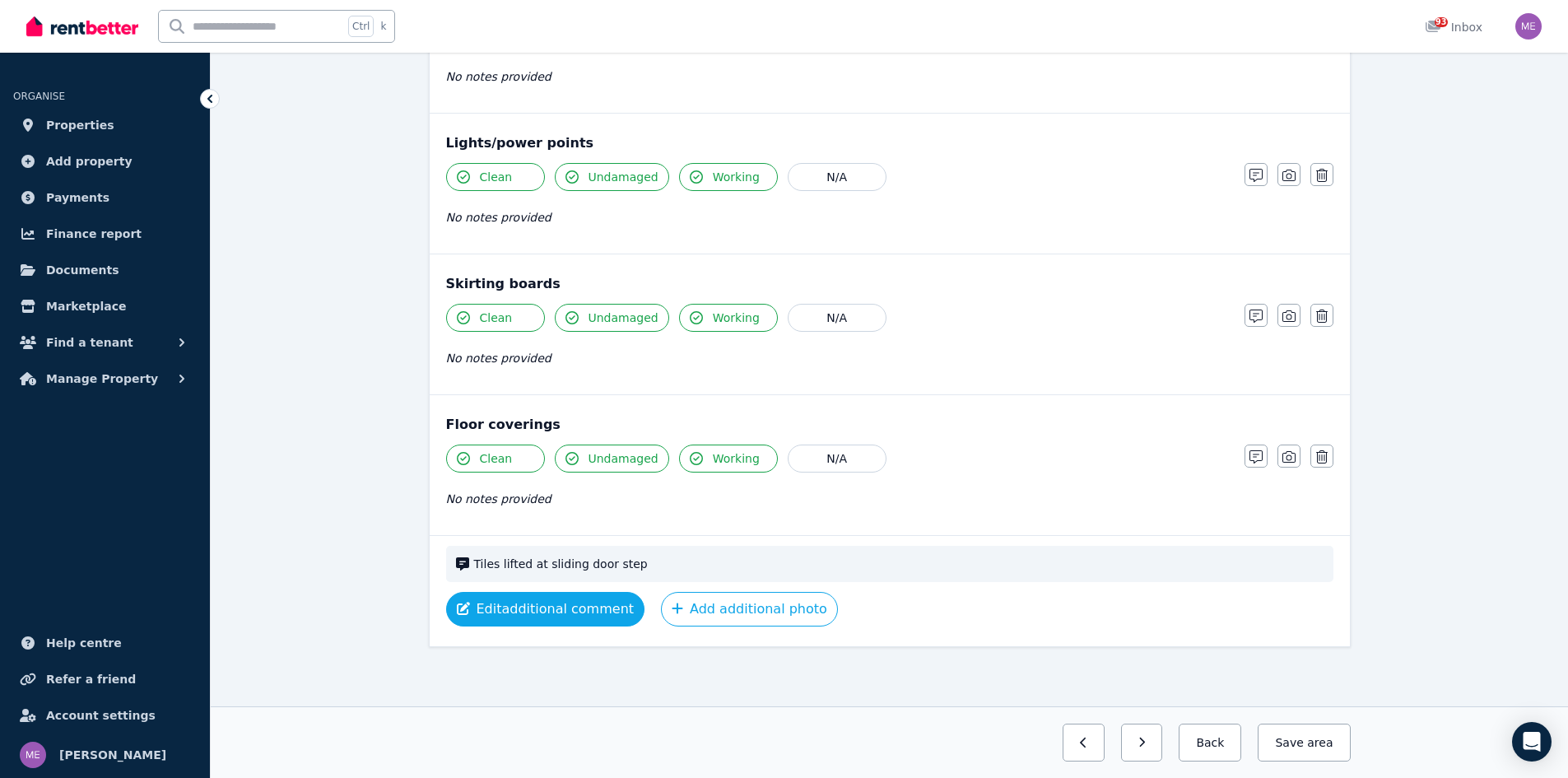
click at [587, 602] on button "Edit additional comment" at bounding box center [545, 609] width 199 height 35
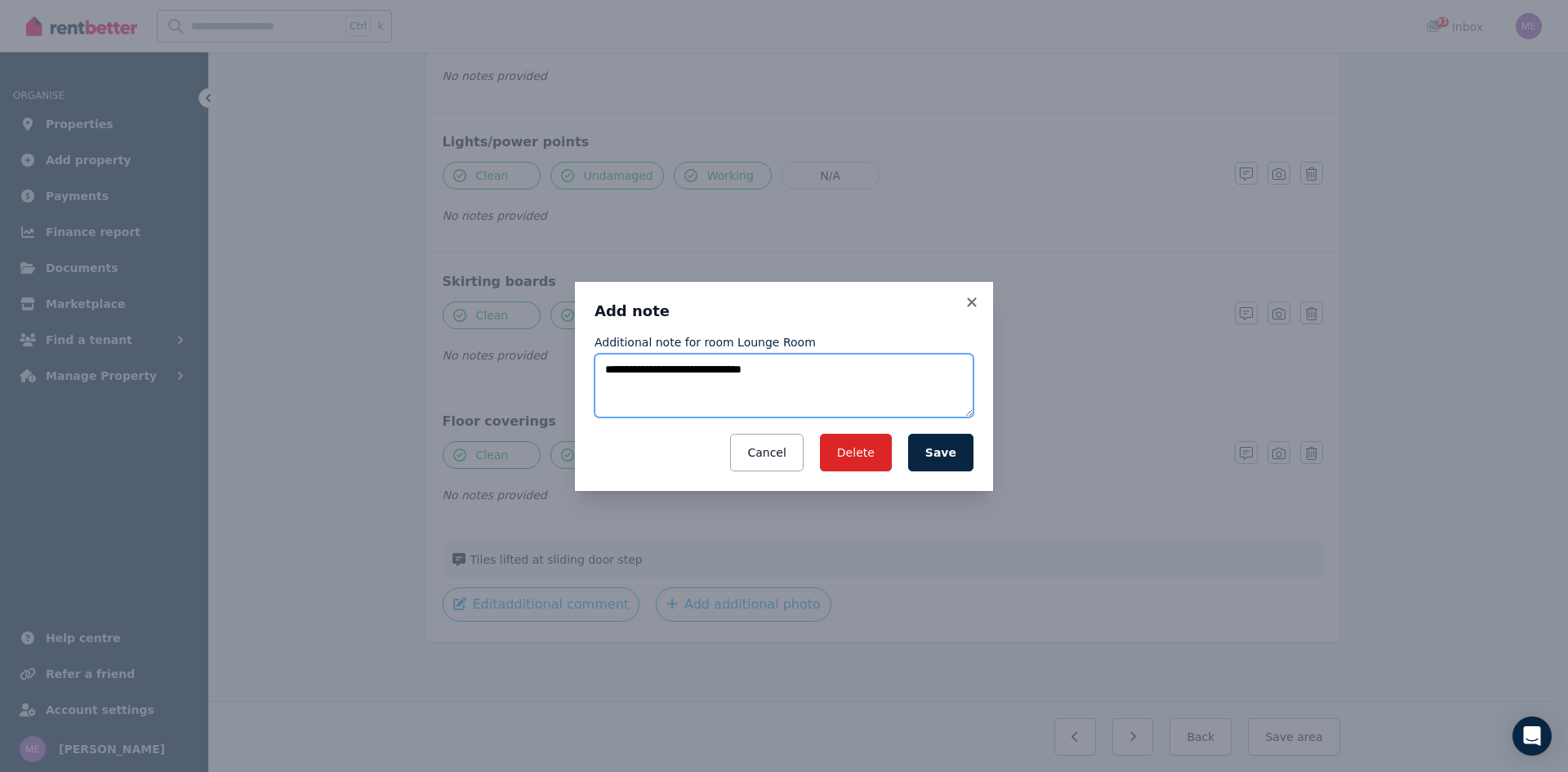
click at [761, 366] on textarea "**********" at bounding box center [784, 385] width 379 height 64
type textarea "**********"
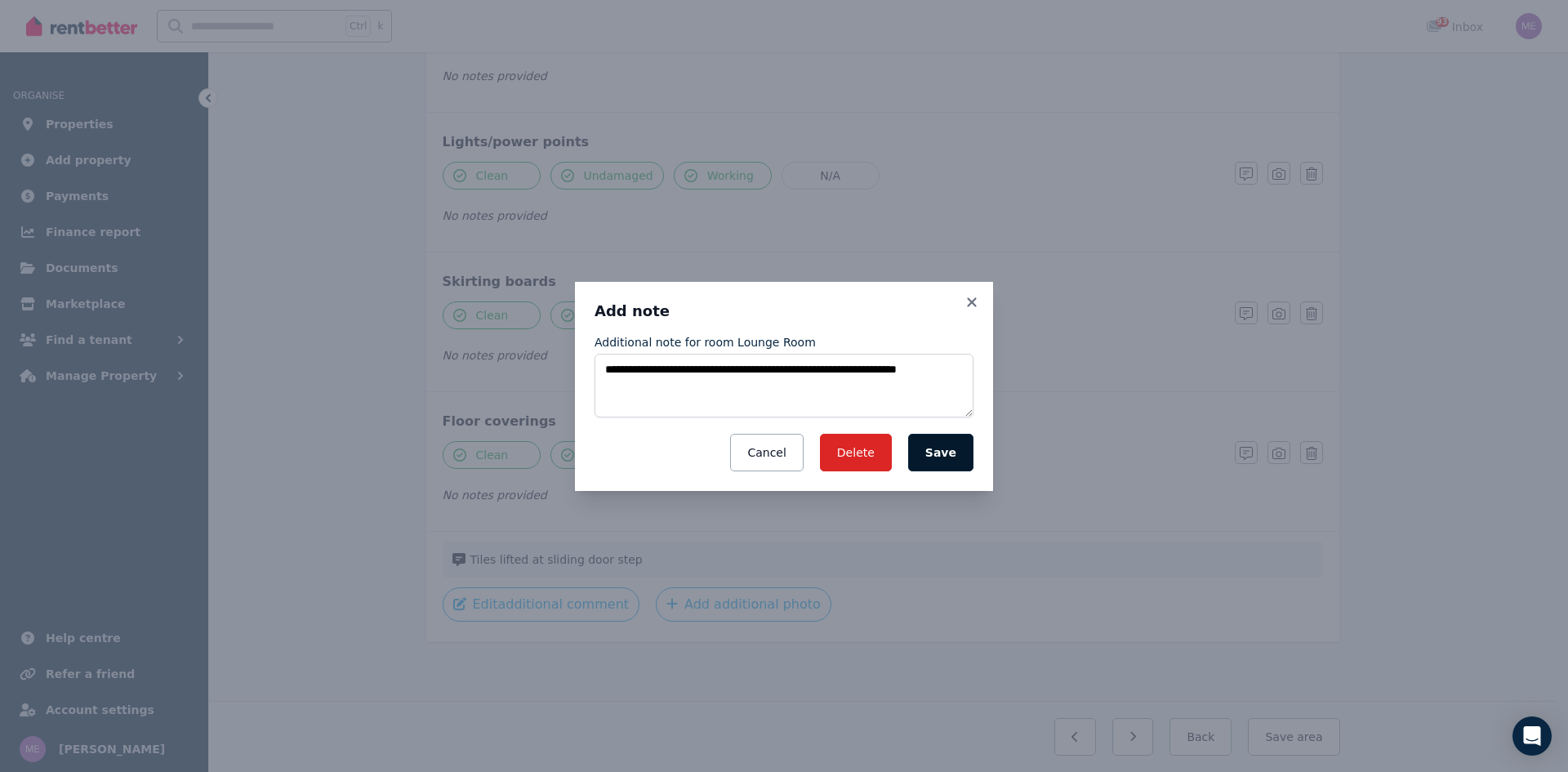
click at [943, 450] on button "Save" at bounding box center [940, 452] width 65 height 38
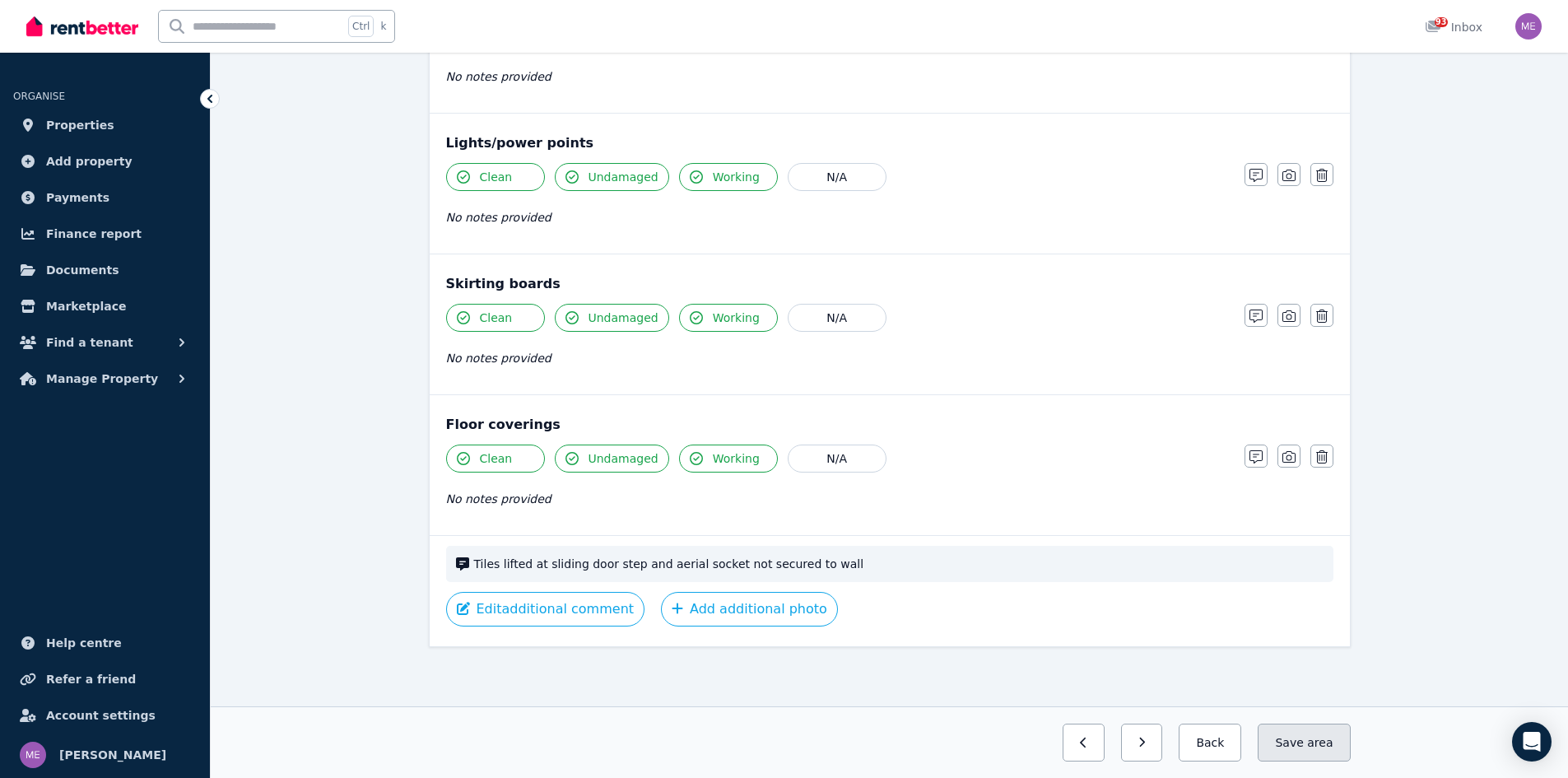
click at [1298, 743] on button "Save area" at bounding box center [1303, 742] width 92 height 38
click at [1209, 740] on button "Back" at bounding box center [1204, 742] width 77 height 38
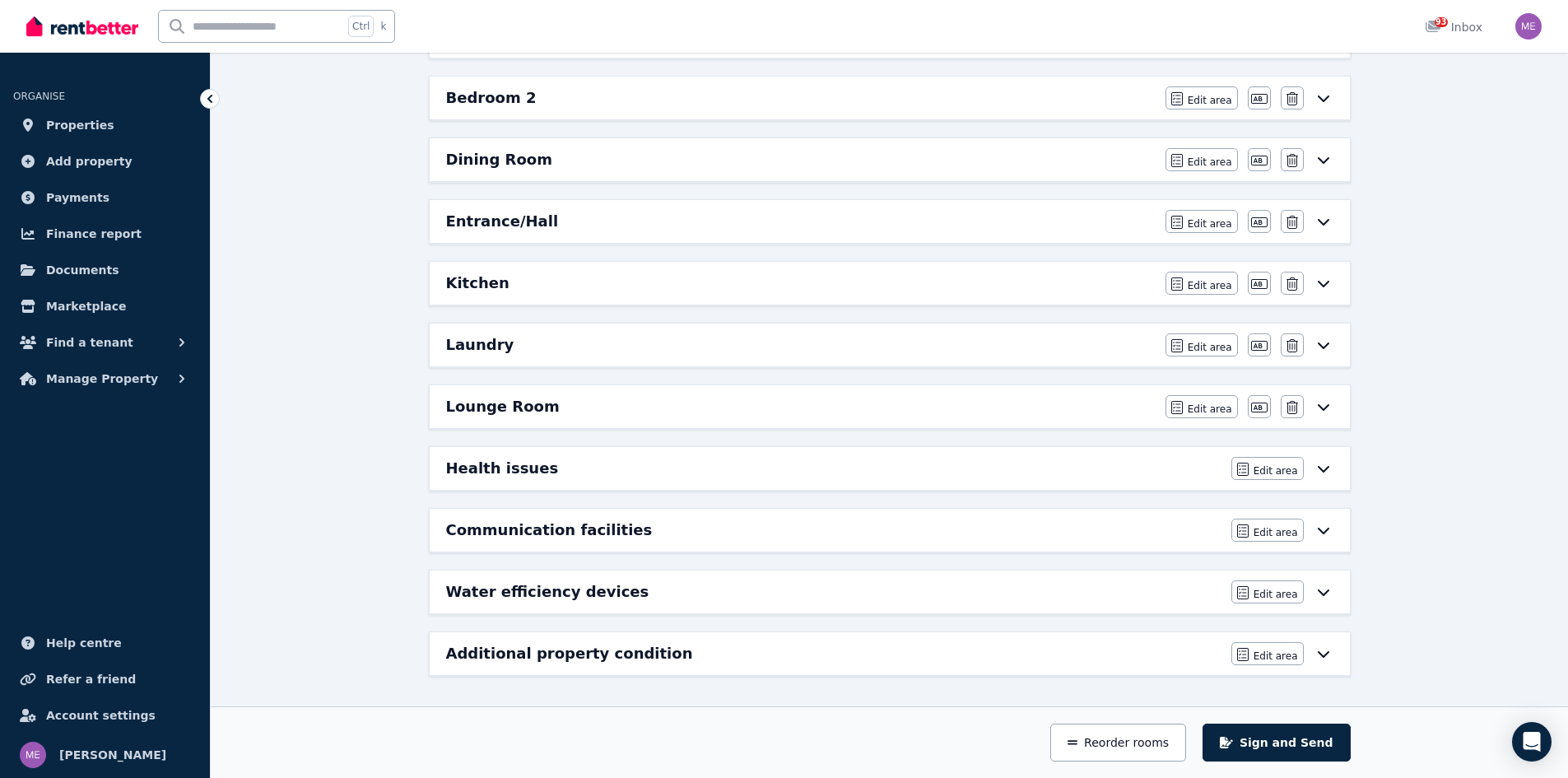
click at [495, 472] on h6 "Health issues" at bounding box center [503, 468] width 113 height 23
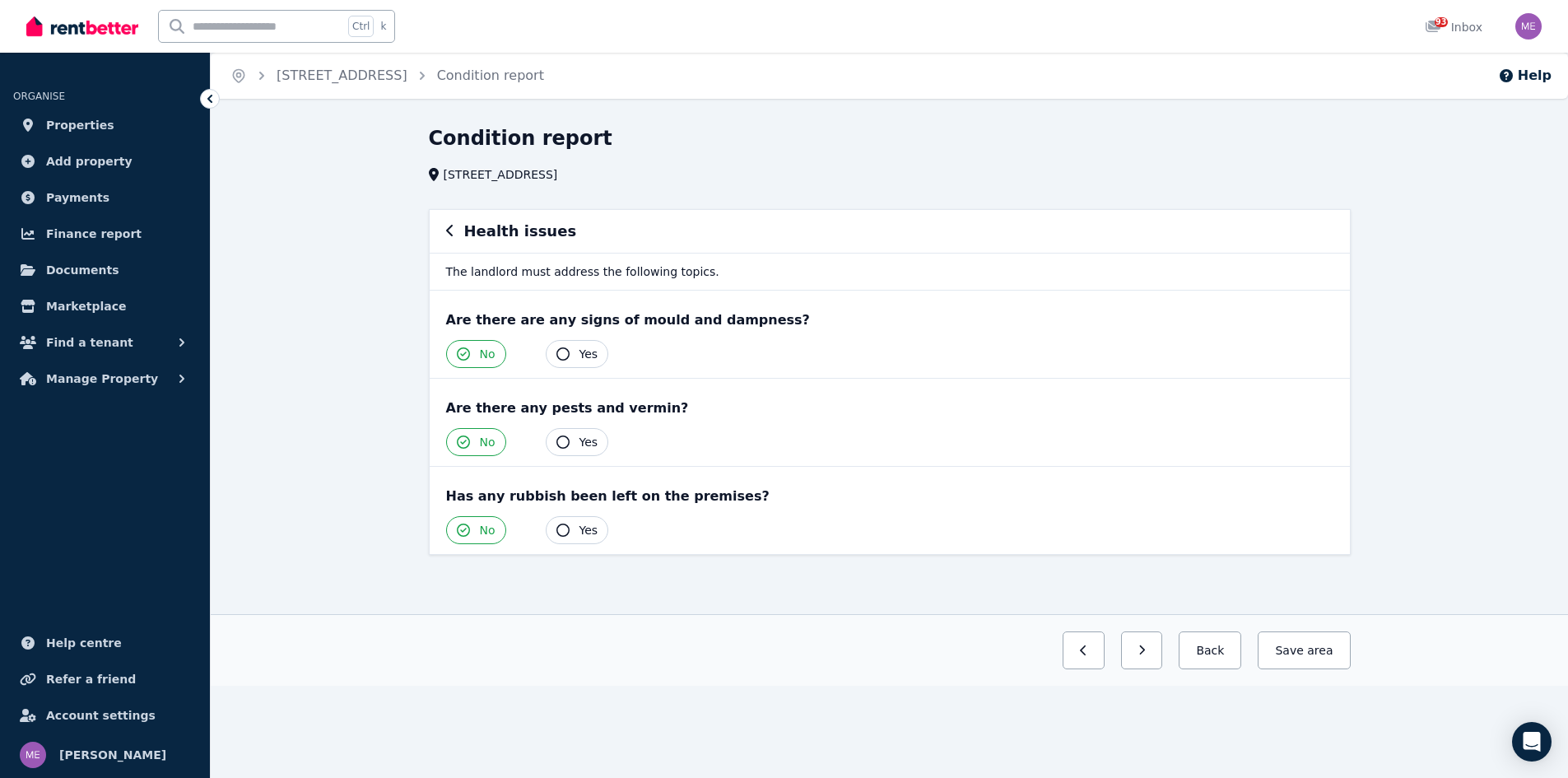
scroll to position [0, 0]
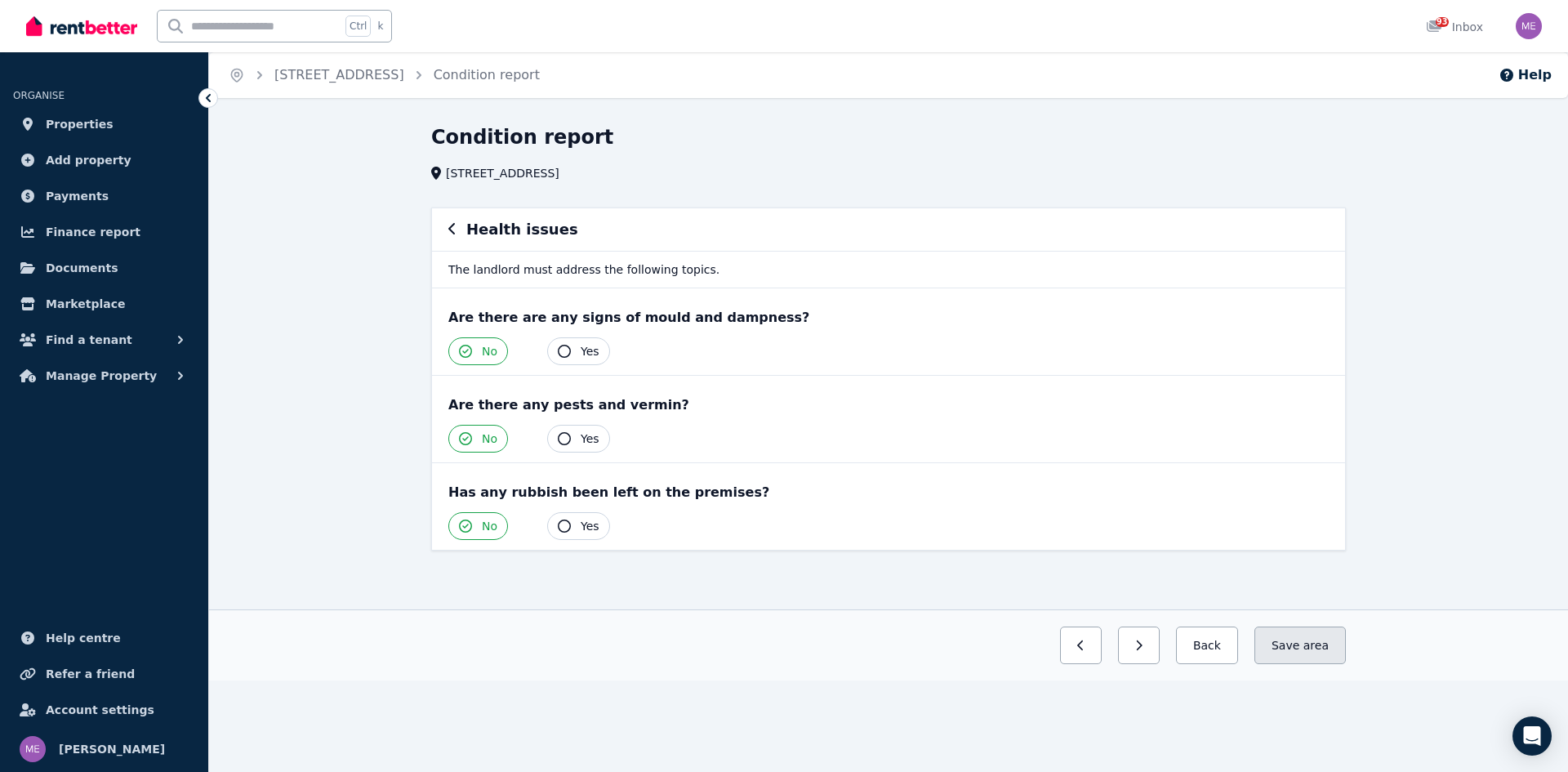
click at [1288, 639] on button "Save area" at bounding box center [1300, 646] width 92 height 38
click at [1225, 642] on button "Back" at bounding box center [1201, 646] width 76 height 38
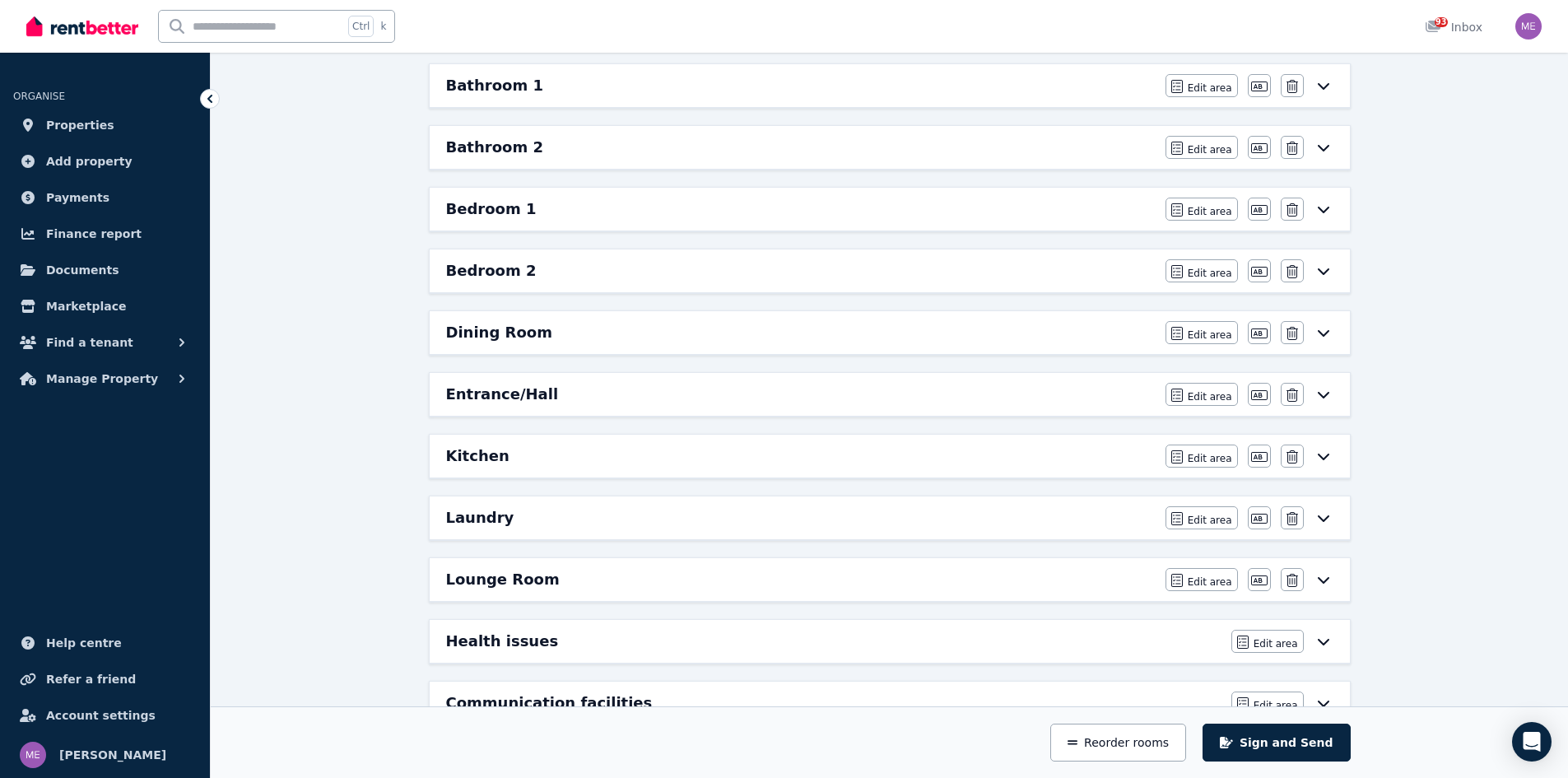
scroll to position [247, 0]
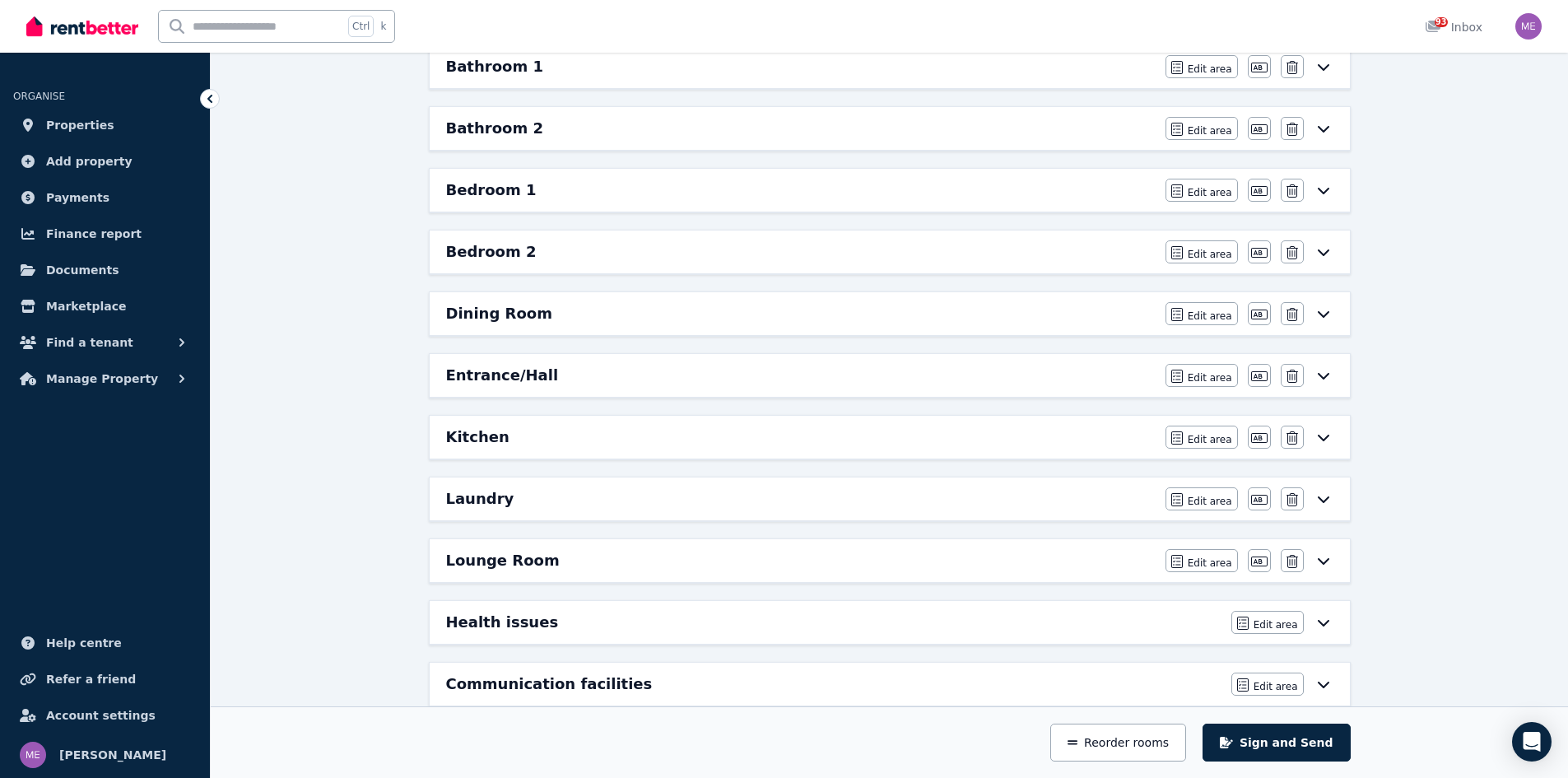
click at [522, 376] on h6 "Entrance/Hall" at bounding box center [503, 375] width 113 height 23
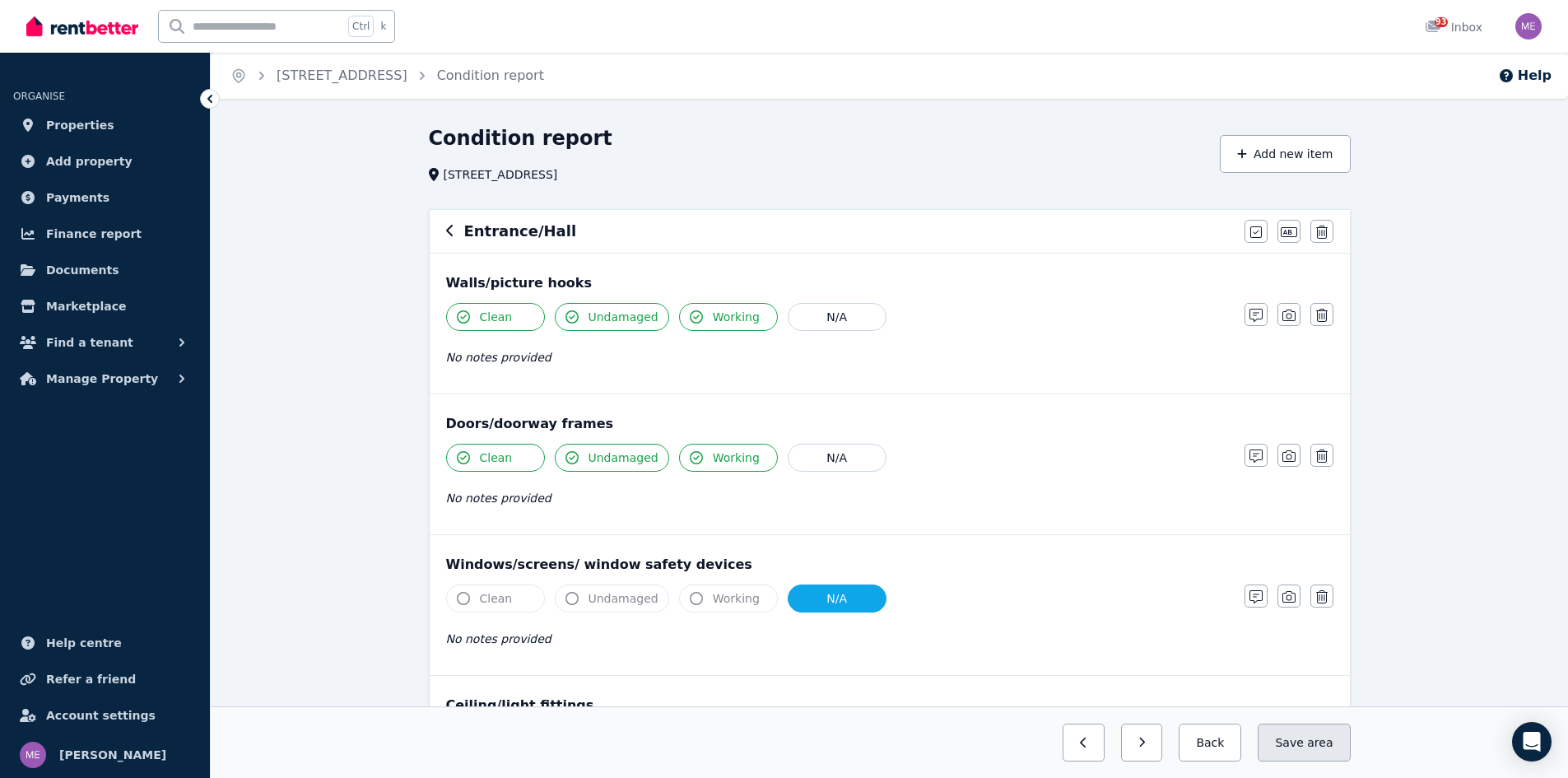
click at [1298, 739] on button "Save area" at bounding box center [1303, 742] width 92 height 38
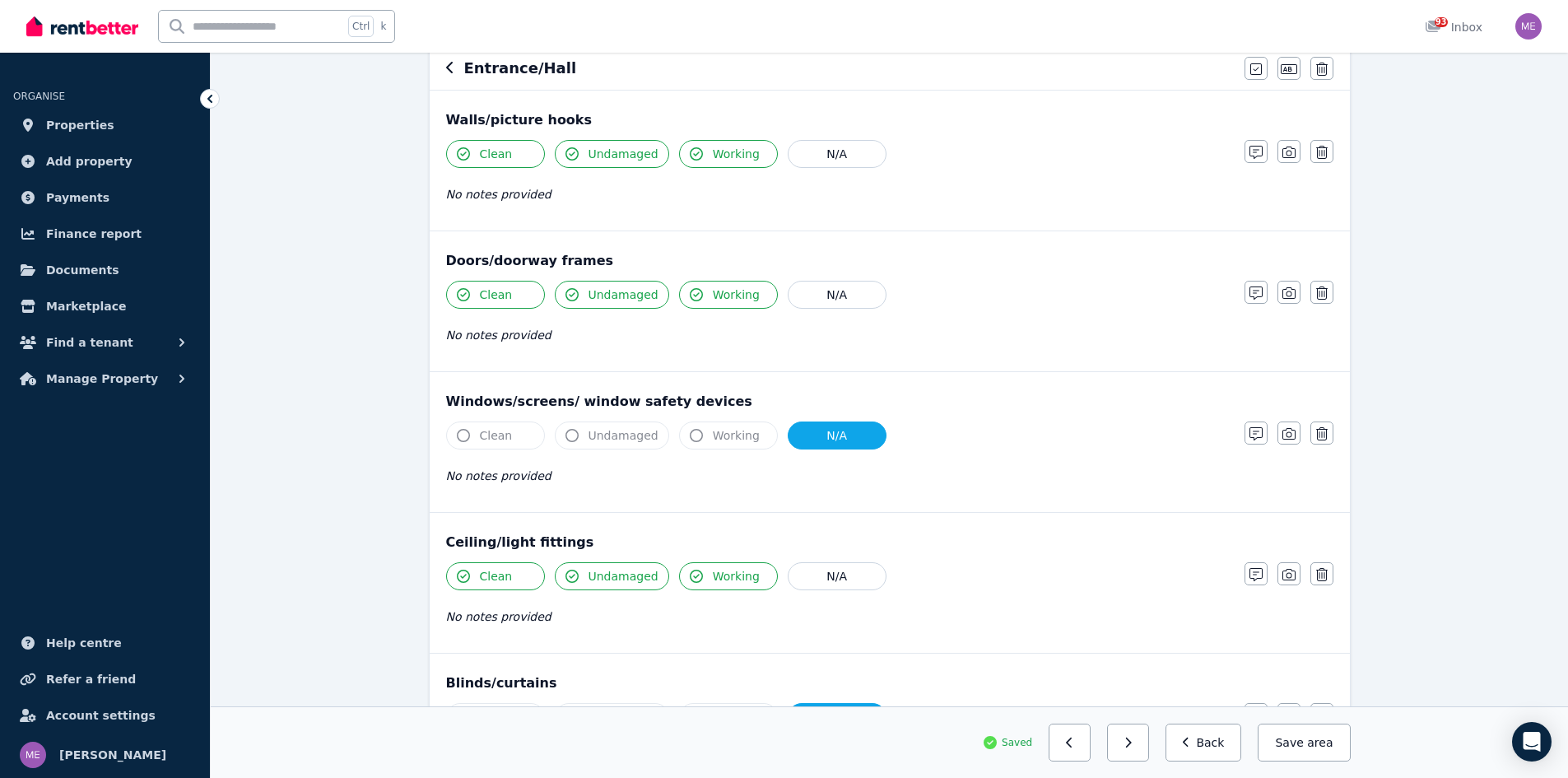
scroll to position [165, 0]
click at [1216, 742] on button "Back" at bounding box center [1204, 742] width 77 height 38
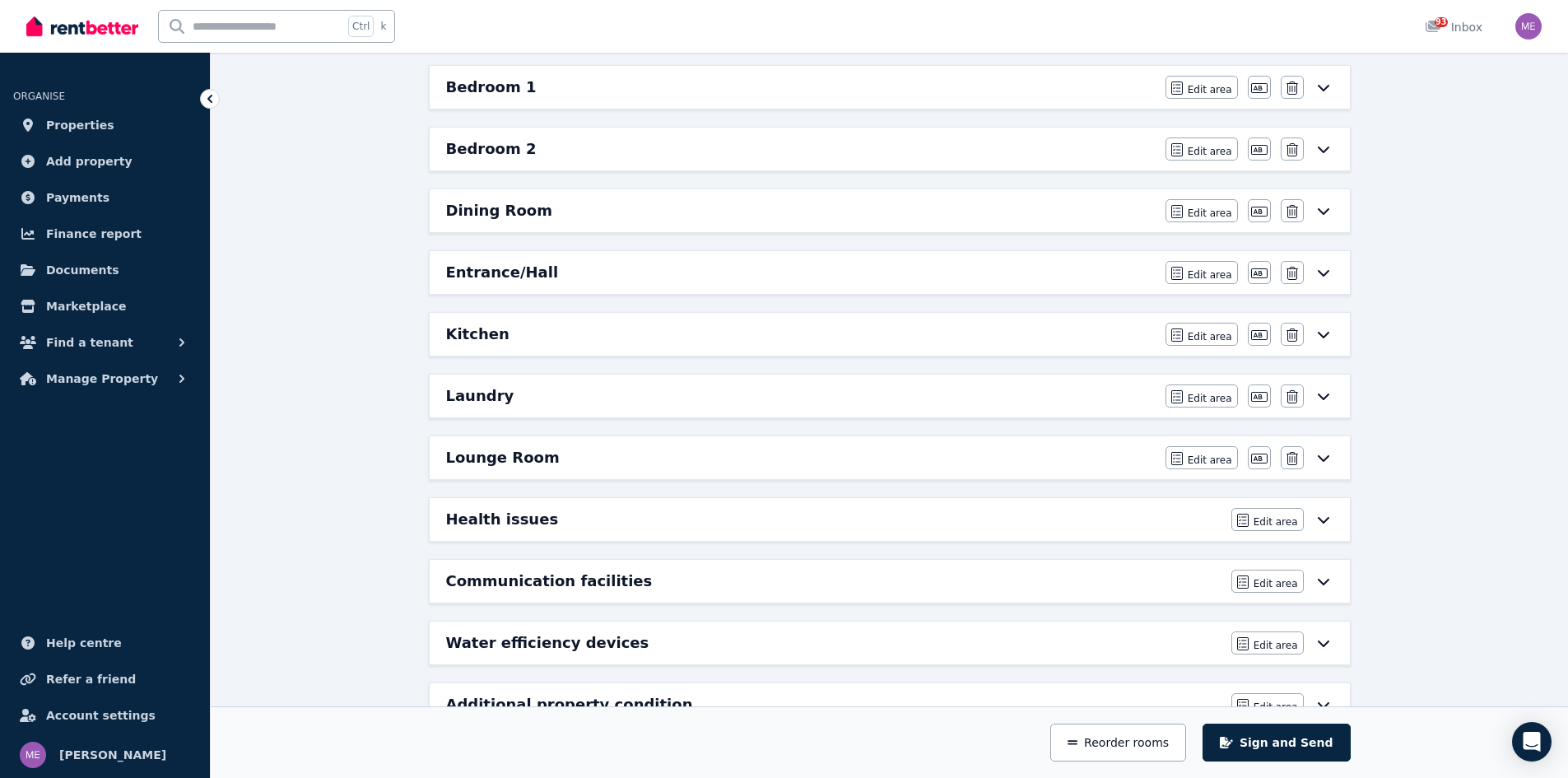
scroll to position [401, 0]
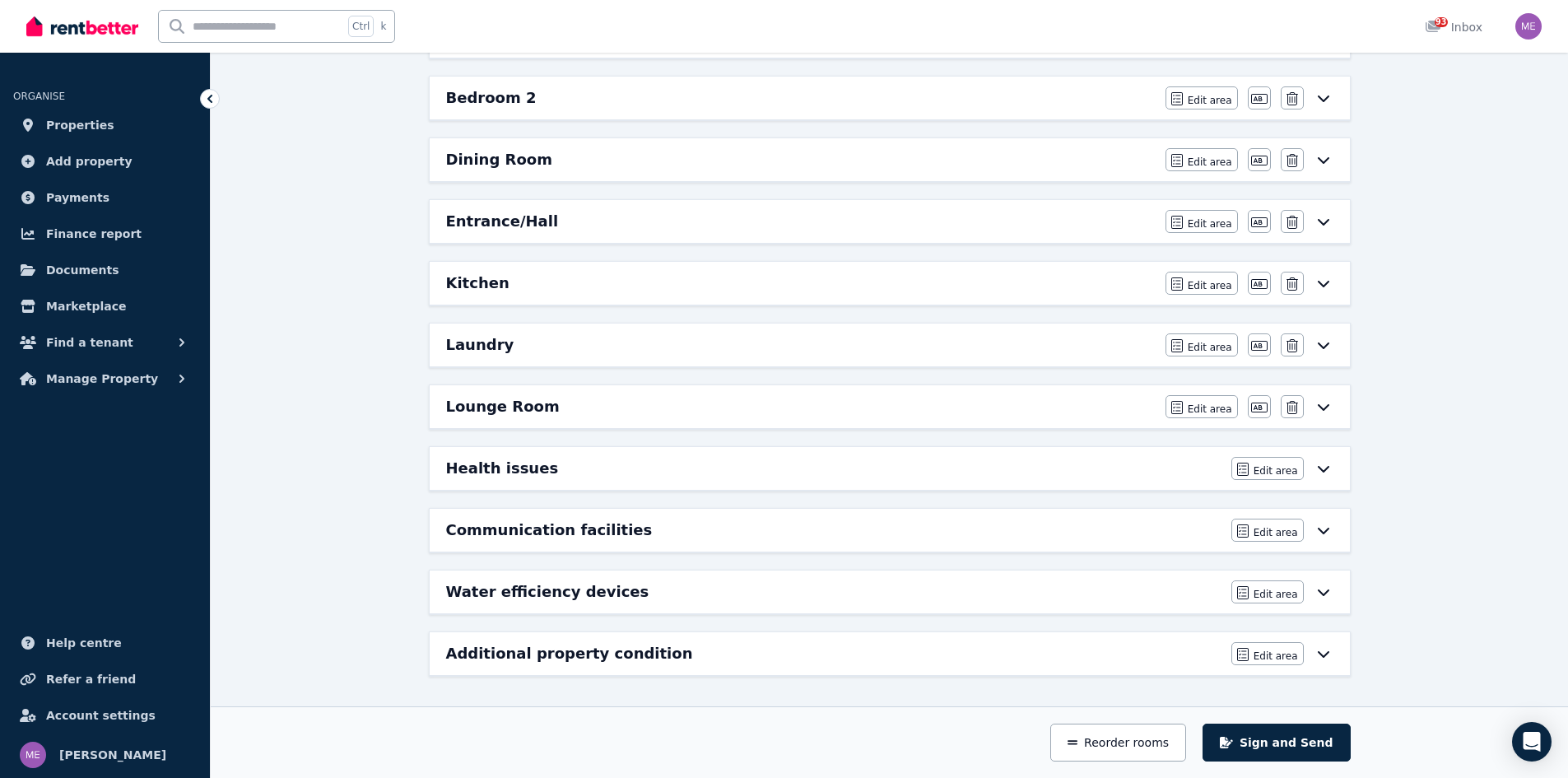
click at [509, 531] on h6 "Communication facilities" at bounding box center [549, 530] width 206 height 23
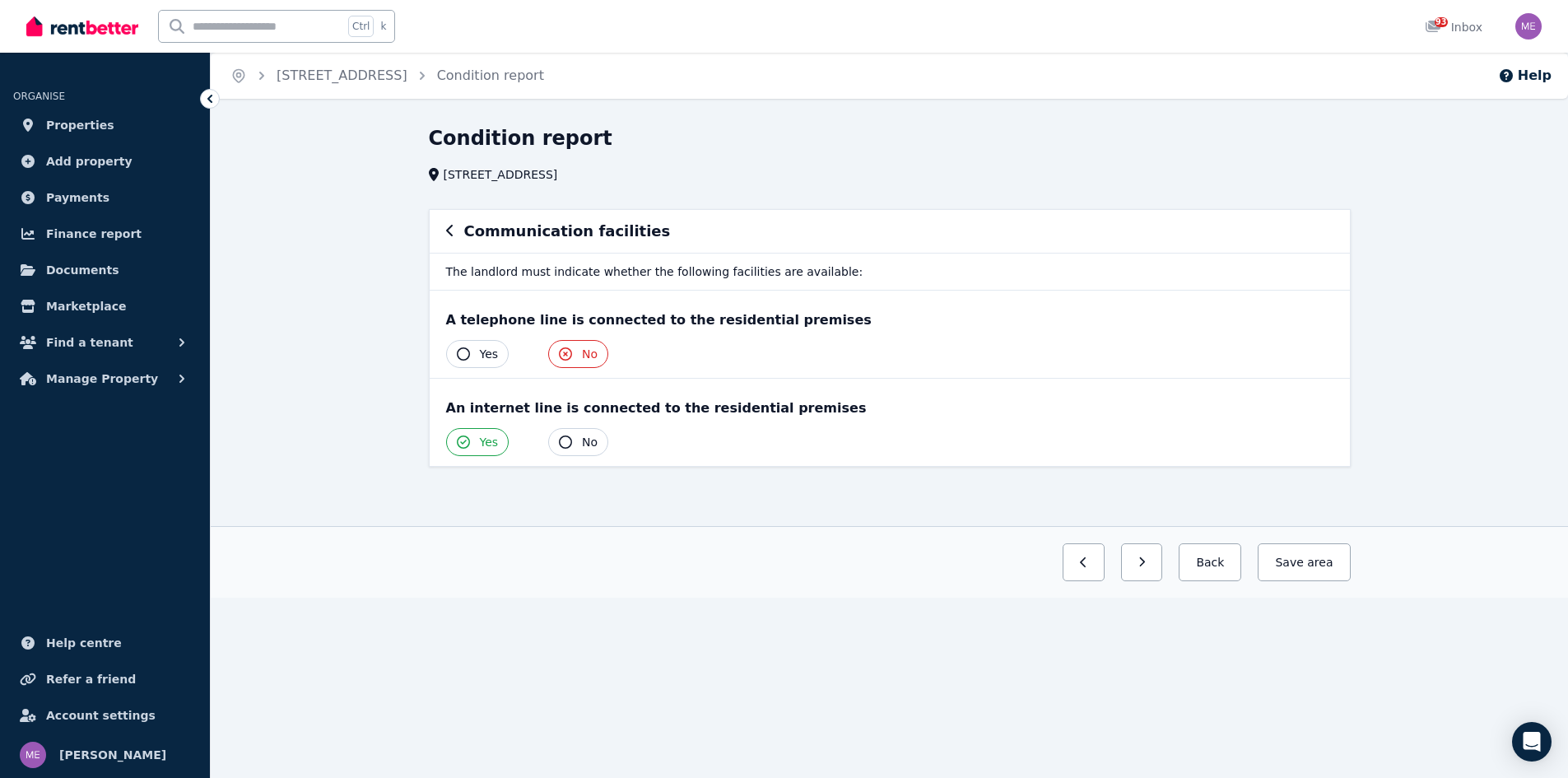
scroll to position [0, 0]
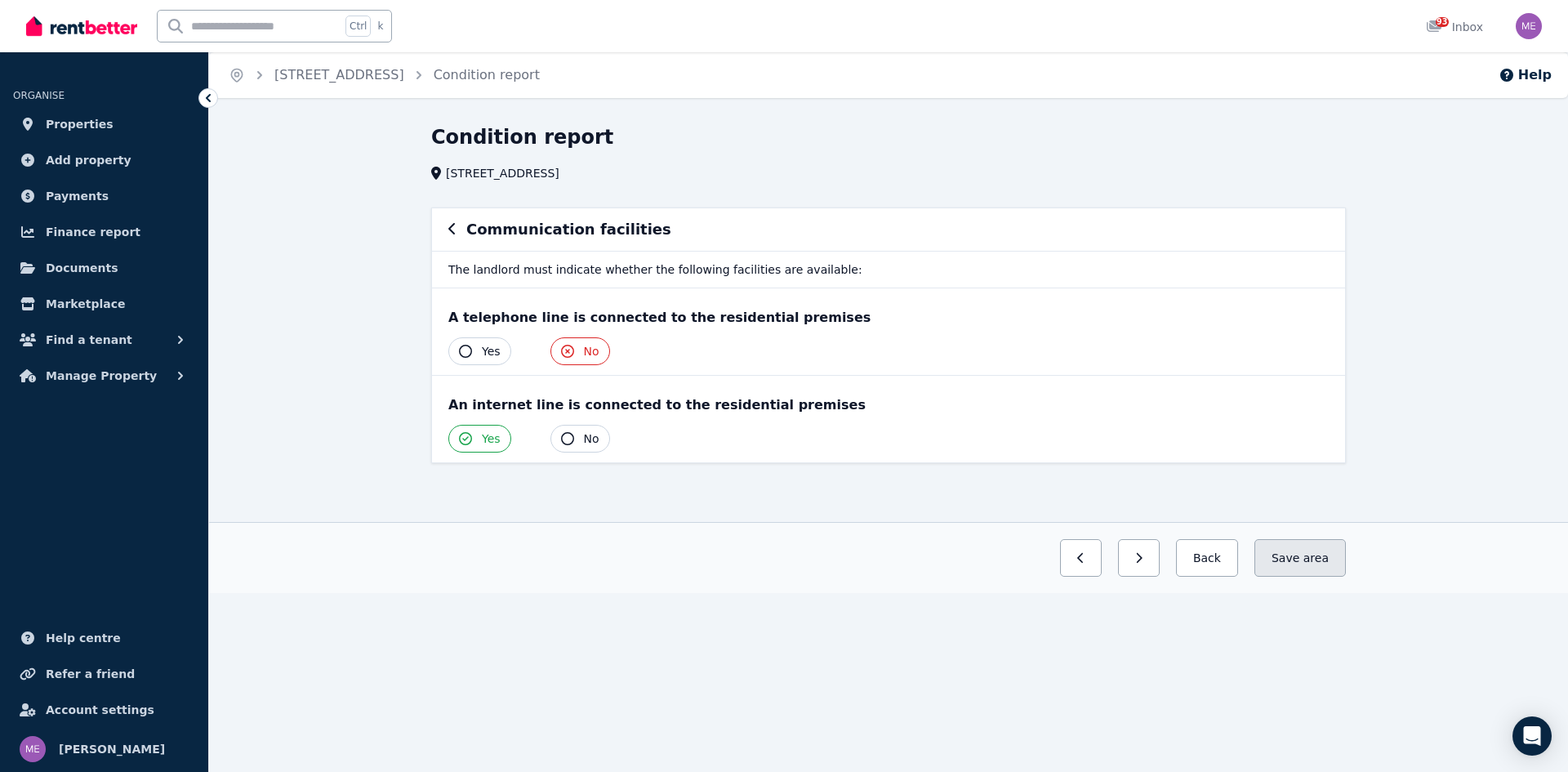
click at [1284, 558] on button "Save area" at bounding box center [1300, 558] width 92 height 38
click at [1301, 557] on button "Save area" at bounding box center [1300, 558] width 92 height 38
click at [1211, 559] on button "Back" at bounding box center [1201, 558] width 76 height 38
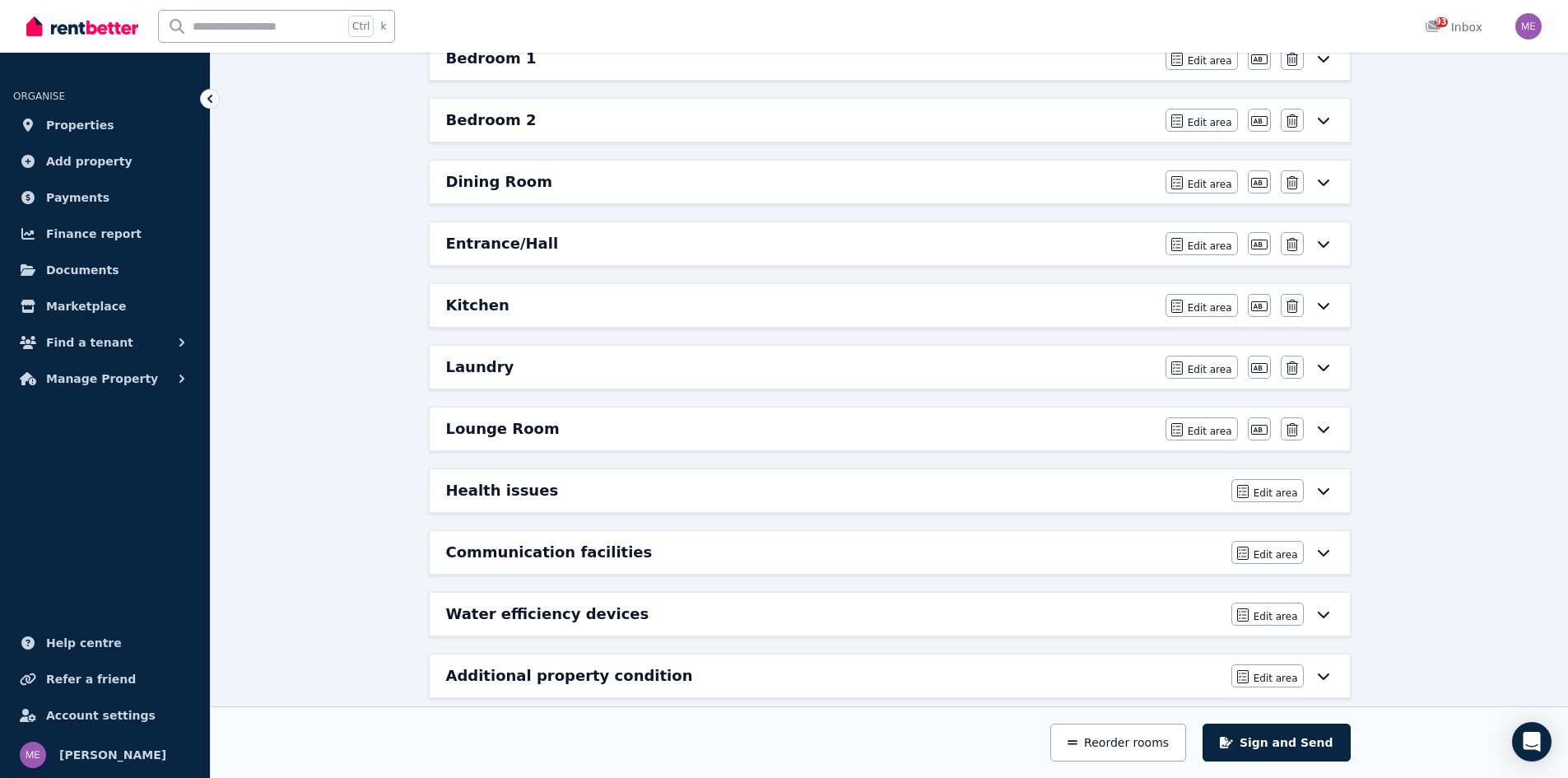
scroll to position [401, 0]
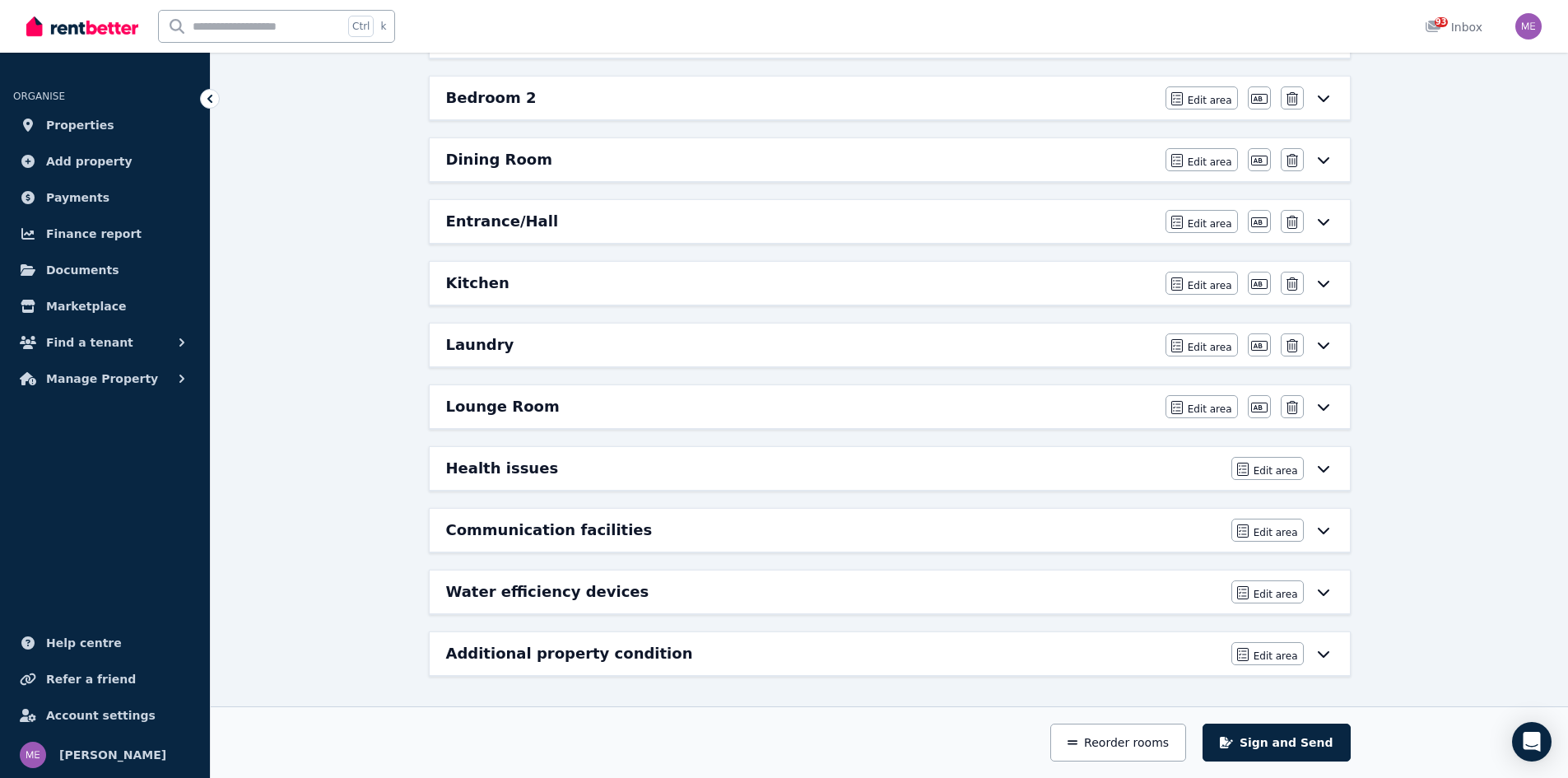
click at [538, 593] on h6 "Water efficiency devices" at bounding box center [548, 592] width 203 height 23
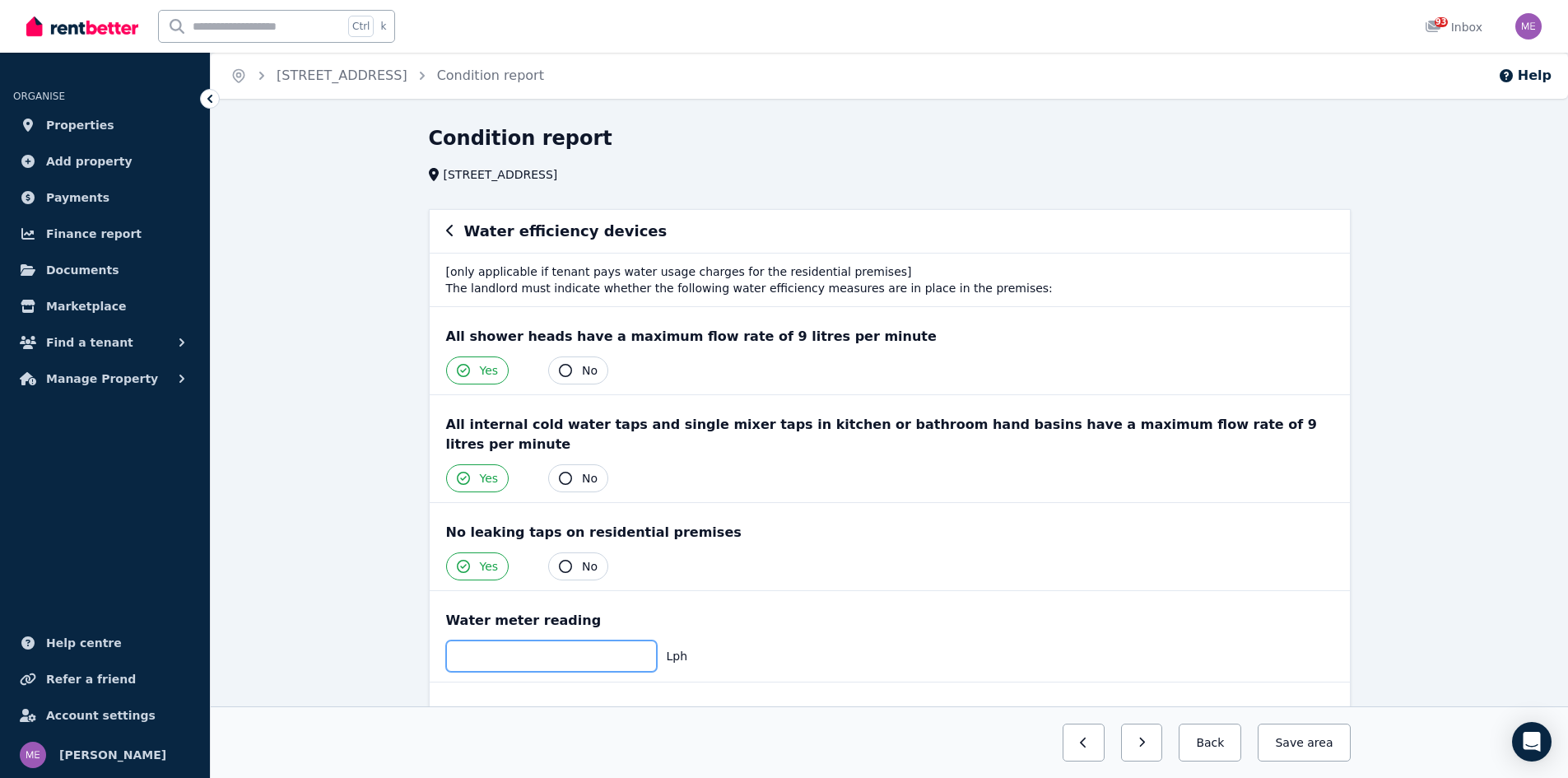
click at [466, 641] on input "number" at bounding box center [551, 657] width 211 height 32
click at [626, 553] on div "Yes No" at bounding box center [890, 567] width 887 height 28
click at [1304, 744] on button "Save area" at bounding box center [1303, 742] width 92 height 38
click at [1216, 741] on button "Back" at bounding box center [1204, 742] width 77 height 38
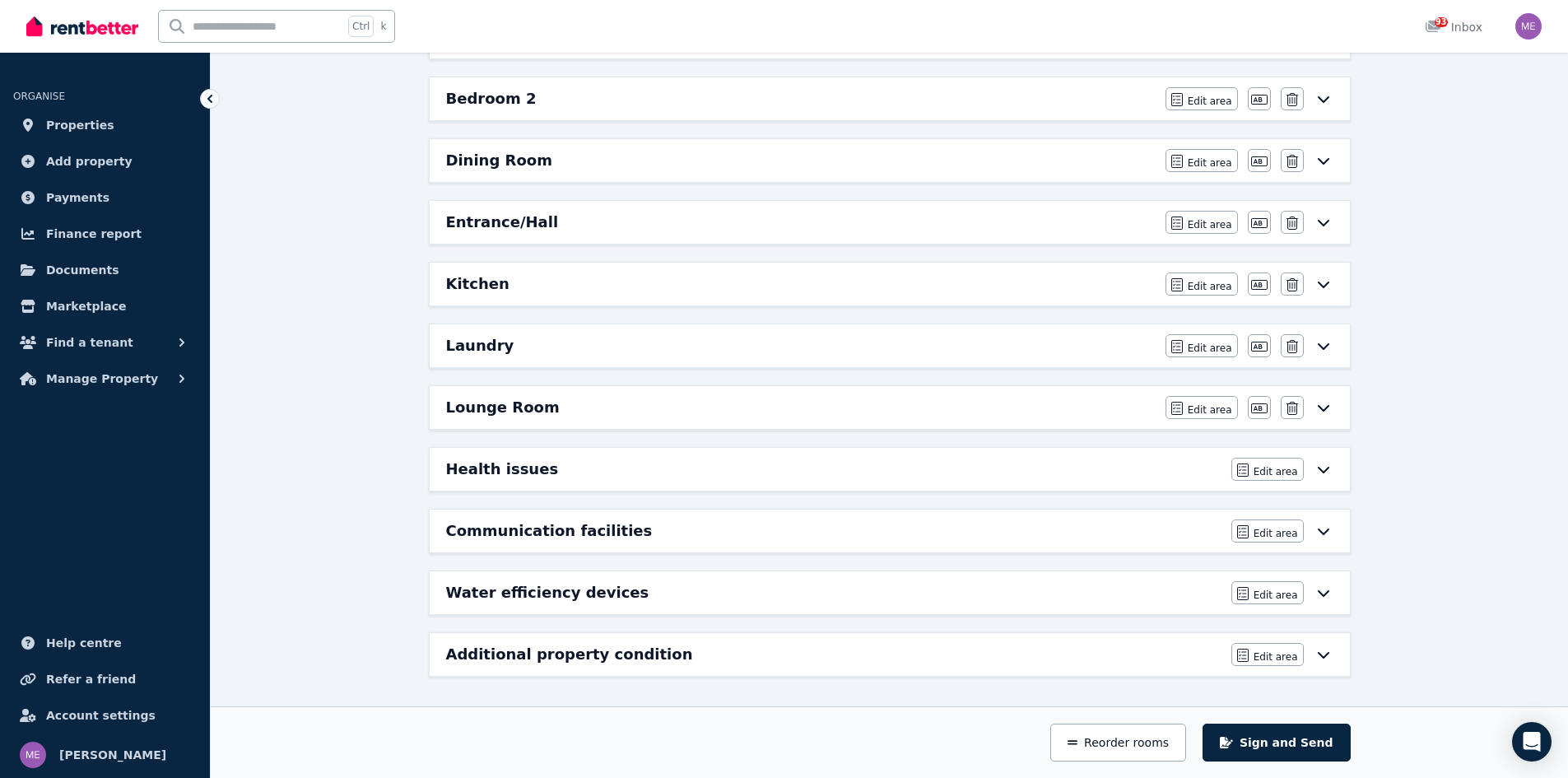
scroll to position [401, 0]
click at [634, 654] on h6 "Additional property condition" at bounding box center [569, 654] width 247 height 23
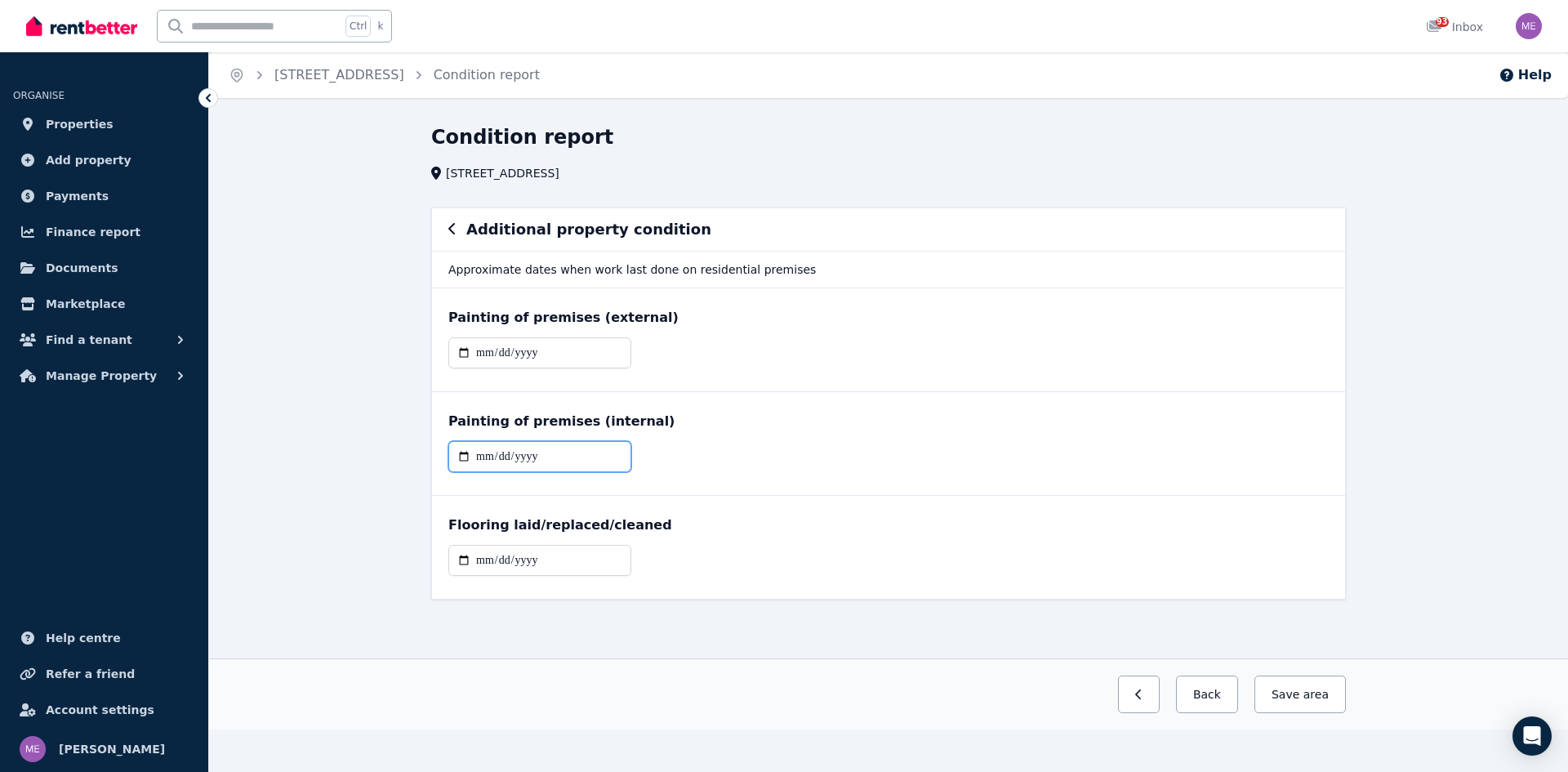
click at [552, 448] on input "date" at bounding box center [540, 457] width 183 height 31
type input "**********"
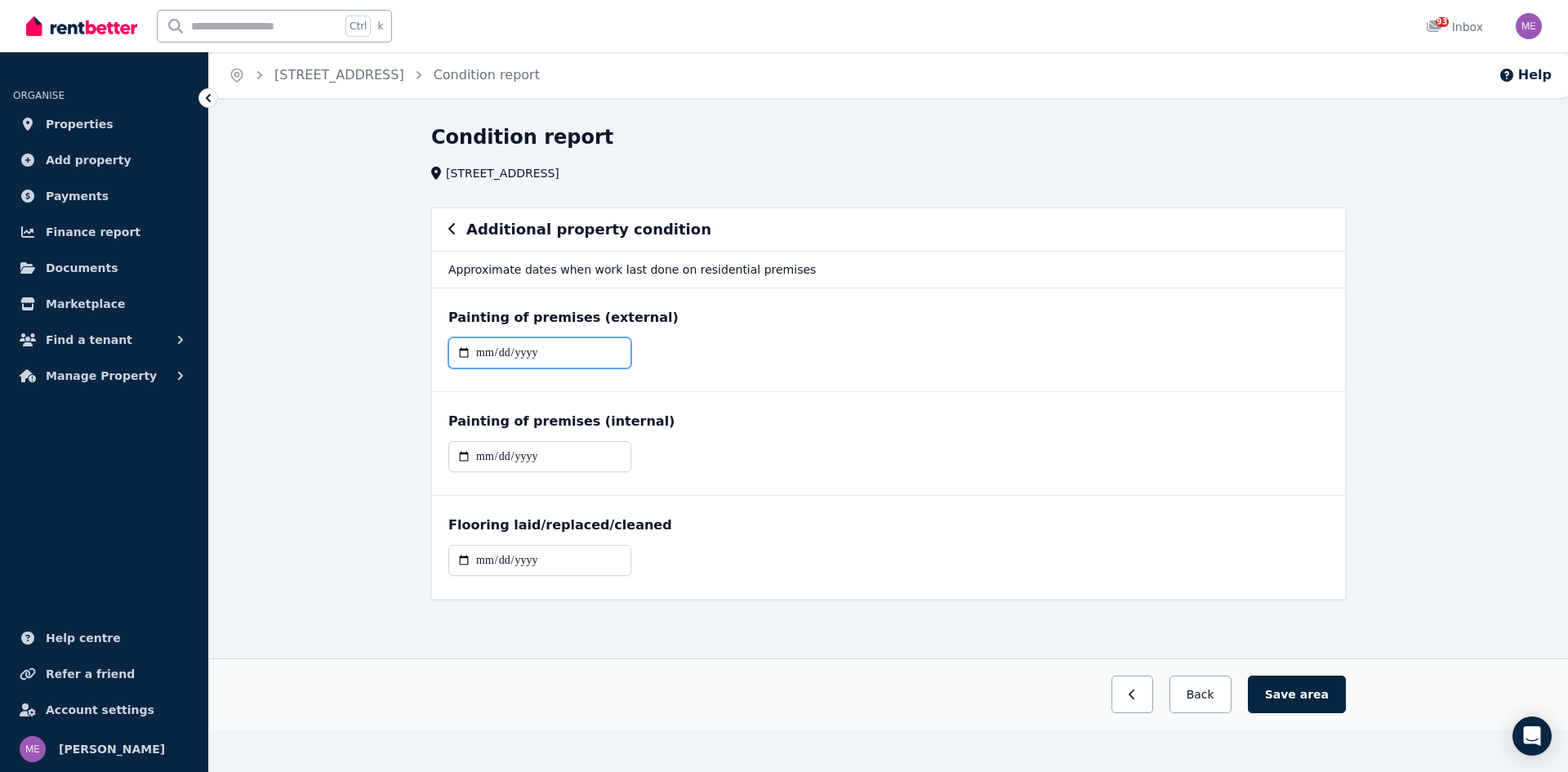
click at [543, 351] on input "**********" at bounding box center [540, 353] width 183 height 31
click at [467, 348] on input "**********" at bounding box center [540, 353] width 183 height 31
click at [565, 561] on input "date" at bounding box center [540, 561] width 183 height 31
click at [1303, 699] on button "Save area" at bounding box center [1296, 694] width 98 height 38
click at [1300, 689] on button "Save area" at bounding box center [1296, 694] width 98 height 38
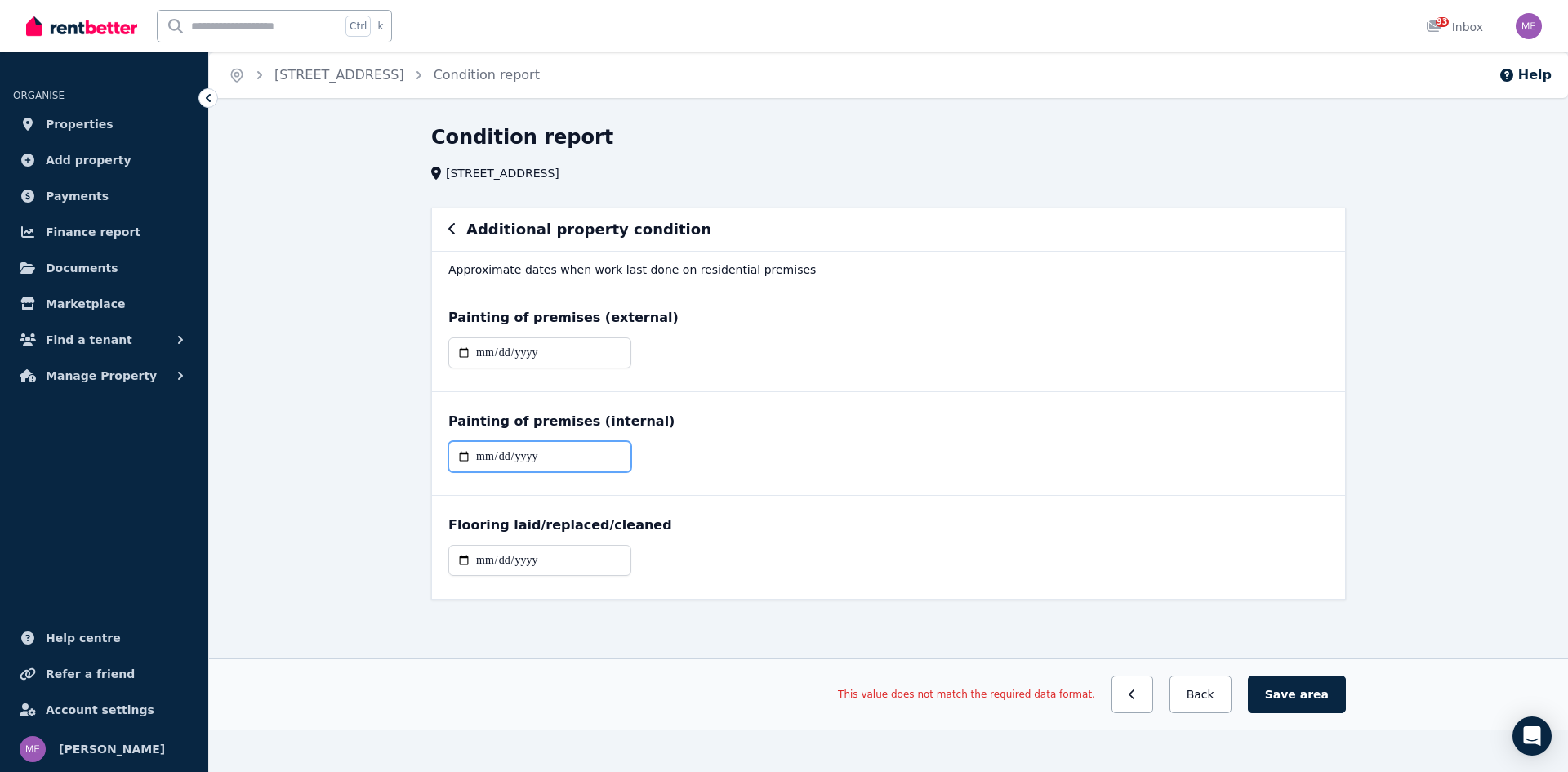
click at [545, 458] on input "**********" at bounding box center [540, 457] width 183 height 31
click at [557, 563] on input "date" at bounding box center [540, 561] width 183 height 31
click at [1296, 693] on button "Save area" at bounding box center [1296, 694] width 98 height 38
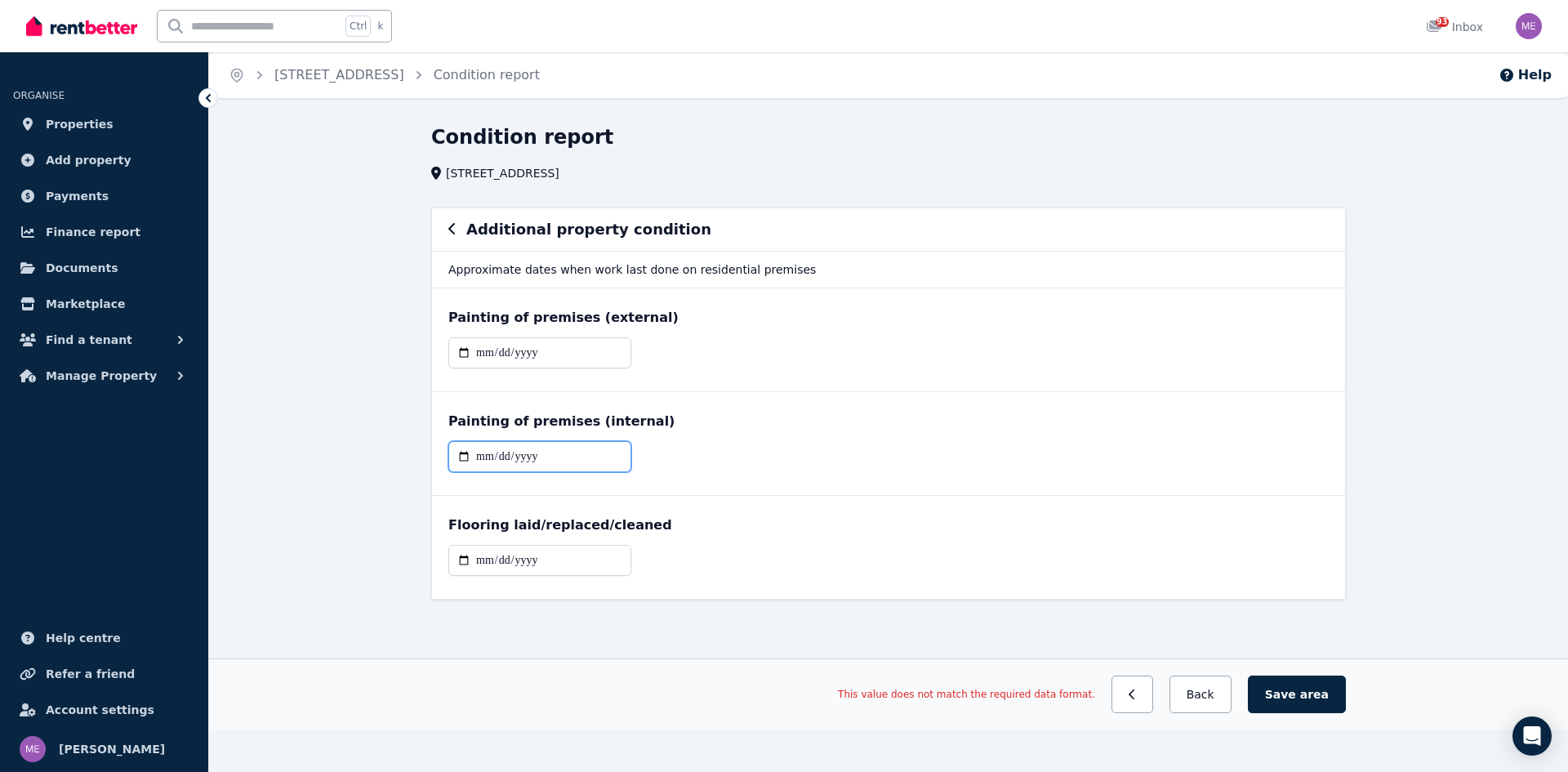
click at [551, 463] on input "**********" at bounding box center [540, 457] width 183 height 31
click at [551, 455] on input "**********" at bounding box center [540, 457] width 183 height 31
click at [502, 451] on input "**********" at bounding box center [540, 457] width 183 height 31
click at [536, 459] on input "**********" at bounding box center [540, 457] width 183 height 31
type input "**********"
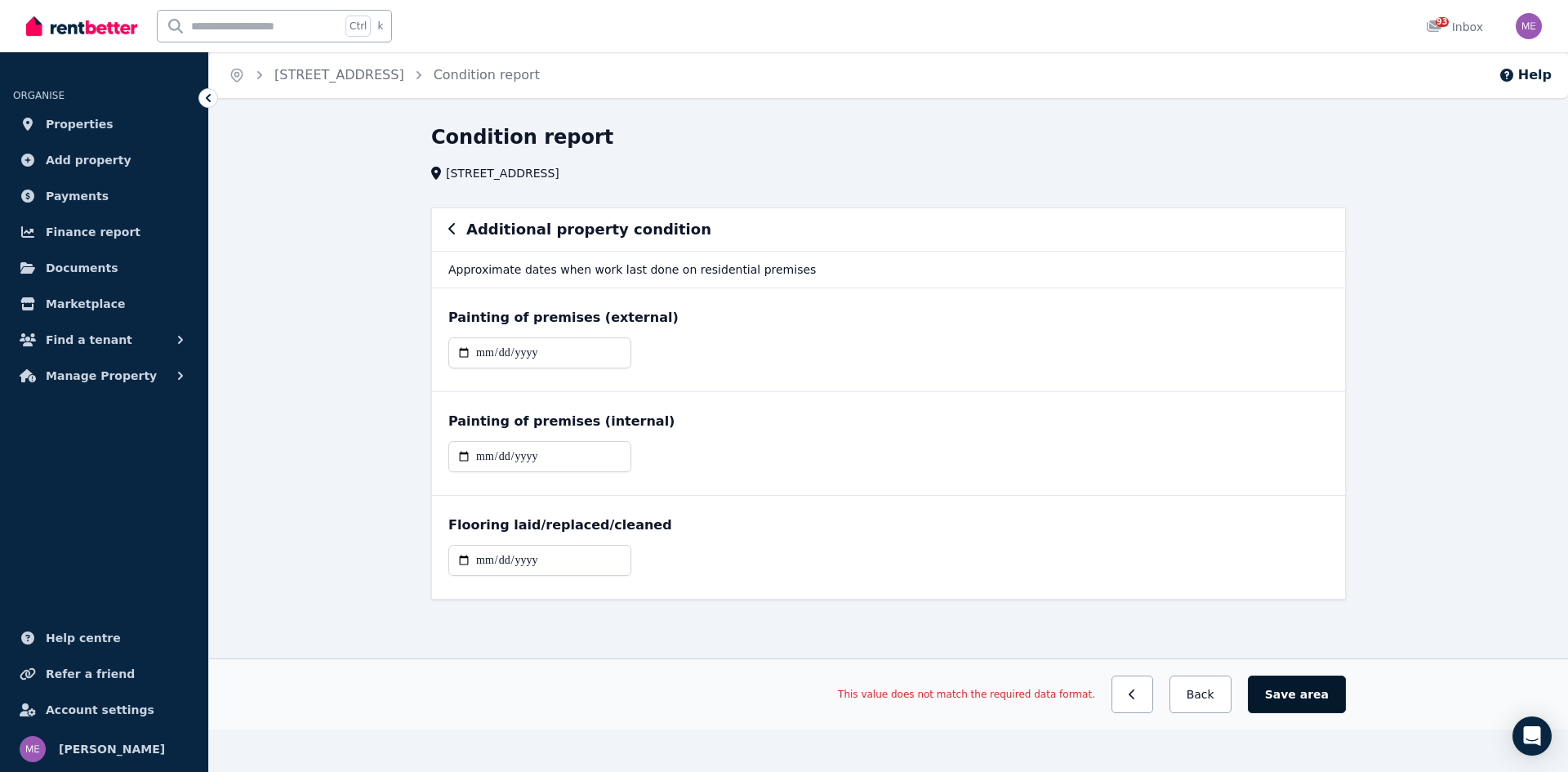
click at [1311, 689] on span "area" at bounding box center [1315, 694] width 29 height 17
click at [1214, 692] on button "Back" at bounding box center [1200, 694] width 62 height 38
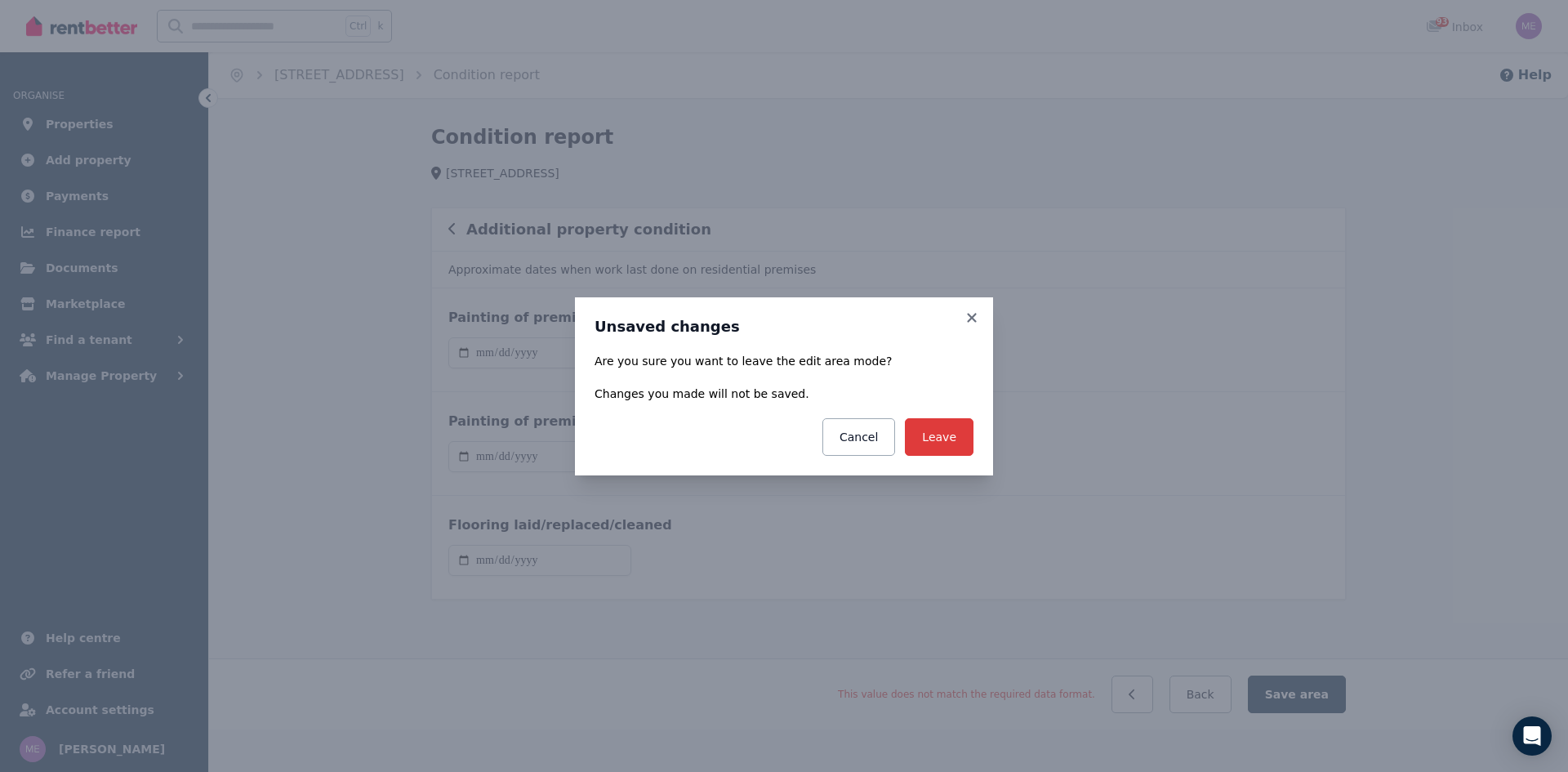
click at [936, 437] on button "Leave" at bounding box center [939, 437] width 69 height 38
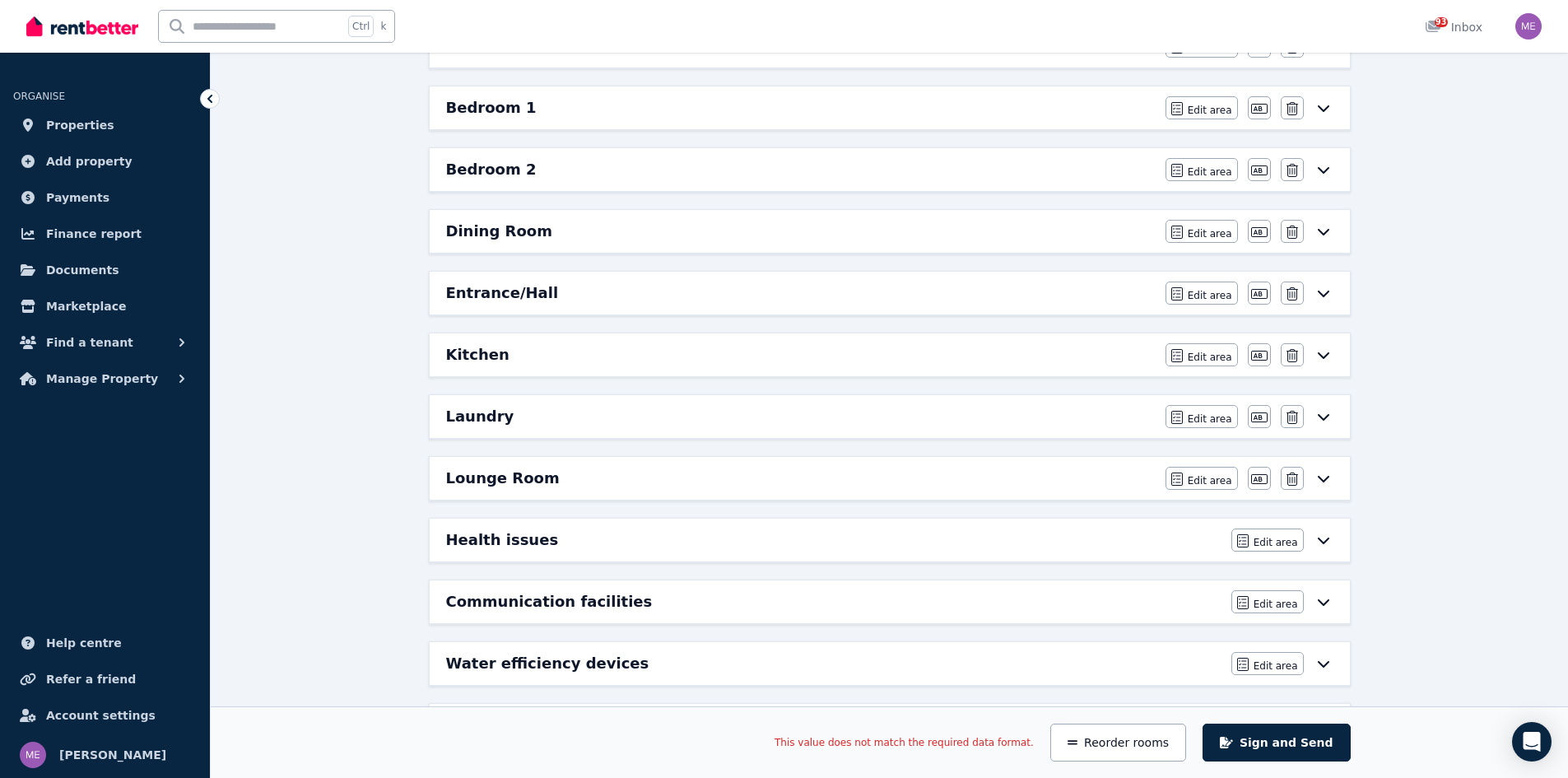
scroll to position [401, 0]
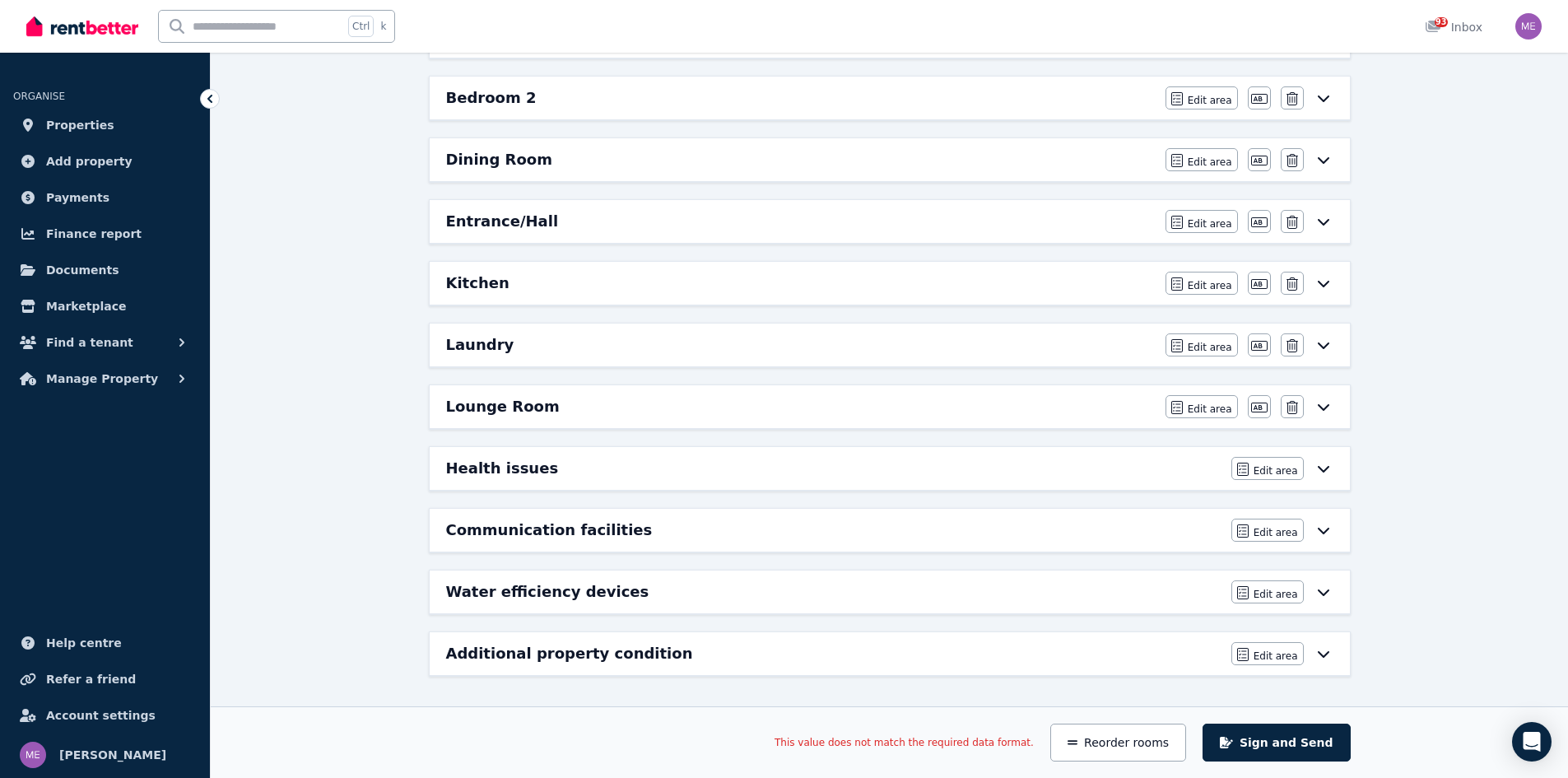
click at [518, 655] on h6 "Additional property condition" at bounding box center [569, 654] width 247 height 23
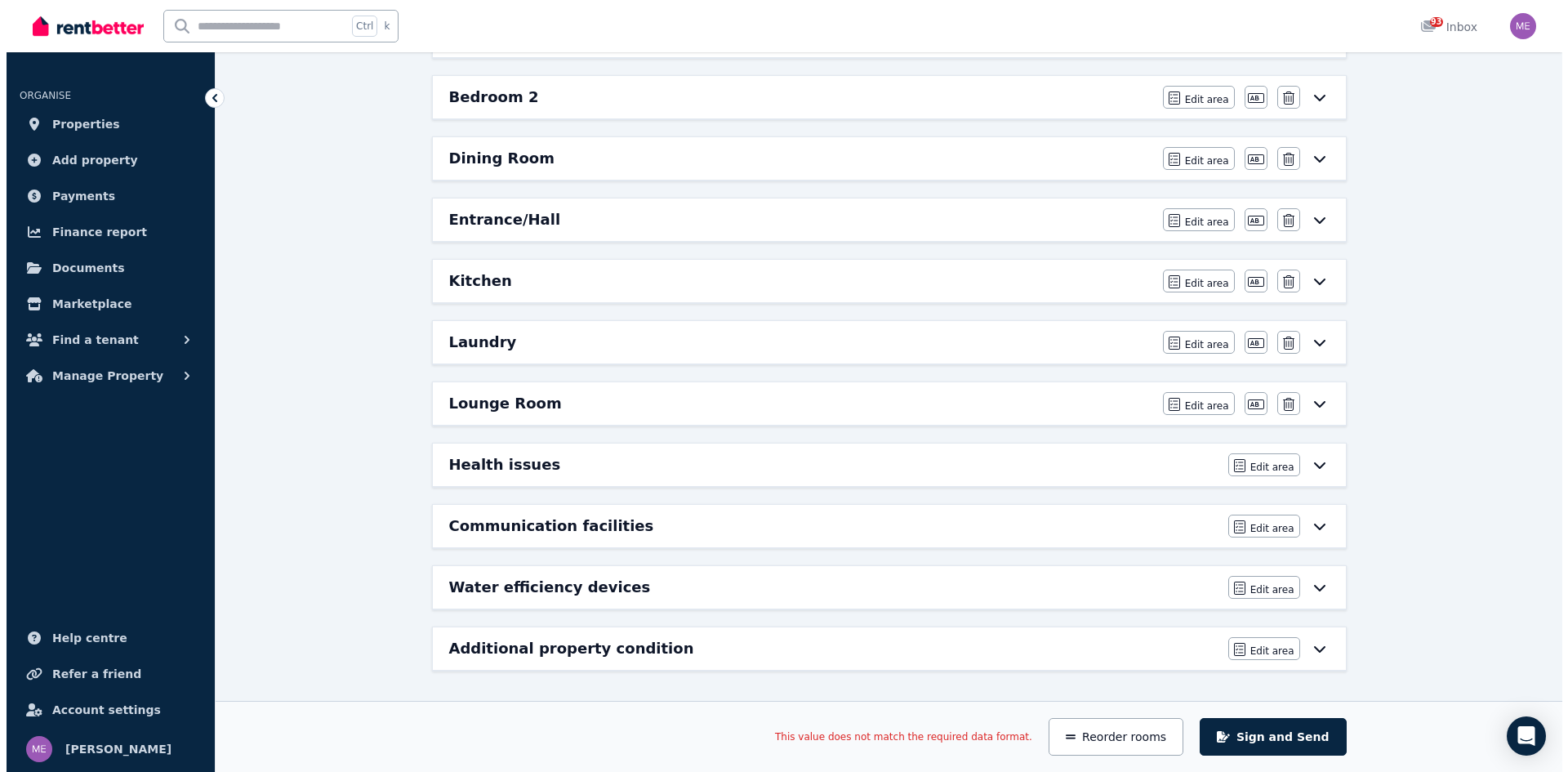
scroll to position [0, 0]
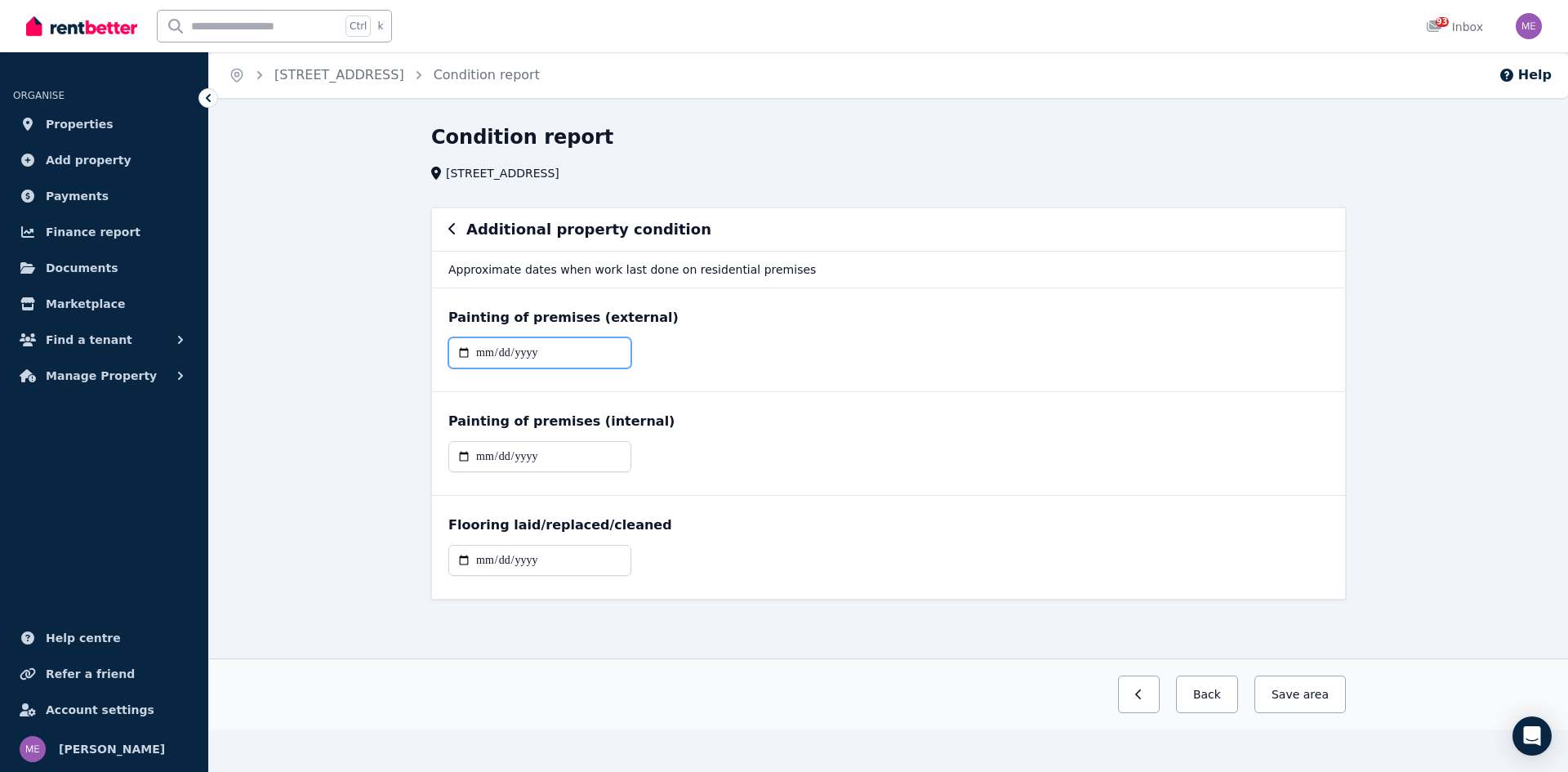
click at [545, 356] on input "**********" at bounding box center [540, 353] width 183 height 31
click at [464, 350] on input "**********" at bounding box center [540, 353] width 183 height 31
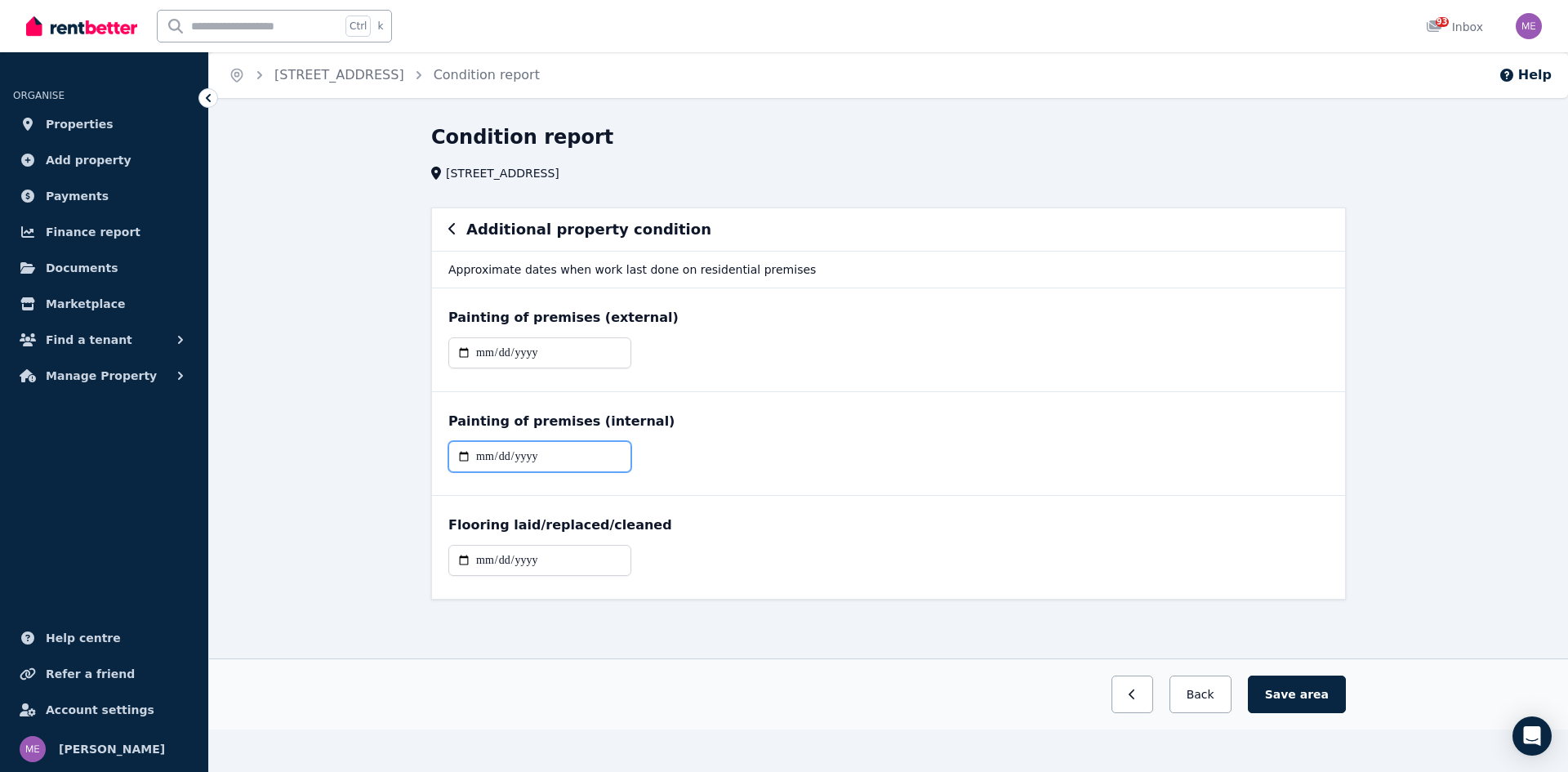
click at [502, 452] on input "date" at bounding box center [540, 457] width 183 height 31
click at [465, 454] on input "date" at bounding box center [540, 457] width 183 height 31
click at [491, 457] on input "date" at bounding box center [540, 457] width 183 height 31
click at [463, 456] on input "date" at bounding box center [540, 457] width 183 height 31
click at [518, 459] on input "**********" at bounding box center [540, 457] width 183 height 31
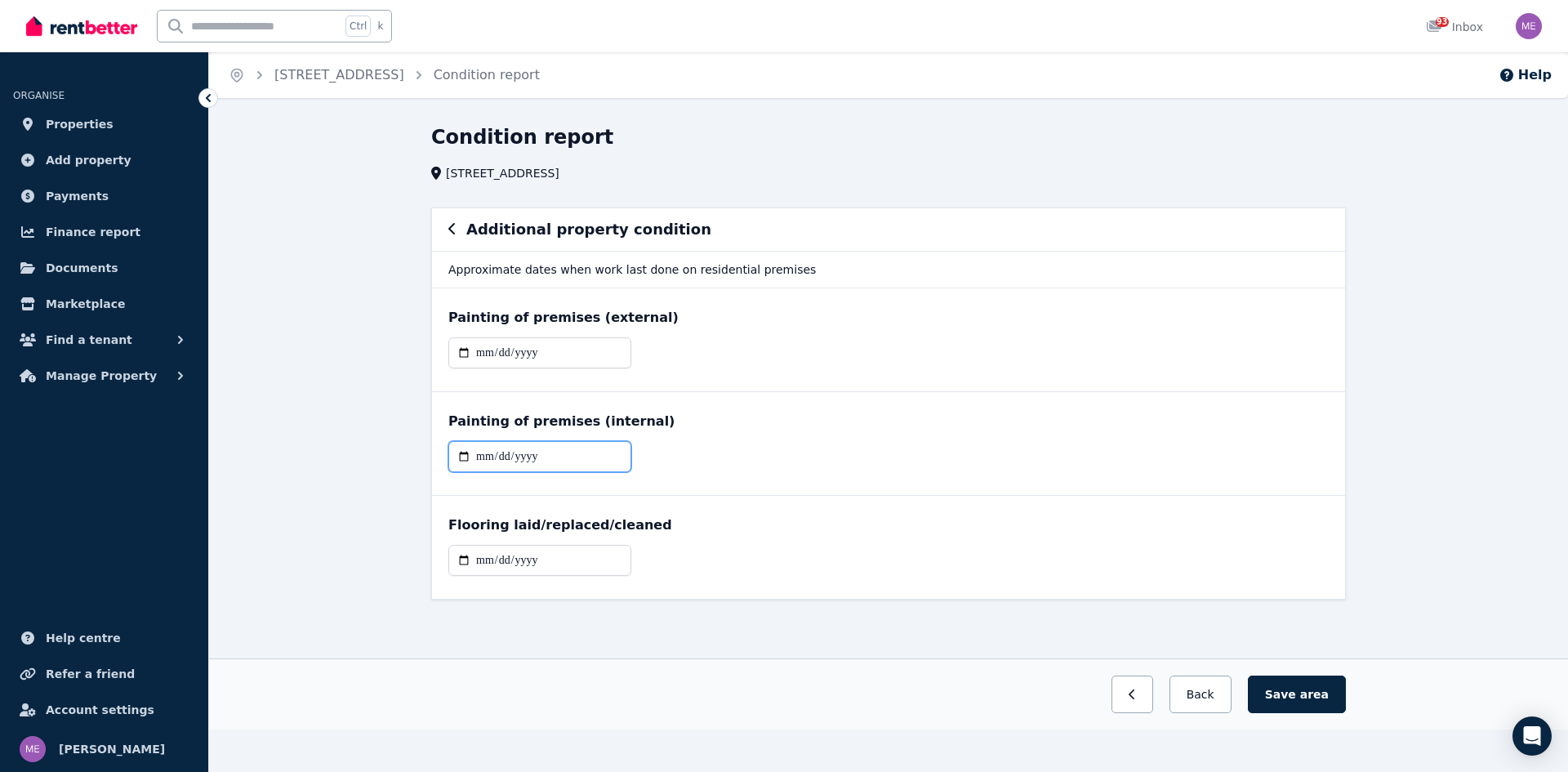
click at [465, 454] on input "**********" at bounding box center [540, 457] width 183 height 31
type input "**********"
click at [1301, 690] on button "Save area" at bounding box center [1296, 694] width 98 height 38
